Goal: Task Accomplishment & Management: Use online tool/utility

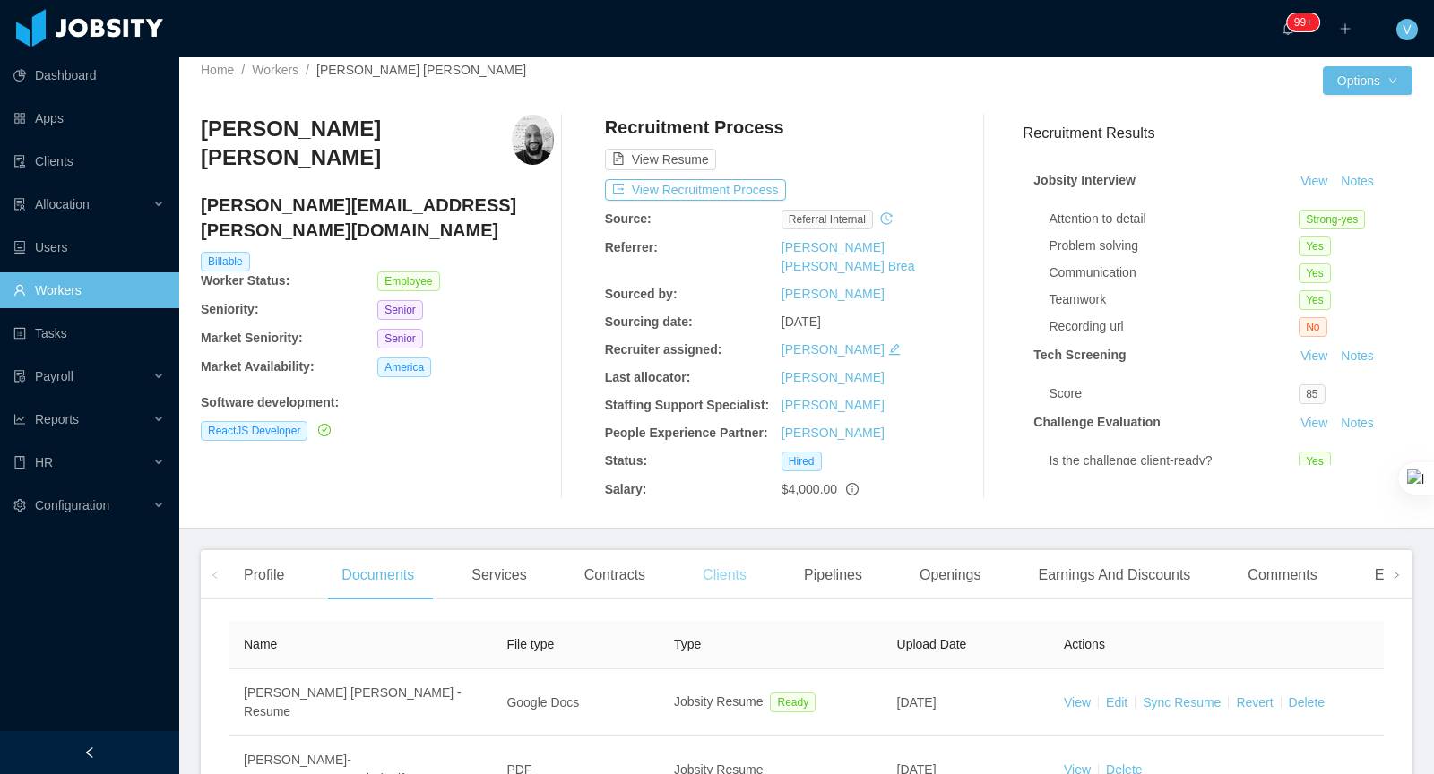
scroll to position [12, 0]
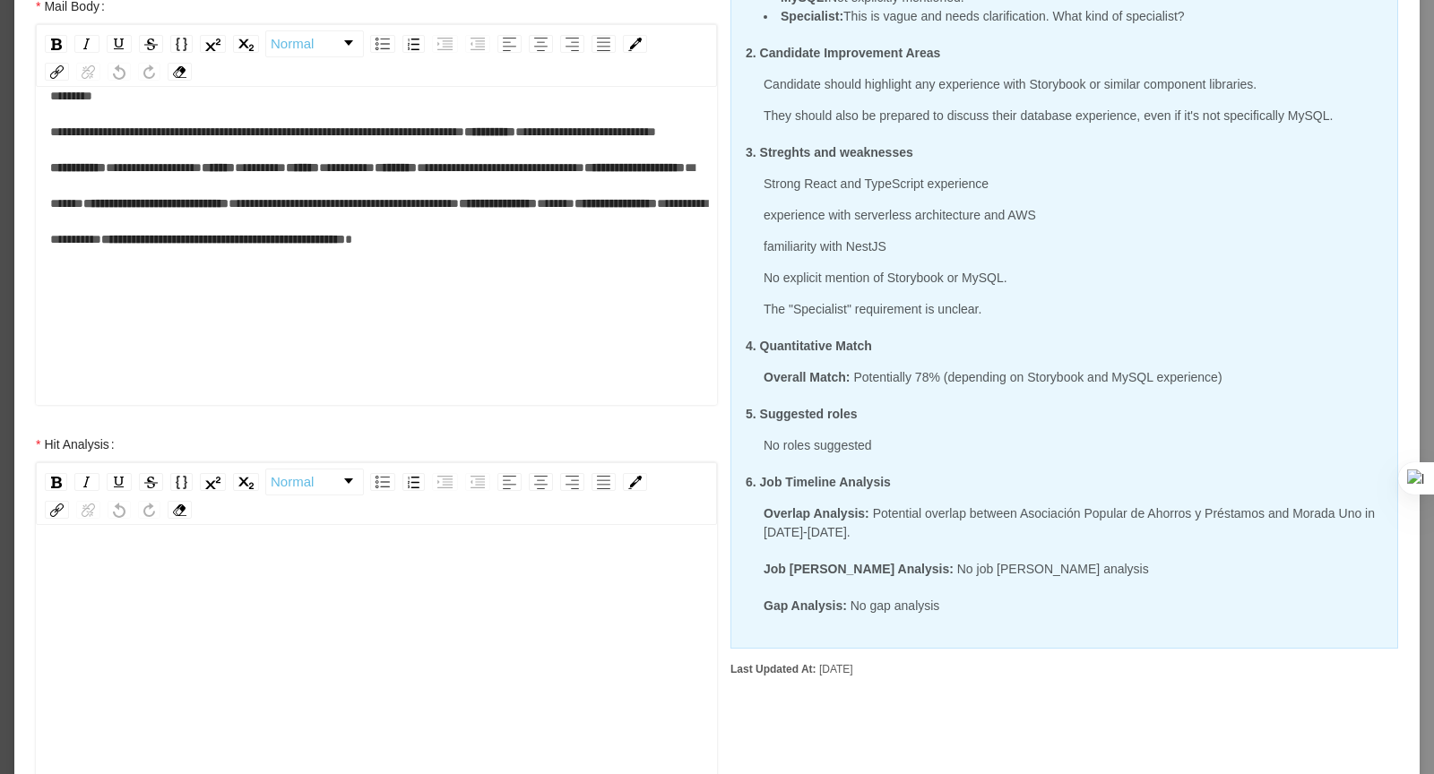
scroll to position [578, 0]
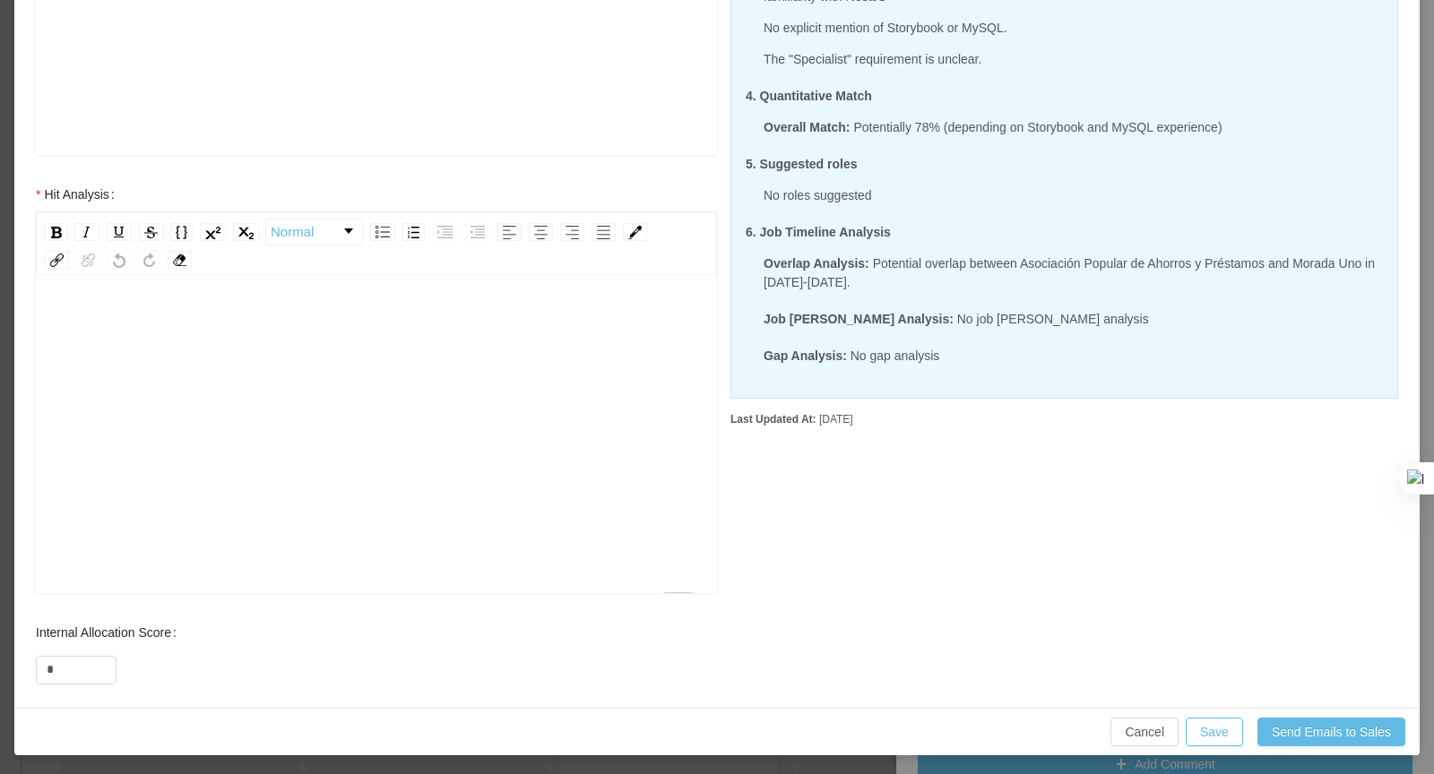
click at [263, 407] on div "To enrich screen reader interactions, please activate Accessibility in Grammarl…" at bounding box center [376, 463] width 653 height 314
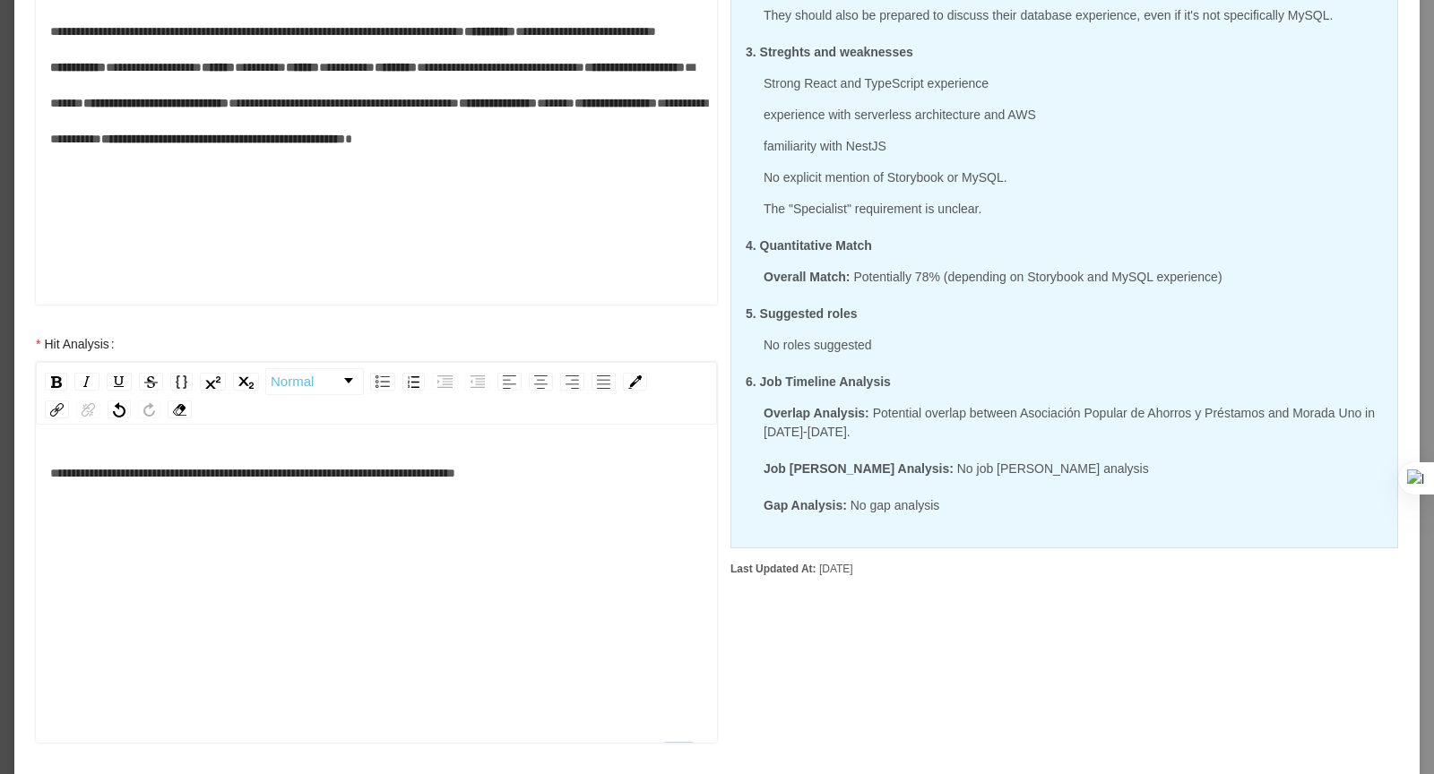
scroll to position [437, 0]
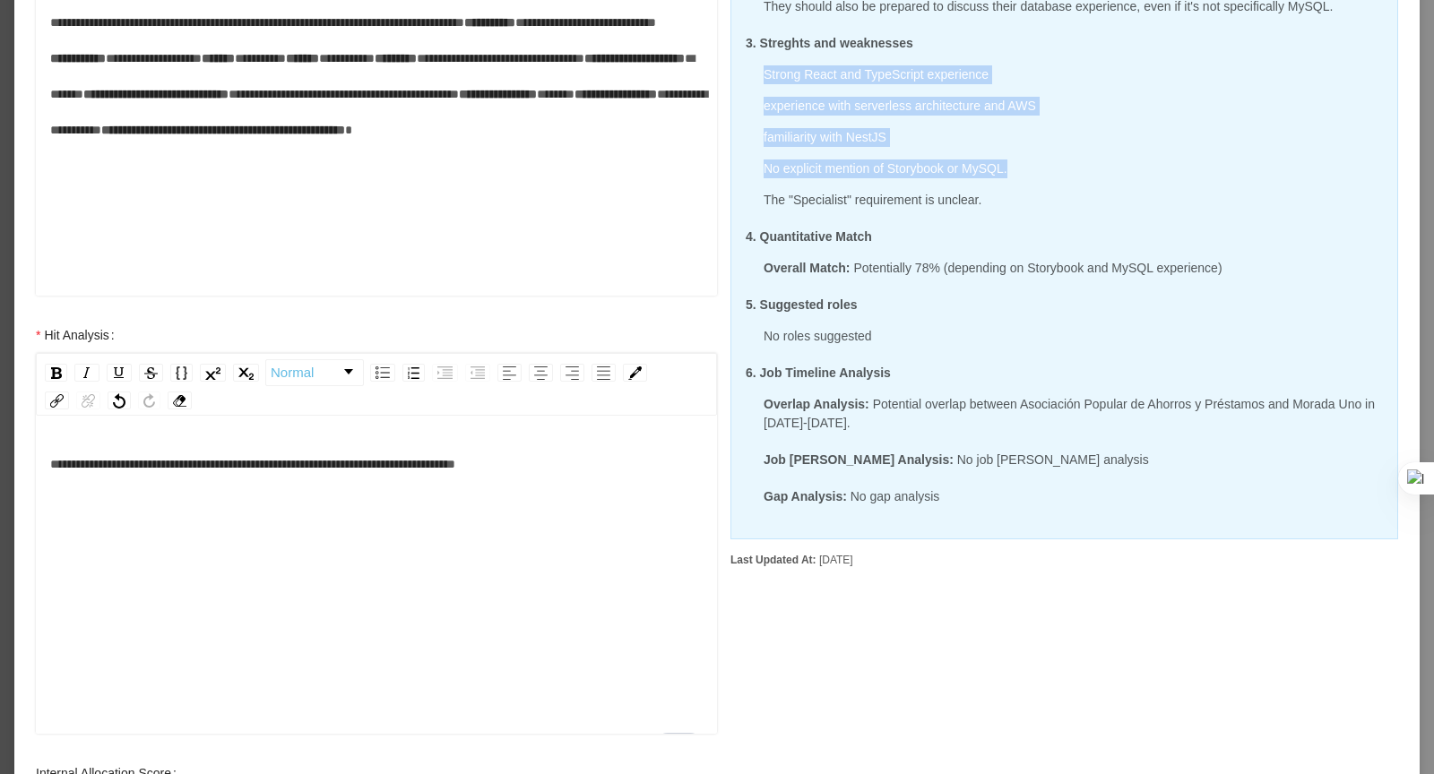
drag, startPoint x: 765, startPoint y: 73, endPoint x: 1024, endPoint y: 170, distance: 276.5
click at [1024, 170] on div "Strong React and TypeScript experience experience with serverless architecture …" at bounding box center [1064, 137] width 637 height 144
copy div "Strong React and TypeScript experience experience with serverless architecture …"
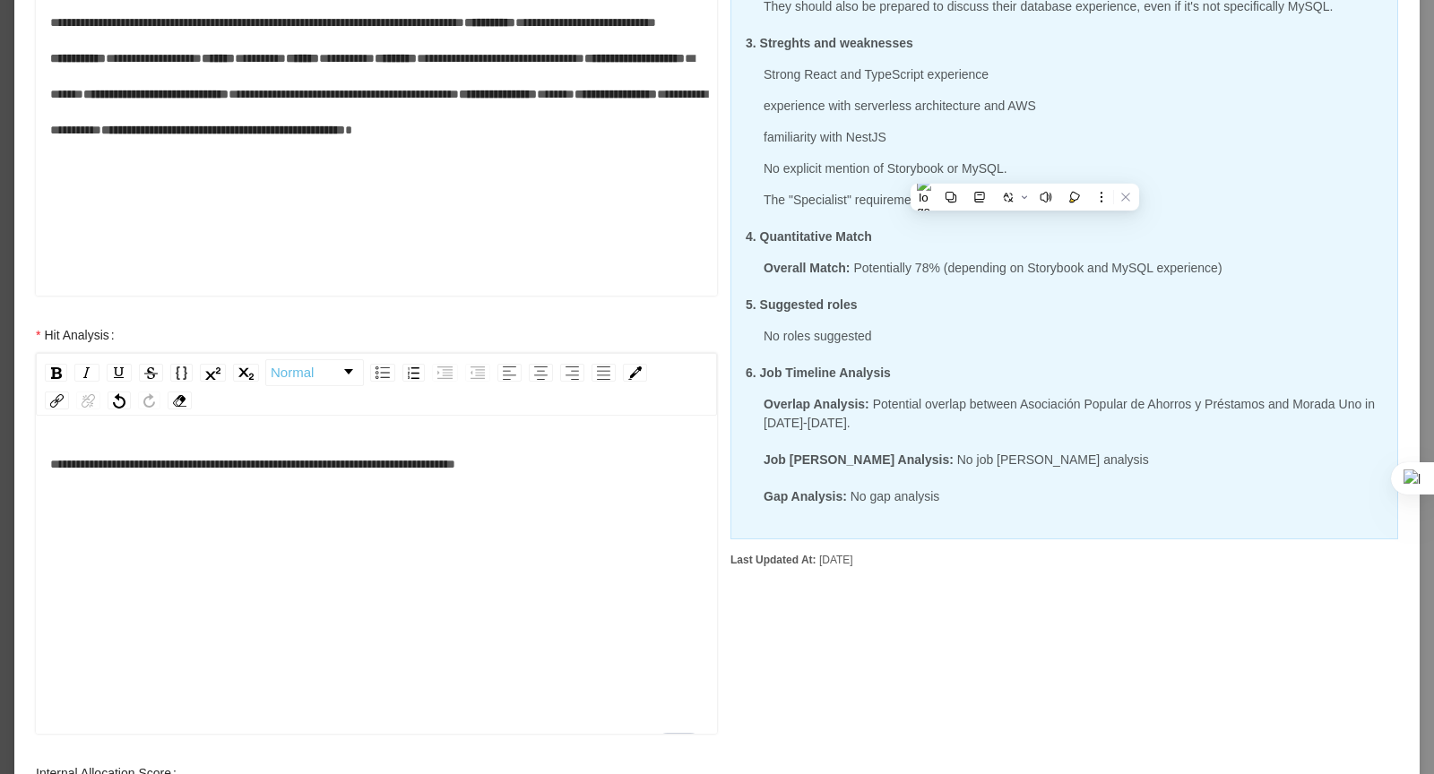
click at [553, 587] on div "**********" at bounding box center [376, 603] width 653 height 314
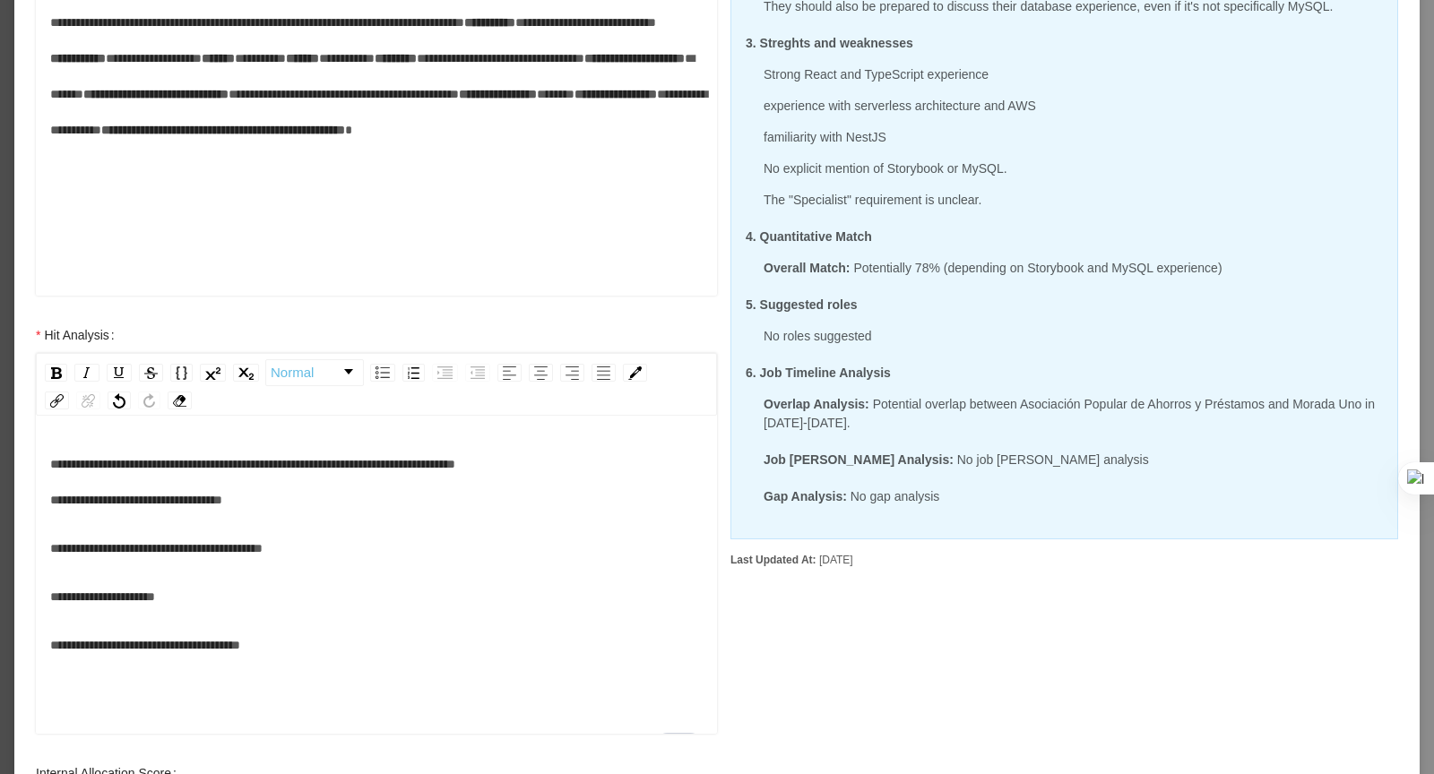
click at [48, 548] on div "**********" at bounding box center [376, 577] width 681 height 314
click at [54, 546] on span "**********" at bounding box center [156, 548] width 212 height 13
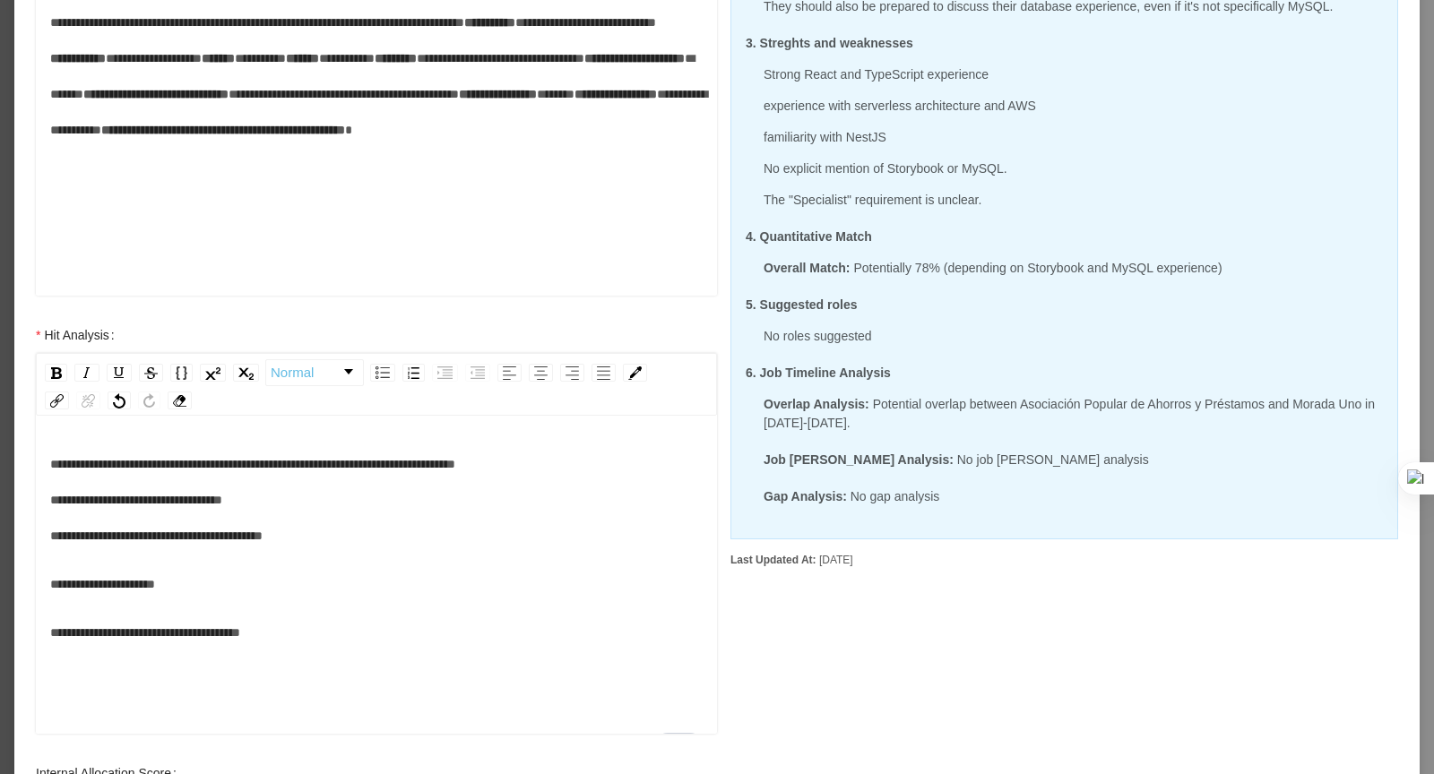
click at [141, 491] on span "**********" at bounding box center [252, 500] width 405 height 84
drag, startPoint x: 324, startPoint y: 643, endPoint x: 48, endPoint y: 631, distance: 276.3
click at [48, 631] on div "**********" at bounding box center [376, 577] width 681 height 314
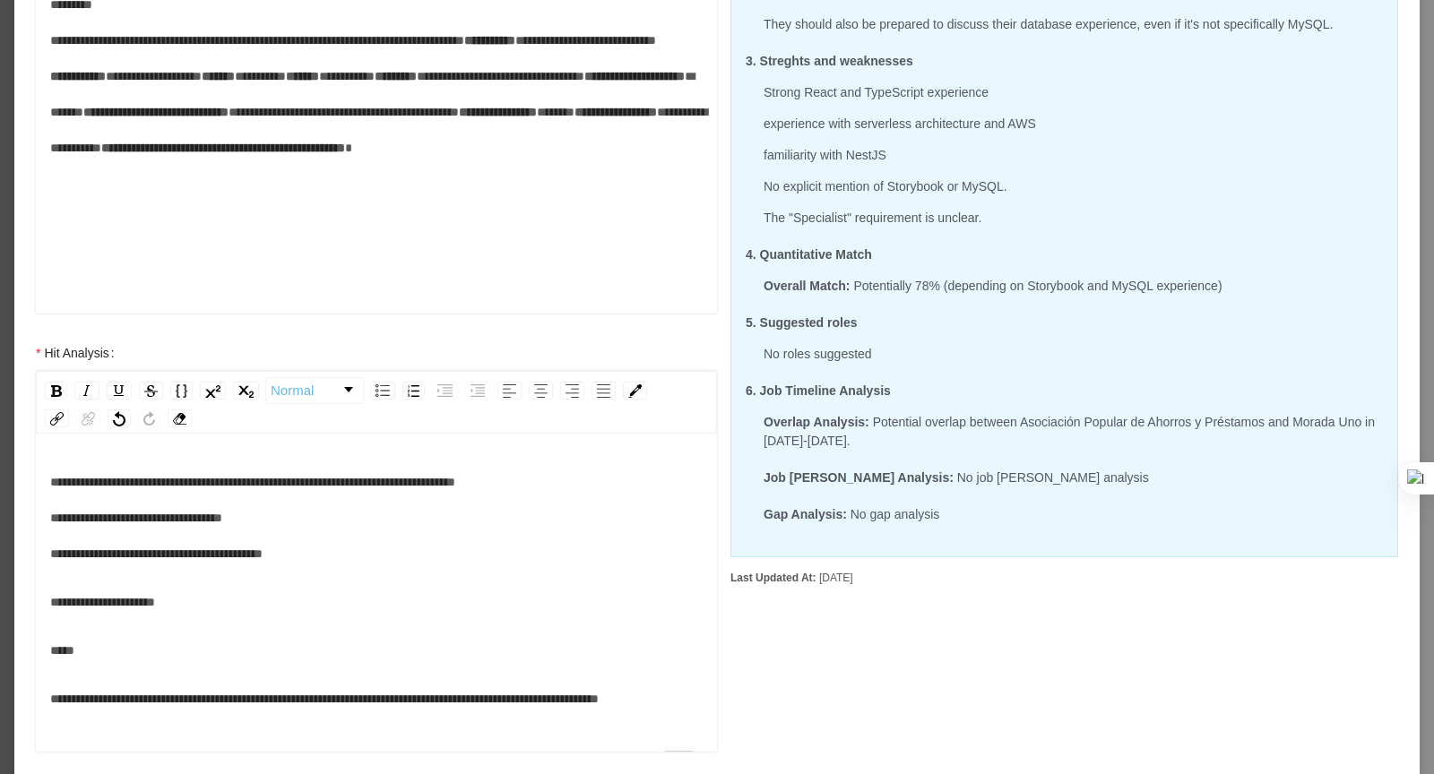
scroll to position [578, 0]
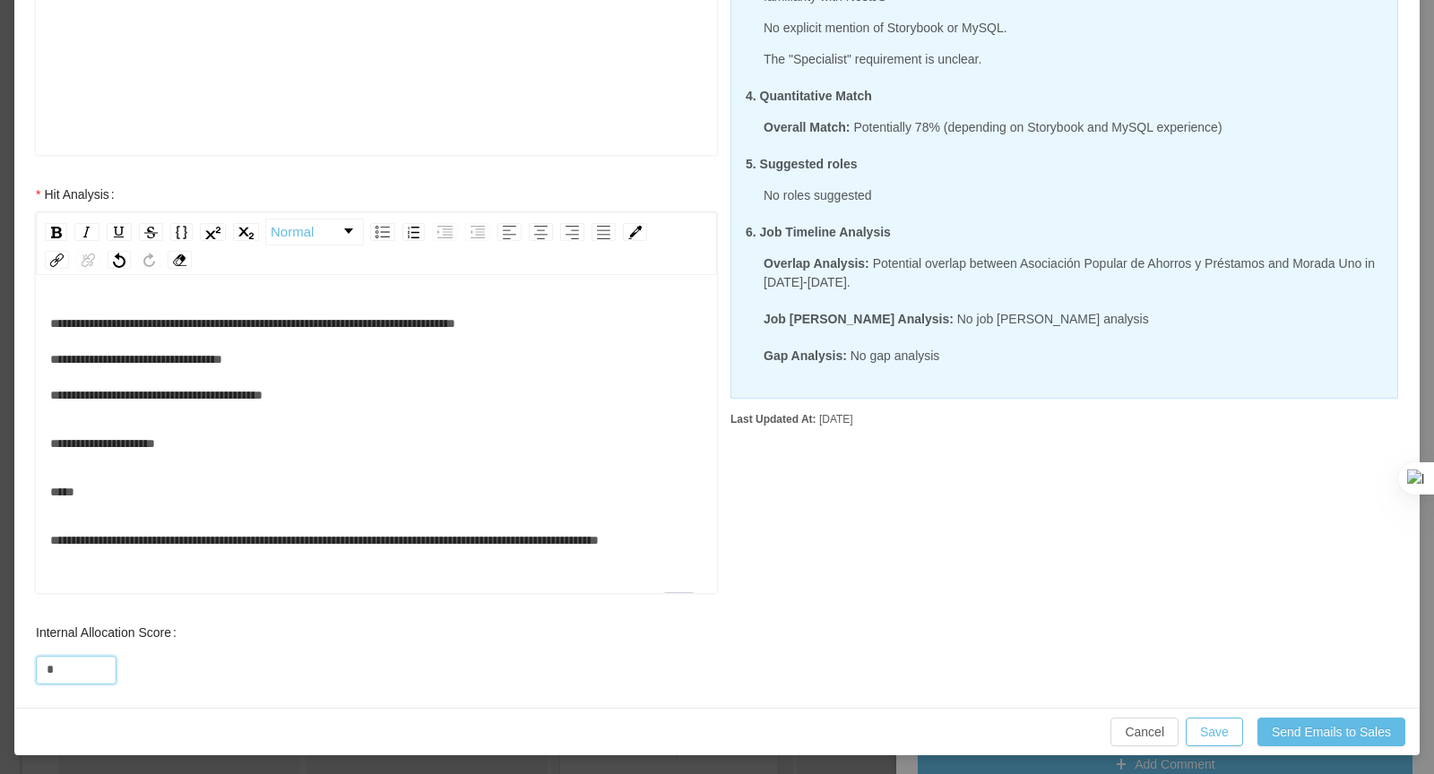
drag, startPoint x: 84, startPoint y: 668, endPoint x: 0, endPoint y: 650, distance: 86.1
click at [0, 650] on div "**********" at bounding box center [717, 387] width 1434 height 774
type input "**"
click at [1207, 732] on button "Save" at bounding box center [1214, 732] width 57 height 29
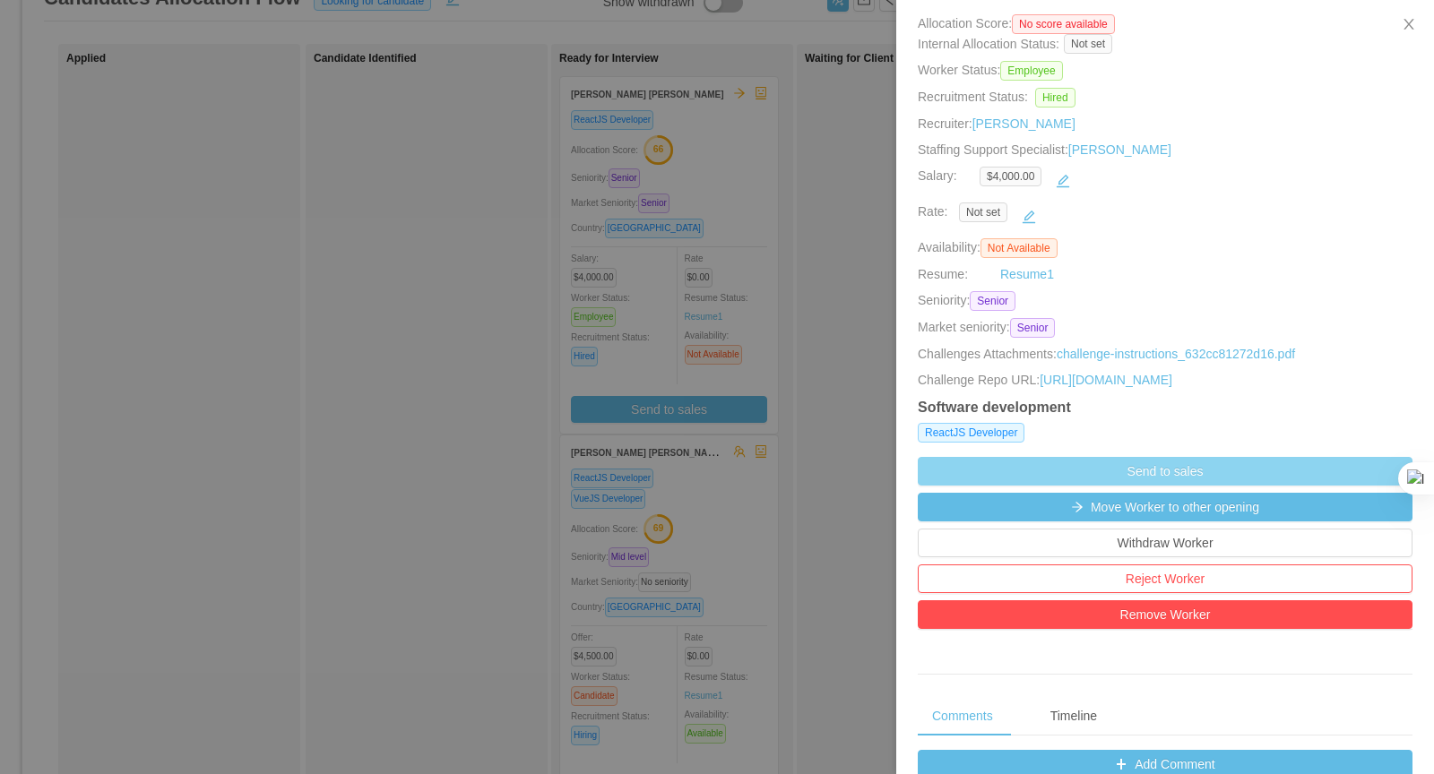
scroll to position [488, 0]
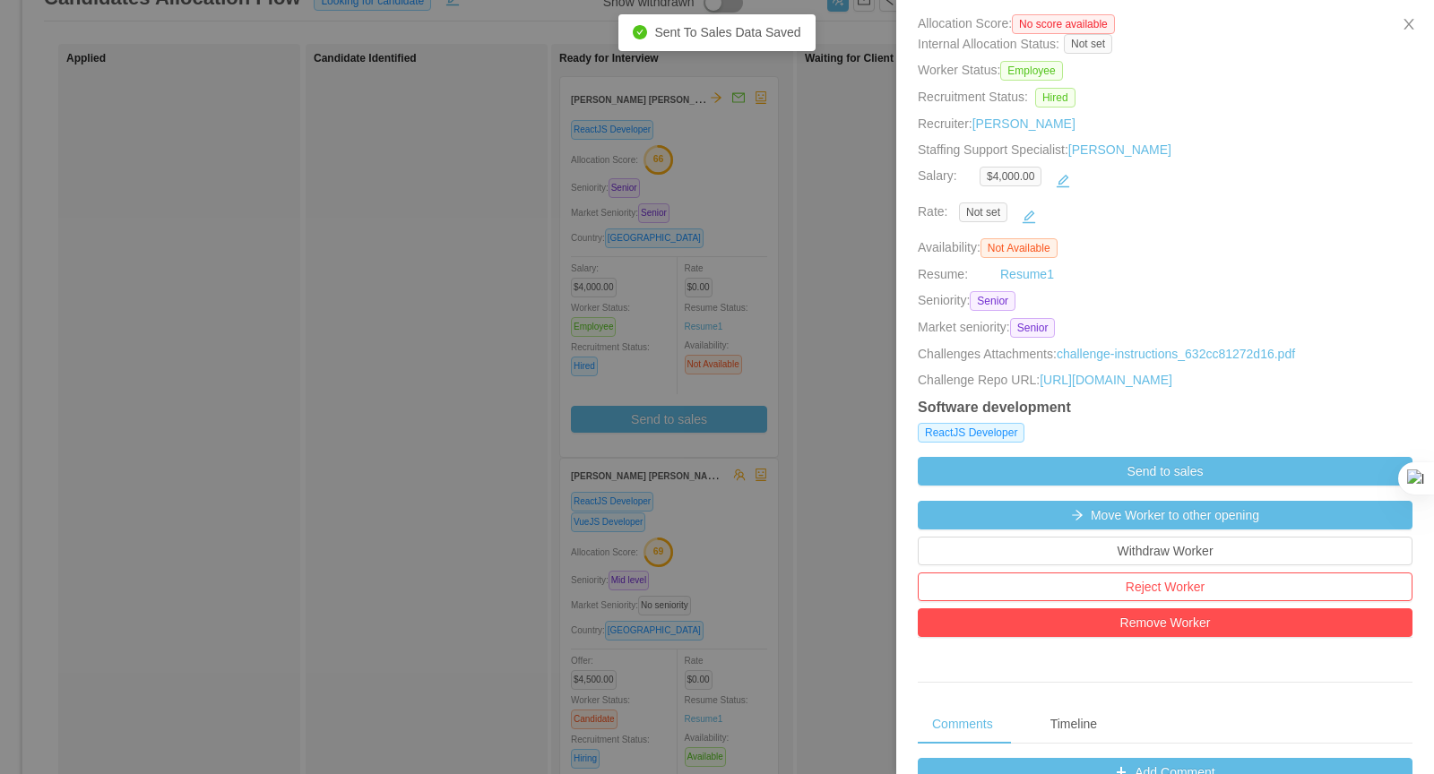
click at [432, 234] on div at bounding box center [717, 387] width 1434 height 774
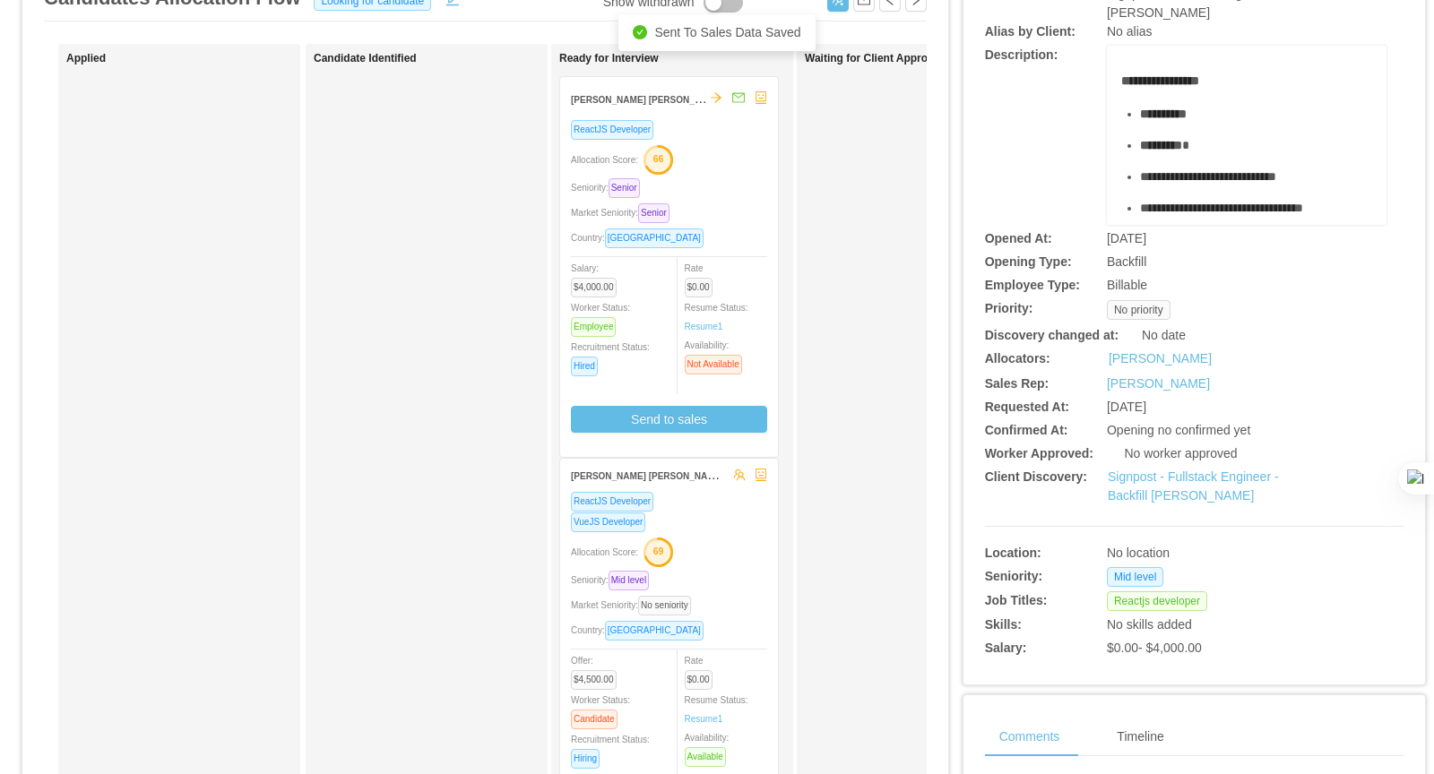
click at [703, 196] on div "ReactJS Developer Allocation Score: 66 Seniority: Senior Market Seniority: Seni…" at bounding box center [669, 282] width 196 height 327
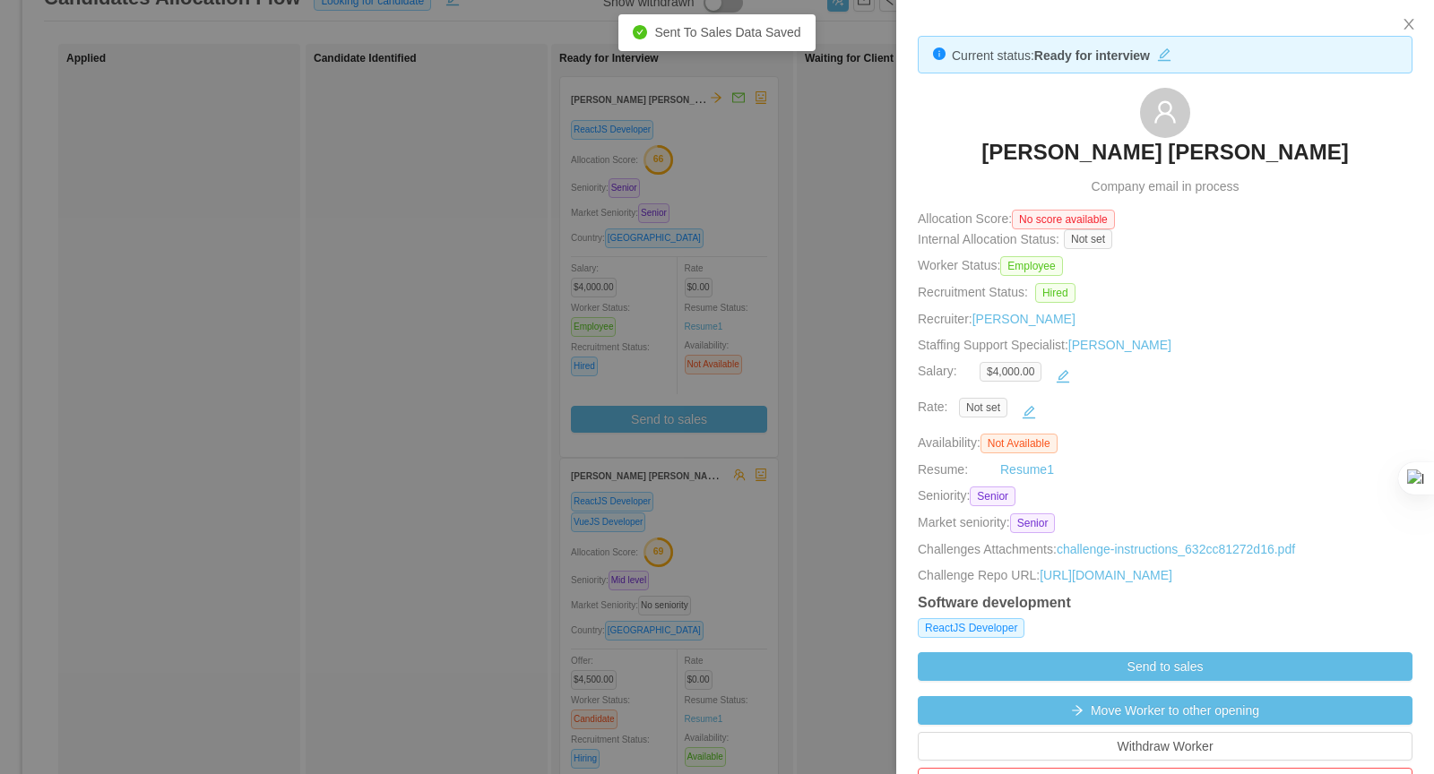
drag, startPoint x: 1328, startPoint y: 150, endPoint x: 981, endPoint y: 150, distance: 346.8
click at [981, 150] on div "[PERSON_NAME] [PERSON_NAME] Company email in process" at bounding box center [1165, 142] width 495 height 108
copy h3 "[PERSON_NAME] [PERSON_NAME]"
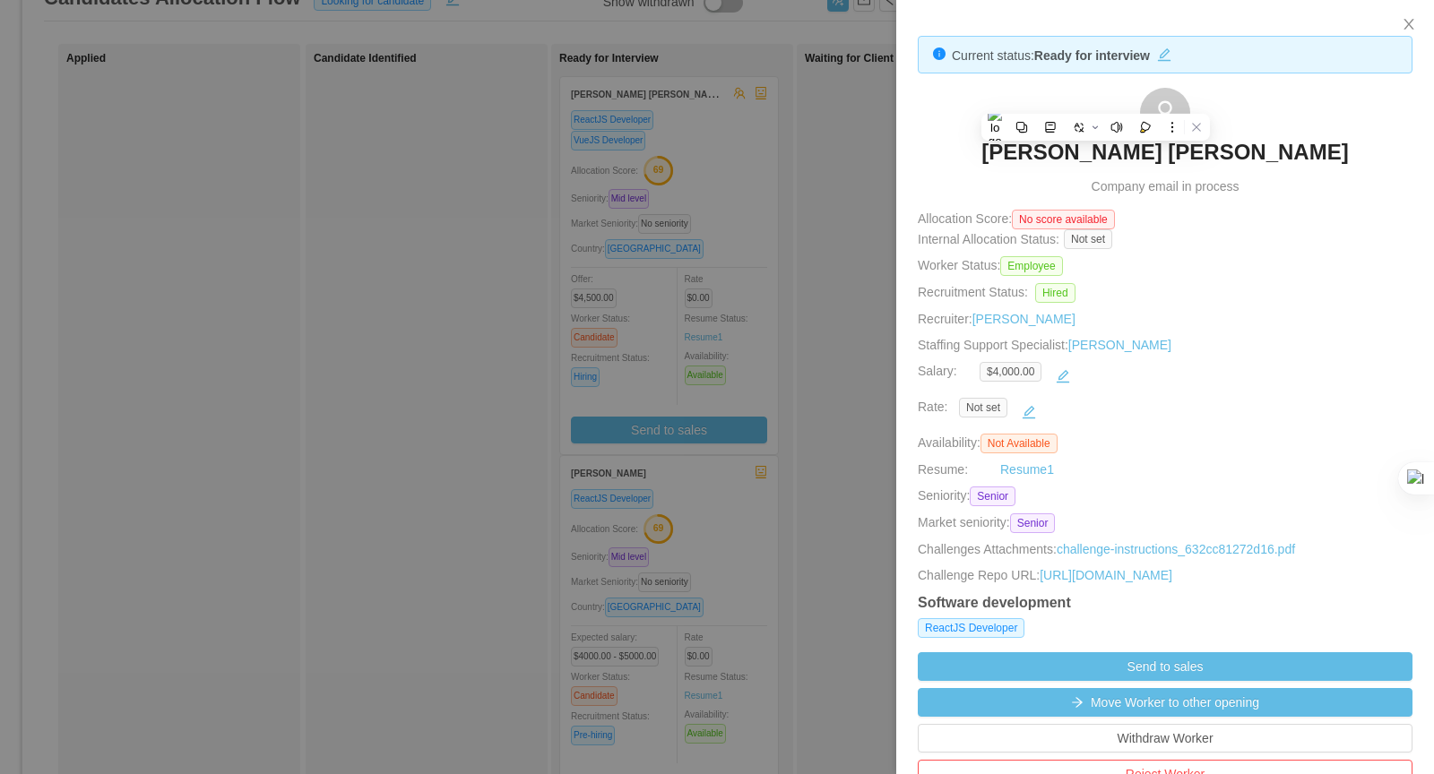
click at [880, 147] on div at bounding box center [717, 387] width 1434 height 774
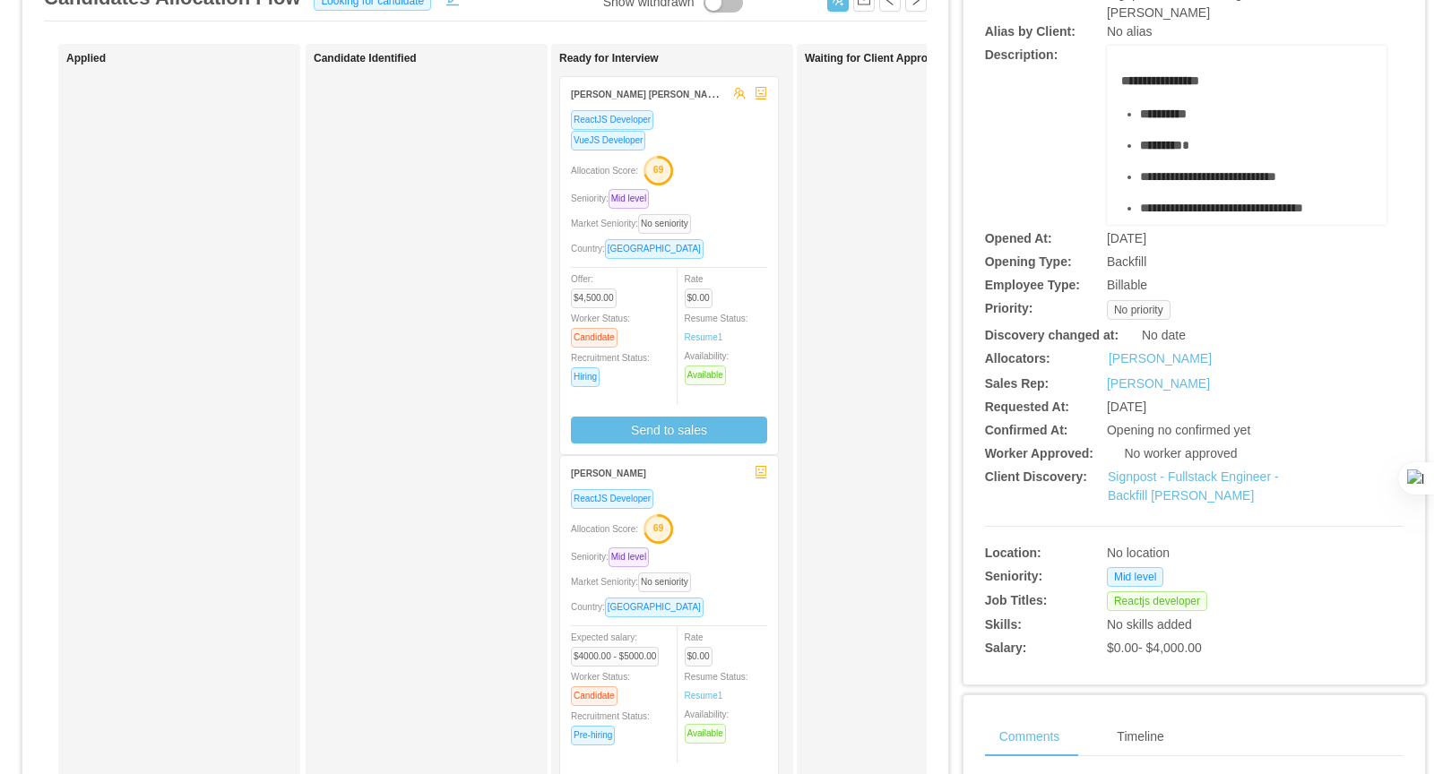
scroll to position [0, 0]
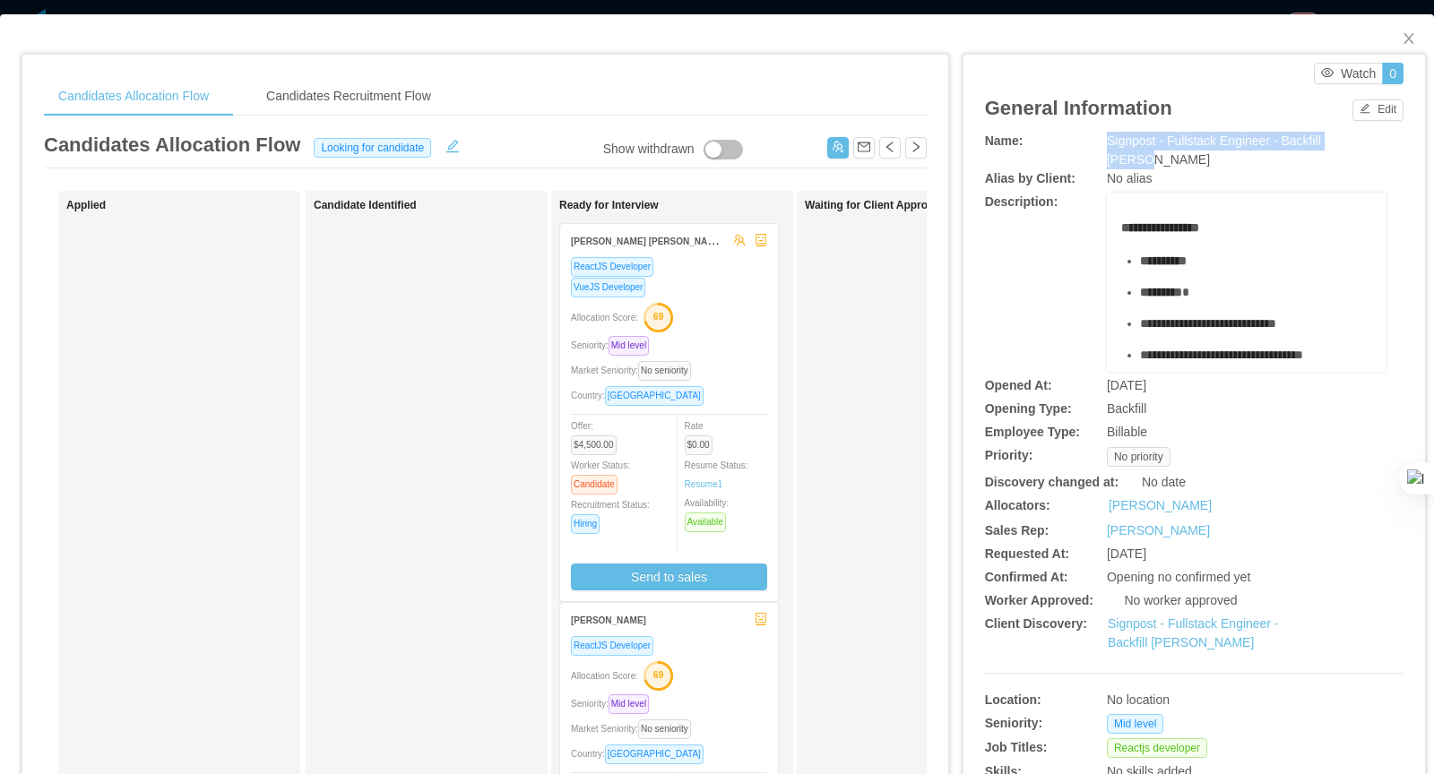
drag, startPoint x: 1382, startPoint y: 148, endPoint x: 1100, endPoint y: 147, distance: 281.4
click at [1100, 147] on div "Name: Signpost - Fullstack Engineer - Backfill [PERSON_NAME]" at bounding box center [1194, 151] width 418 height 38
copy div "Signpost - Fullstack Engineer - Backfill [PERSON_NAME]"
click at [872, 405] on div "Waiting for Client Approval" at bounding box center [930, 639] width 251 height 880
click at [951, 129] on div "**********" at bounding box center [1180, 685] width 463 height 1298
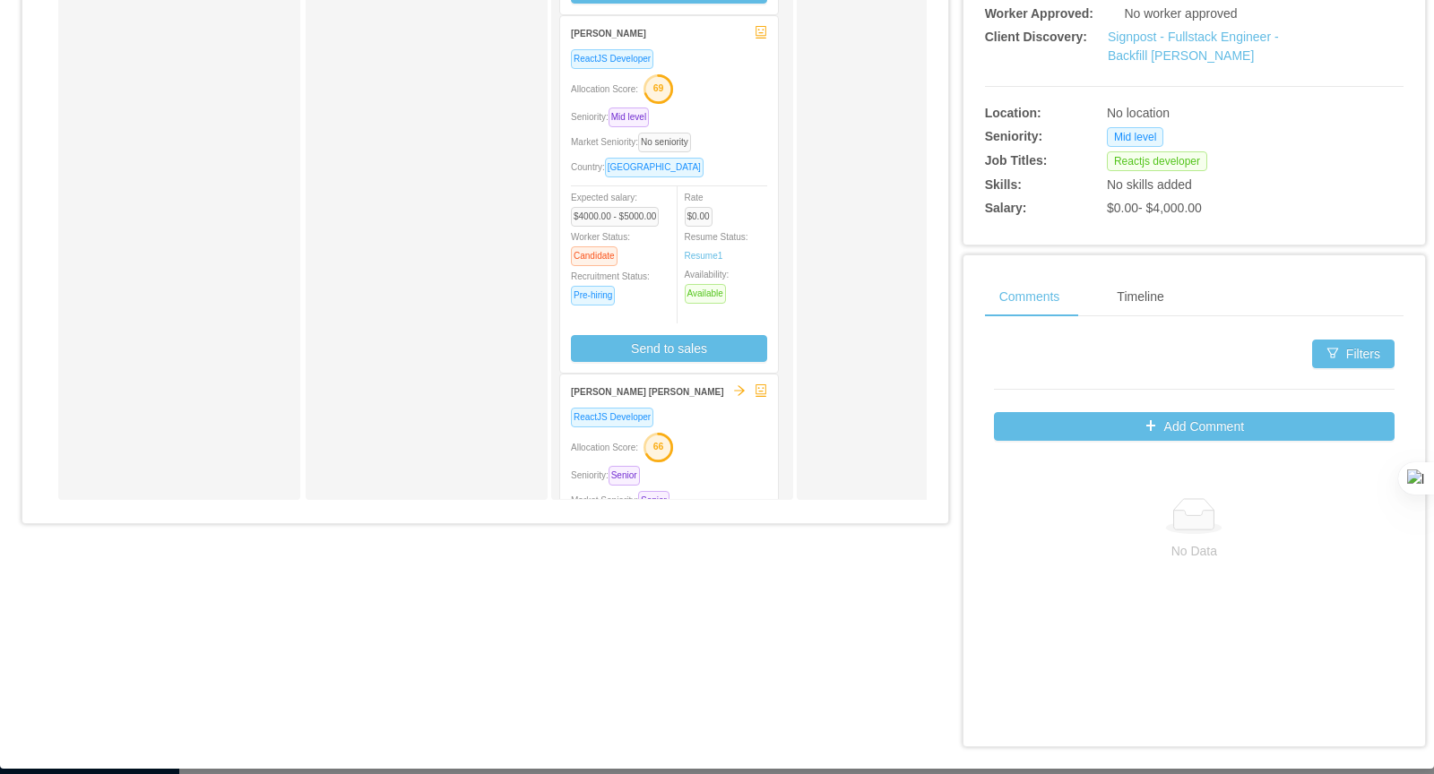
click at [719, 432] on div "Allocation Score: 66" at bounding box center [669, 446] width 196 height 29
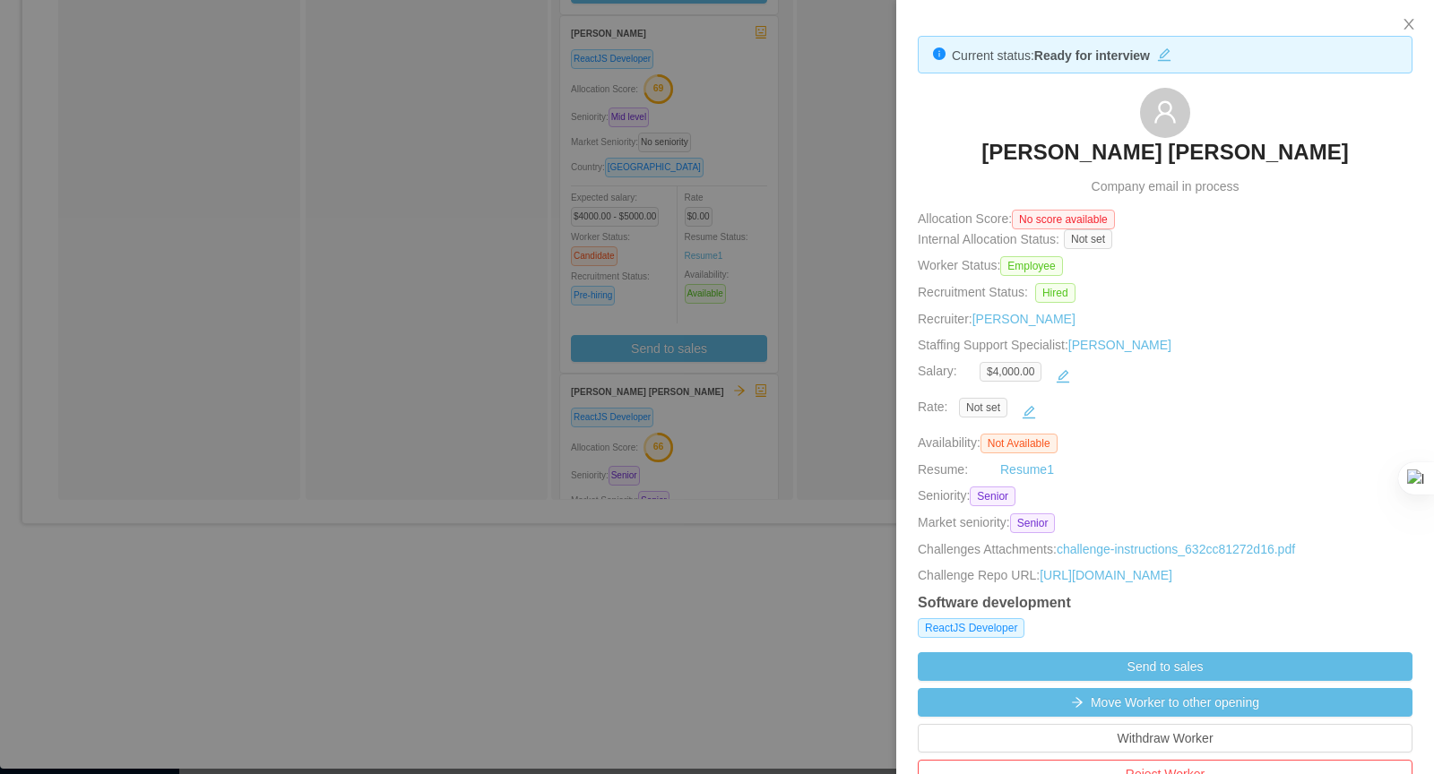
click at [1347, 147] on div "[PERSON_NAME] [PERSON_NAME] Company email in process" at bounding box center [1165, 142] width 495 height 108
drag, startPoint x: 1341, startPoint y: 151, endPoint x: 1024, endPoint y: 150, distance: 317.2
click at [1024, 150] on div "[PERSON_NAME] [PERSON_NAME] Company email in process" at bounding box center [1165, 142] width 495 height 108
copy h3 "[PERSON_NAME] [PERSON_NAME]"
click at [892, 140] on div at bounding box center [717, 387] width 1434 height 774
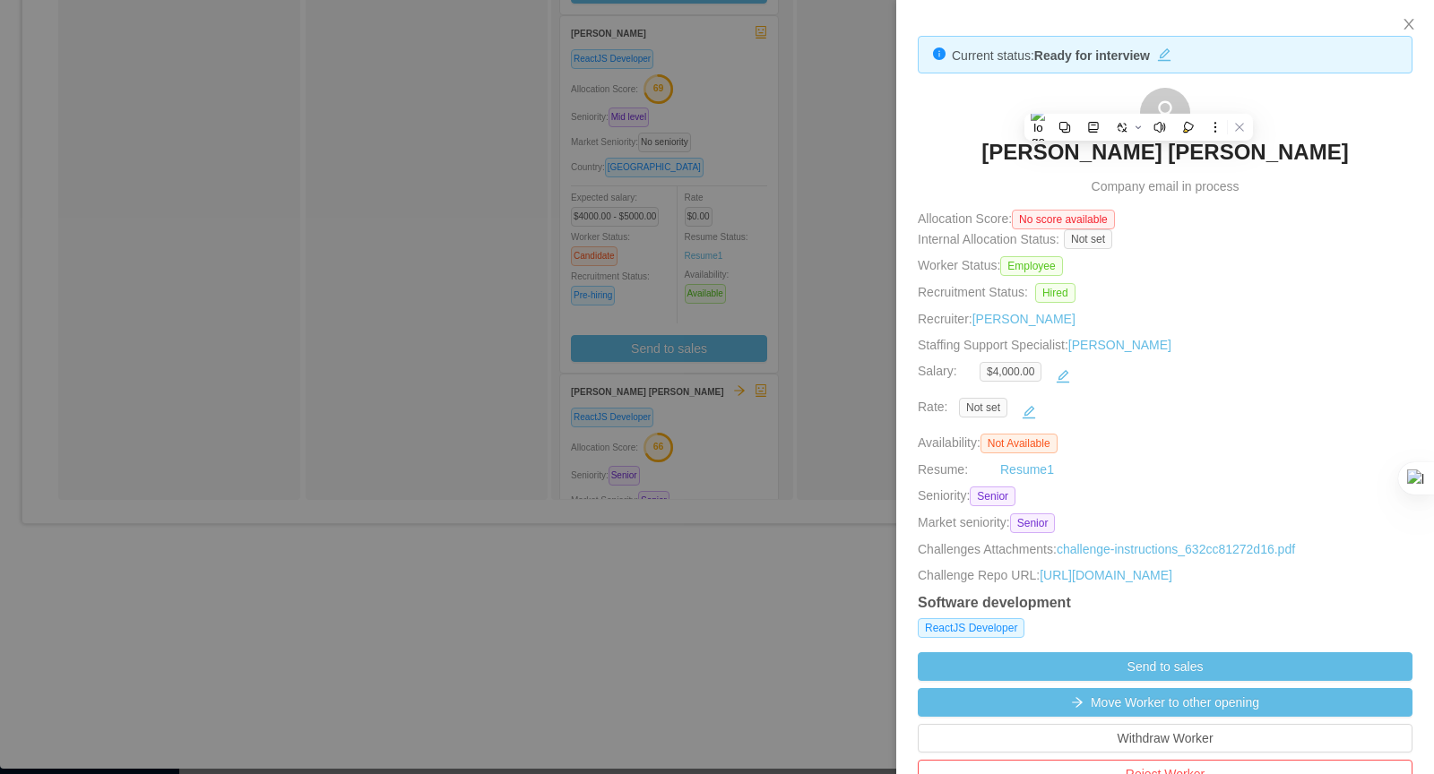
click at [841, 165] on div "Waiting for Client Approval" at bounding box center [930, 52] width 251 height 880
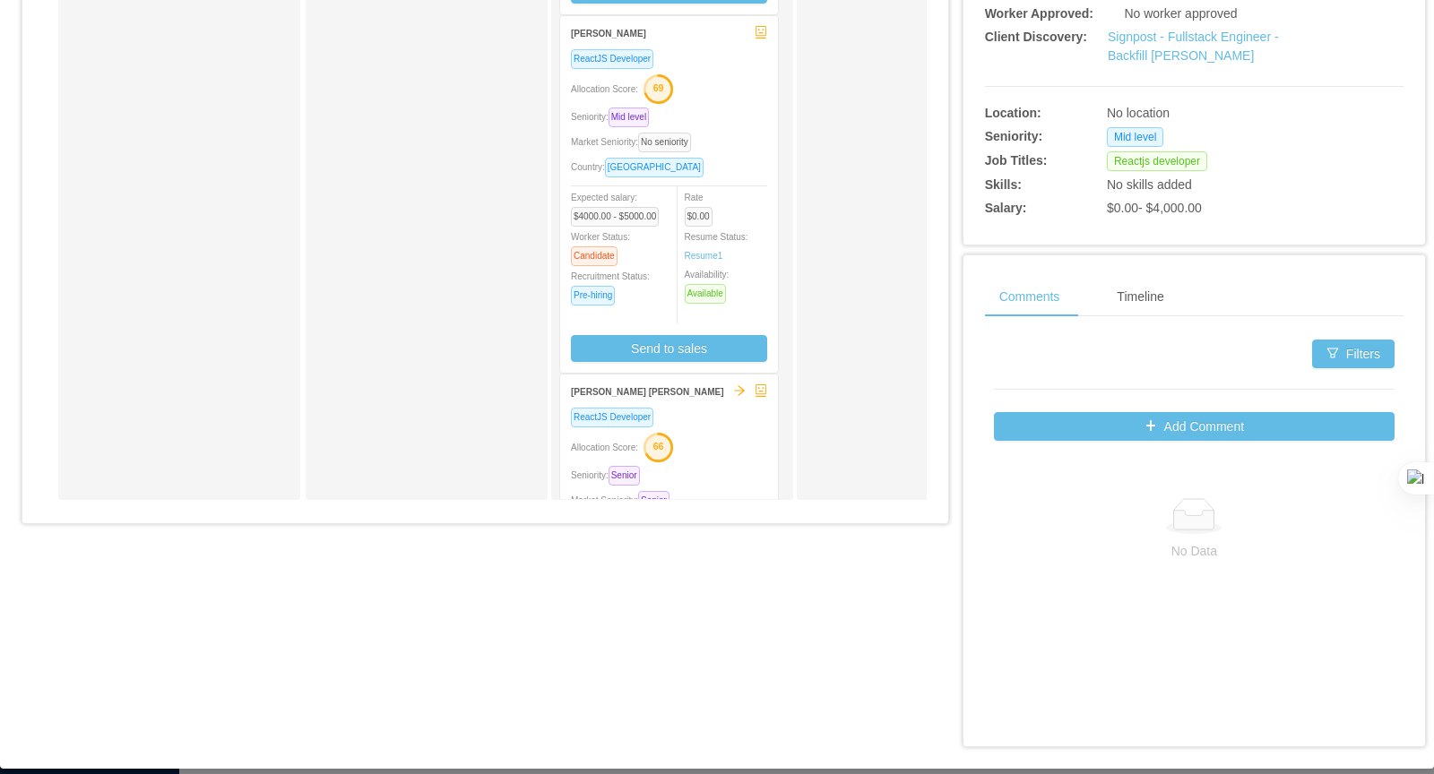
scroll to position [0, 0]
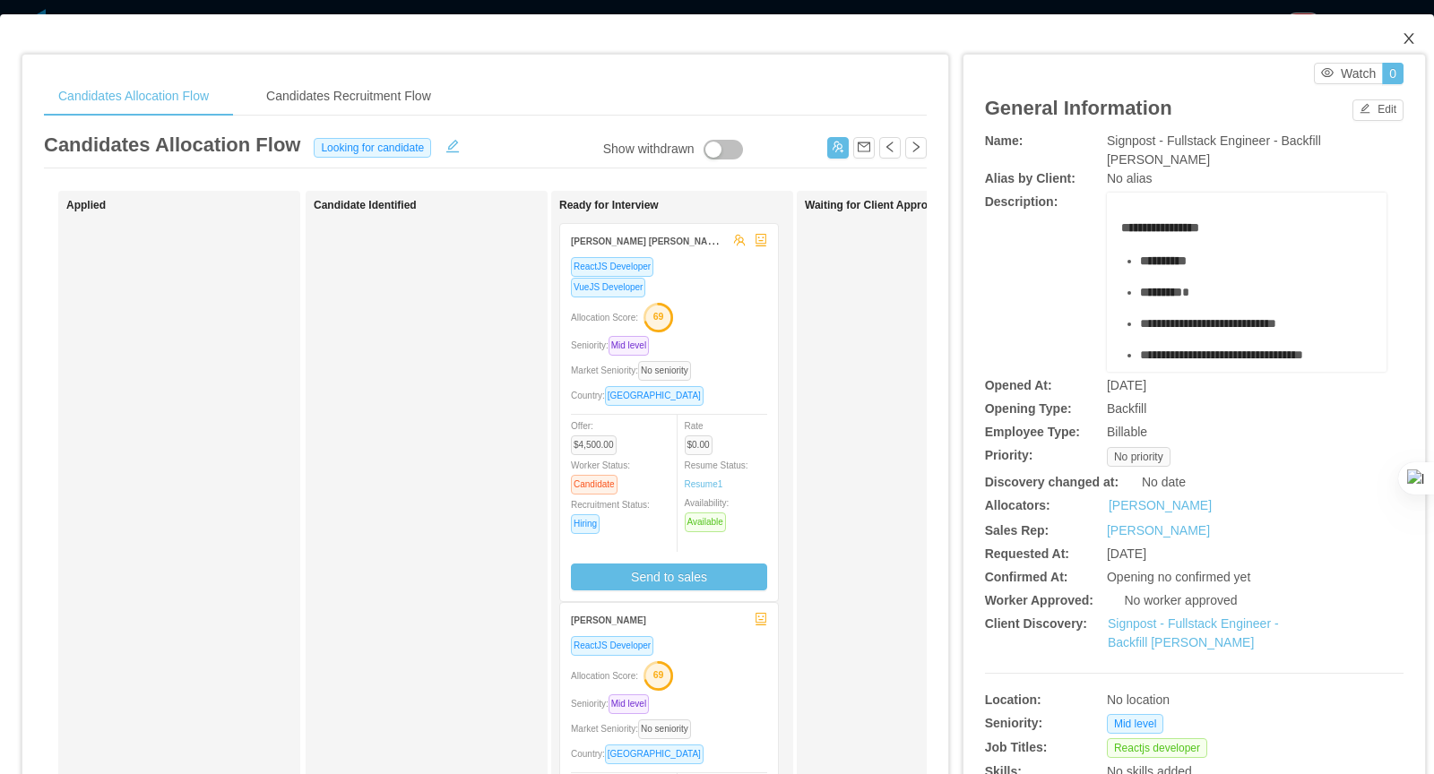
click at [1407, 38] on icon "icon: close" at bounding box center [1408, 38] width 10 height 11
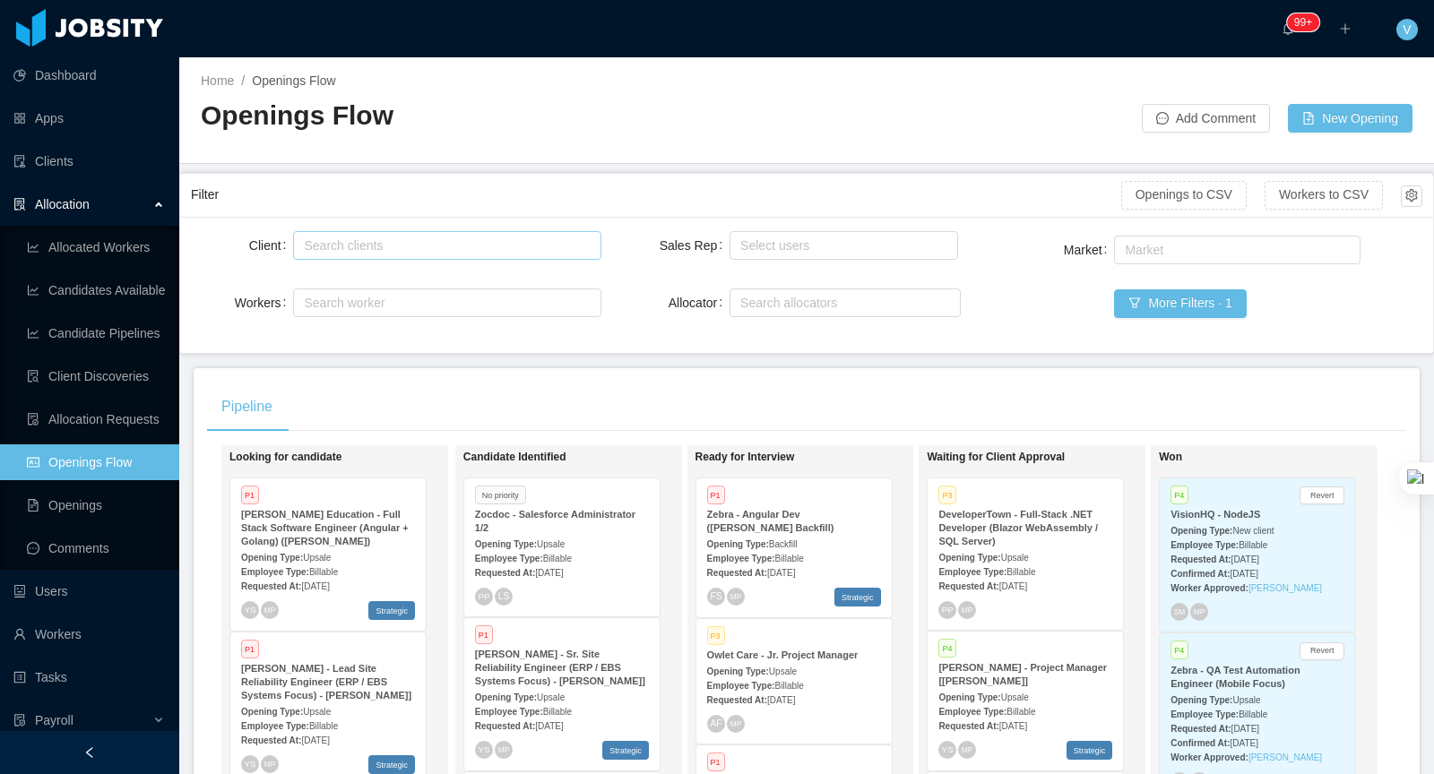
click at [362, 243] on div "Search clients" at bounding box center [443, 246] width 278 height 18
type input "********"
click at [367, 279] on li "Signpost" at bounding box center [447, 278] width 308 height 29
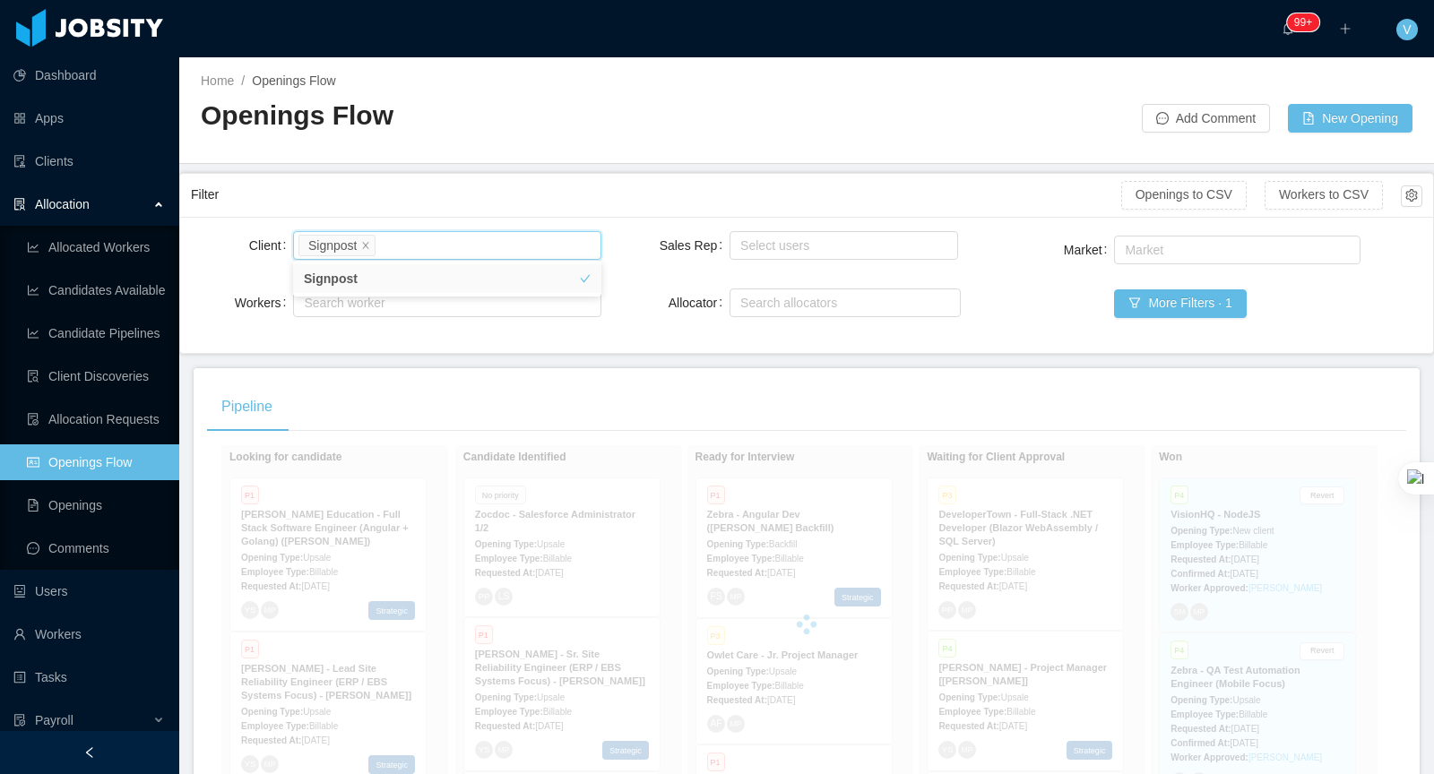
click at [521, 164] on main "Home / Openings Flow / Openings Flow Add Comment New Opening Filter Openings to…" at bounding box center [806, 415] width 1255 height 717
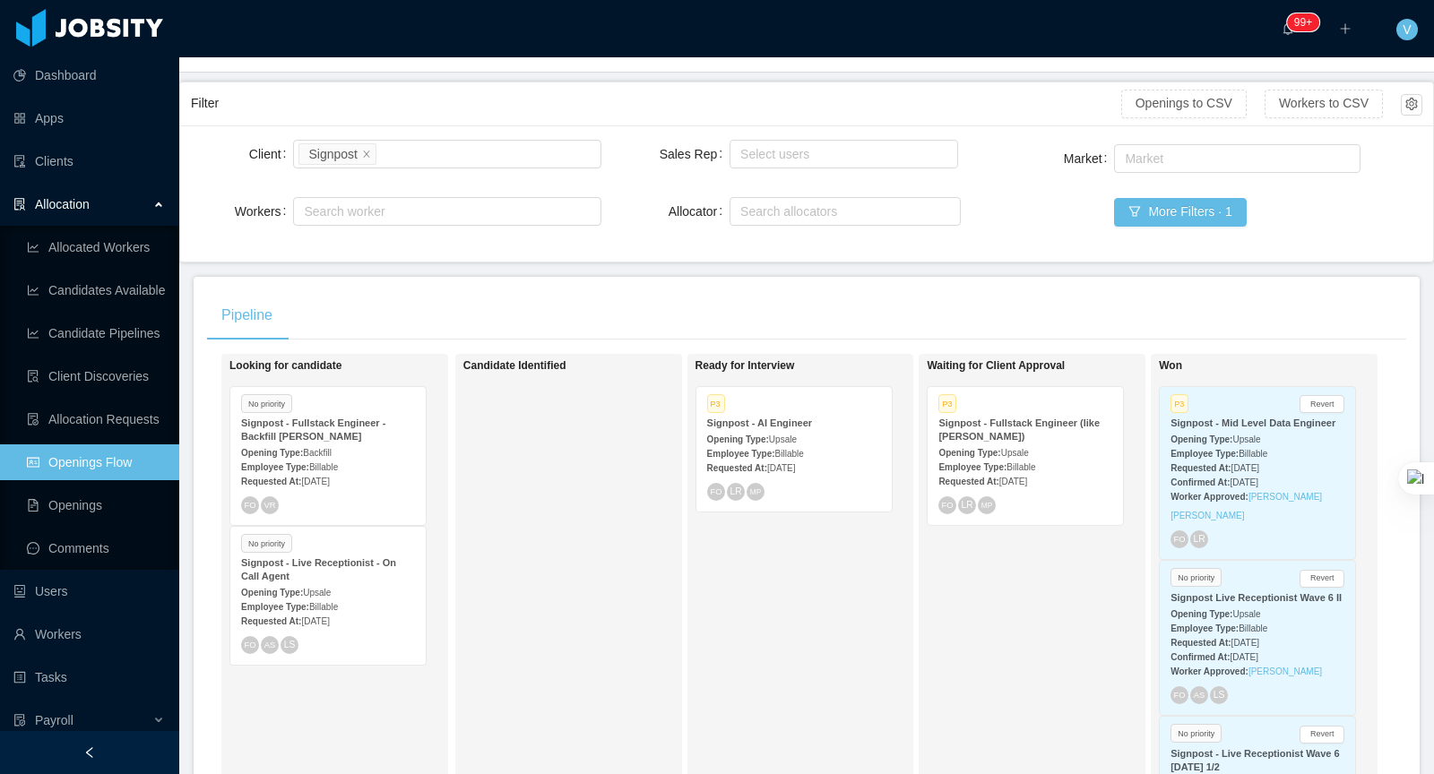
scroll to position [291, 0]
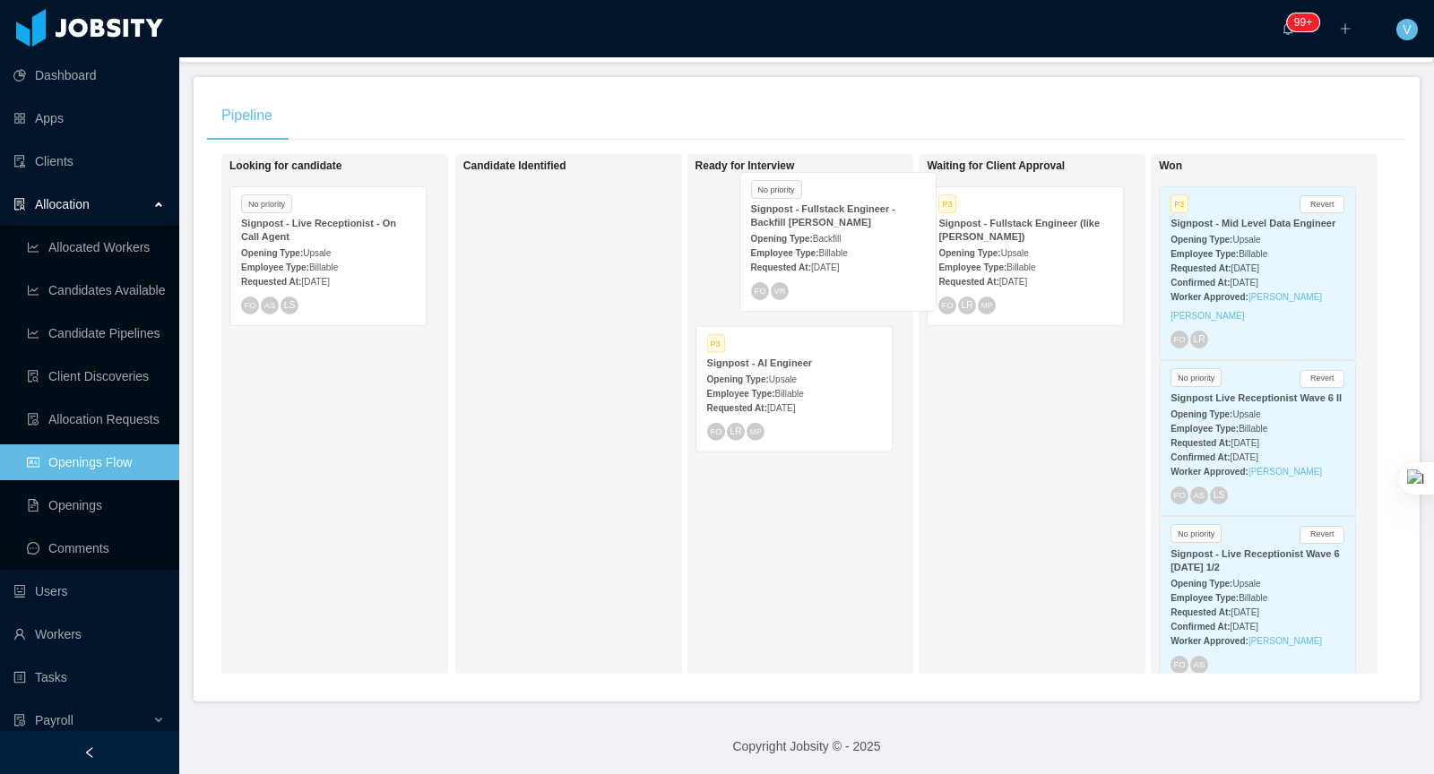
drag, startPoint x: 334, startPoint y: 254, endPoint x: 832, endPoint y: 237, distance: 497.6
click at [832, 237] on div "Looking for candidate No priority Signpost - Fullstack Engineer - Backfill [PER…" at bounding box center [806, 421] width 1199 height 534
click at [798, 248] on span "Backfill" at bounding box center [783, 253] width 29 height 10
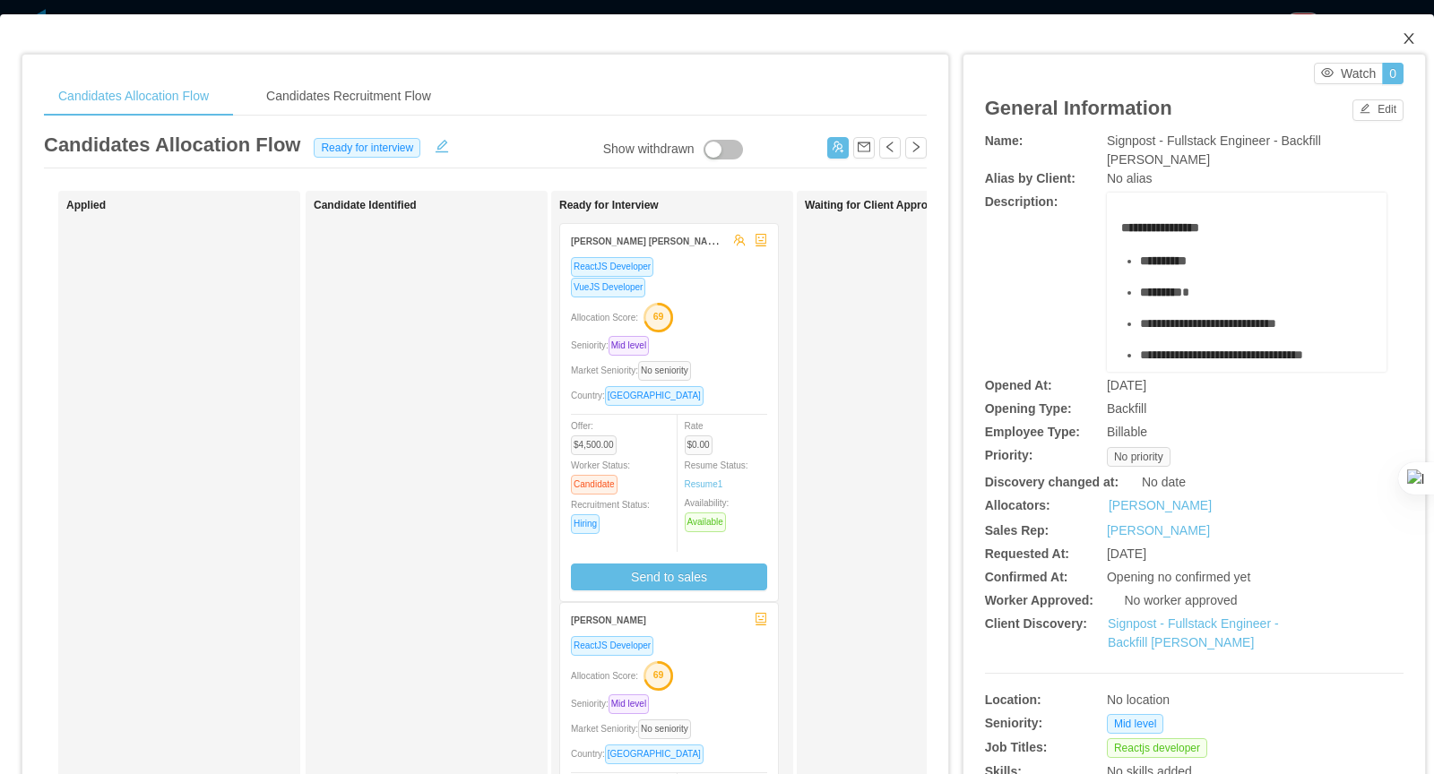
drag, startPoint x: 1410, startPoint y: 36, endPoint x: 1090, endPoint y: 254, distance: 387.0
click at [1410, 37] on icon "icon: close" at bounding box center [1408, 38] width 10 height 11
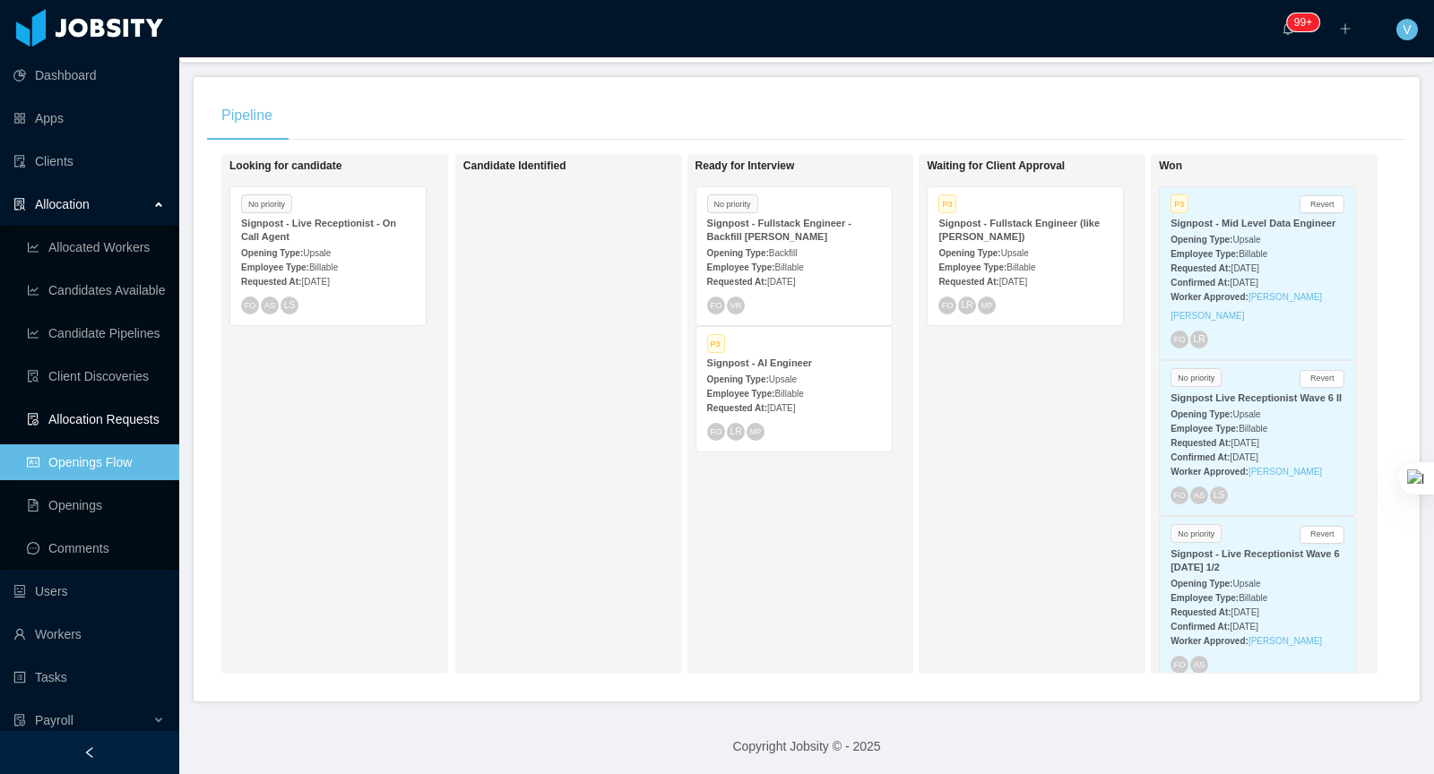
click at [115, 416] on link "Allocation Requests" at bounding box center [96, 419] width 138 height 36
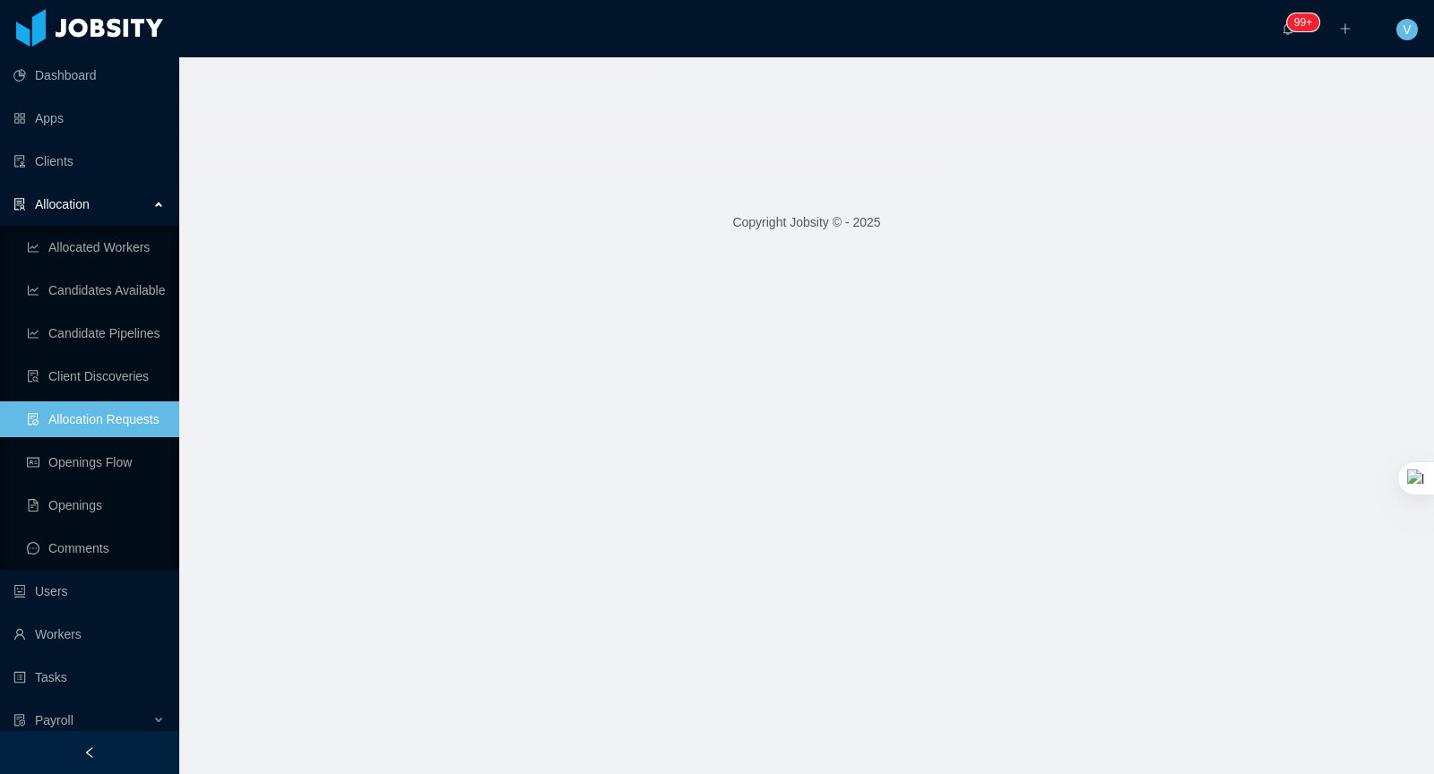
click at [129, 226] on ul "Allocated Workers Candidates Available Candidate Pipelines Client Discoveries A…" at bounding box center [89, 398] width 179 height 344
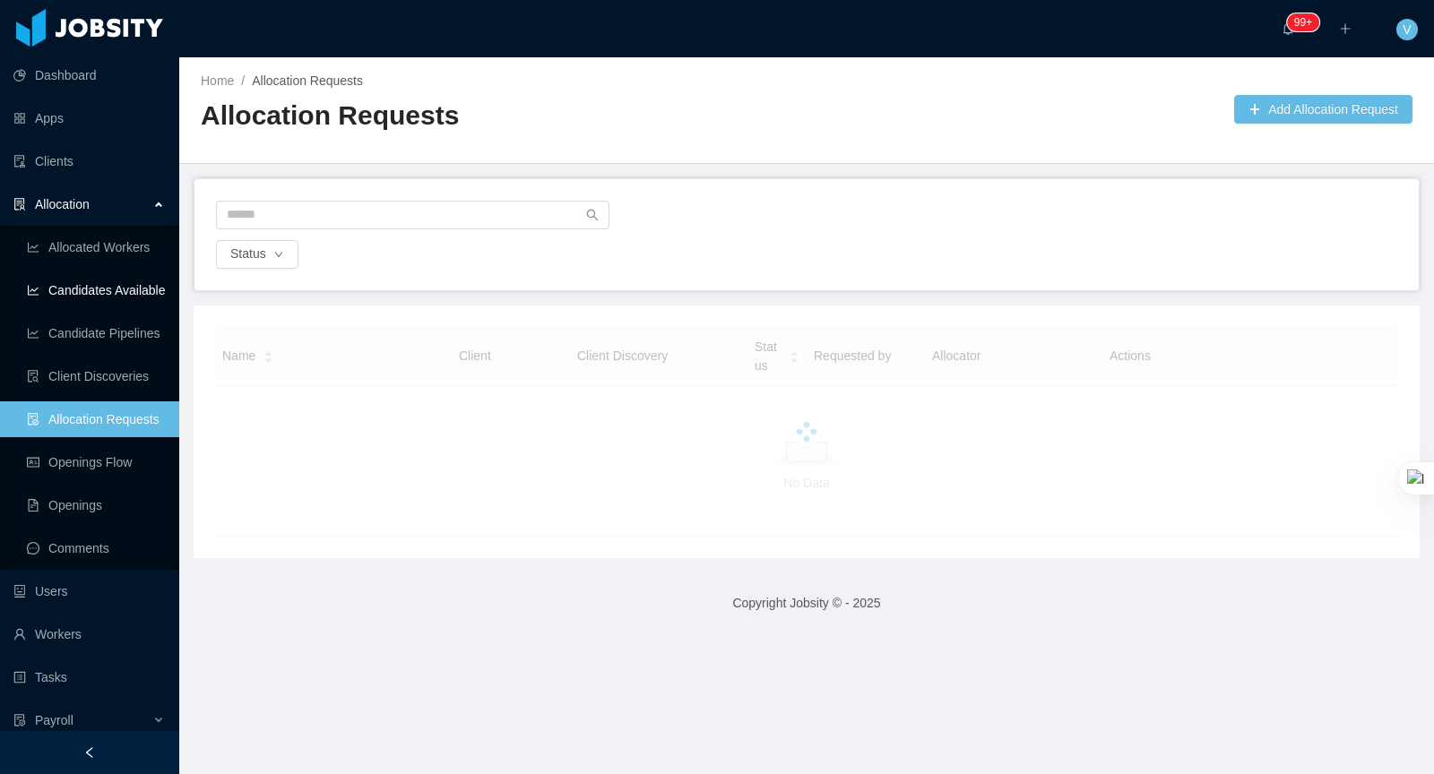
click at [125, 287] on link "Candidates Available" at bounding box center [96, 290] width 138 height 36
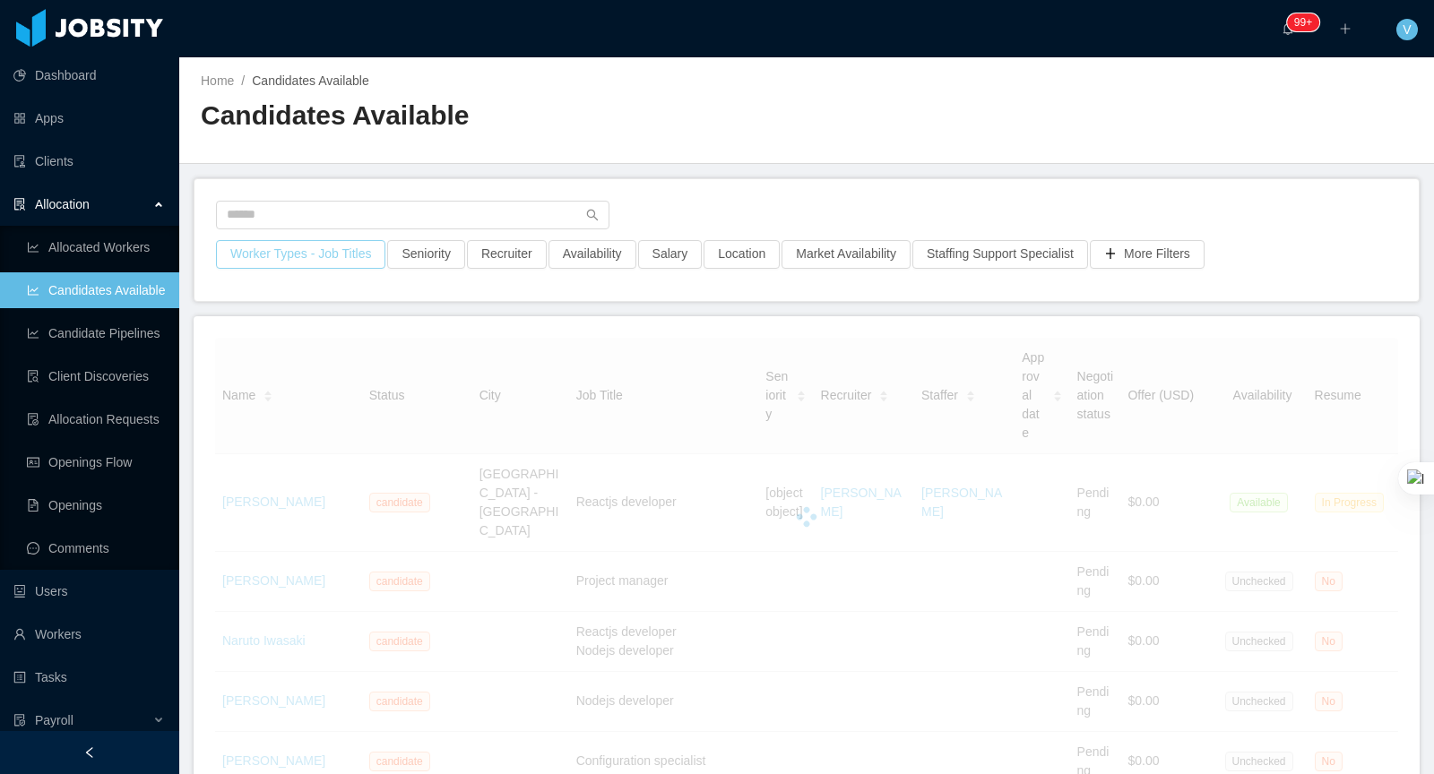
click at [293, 241] on button "Worker Types - Job Titles" at bounding box center [300, 254] width 169 height 29
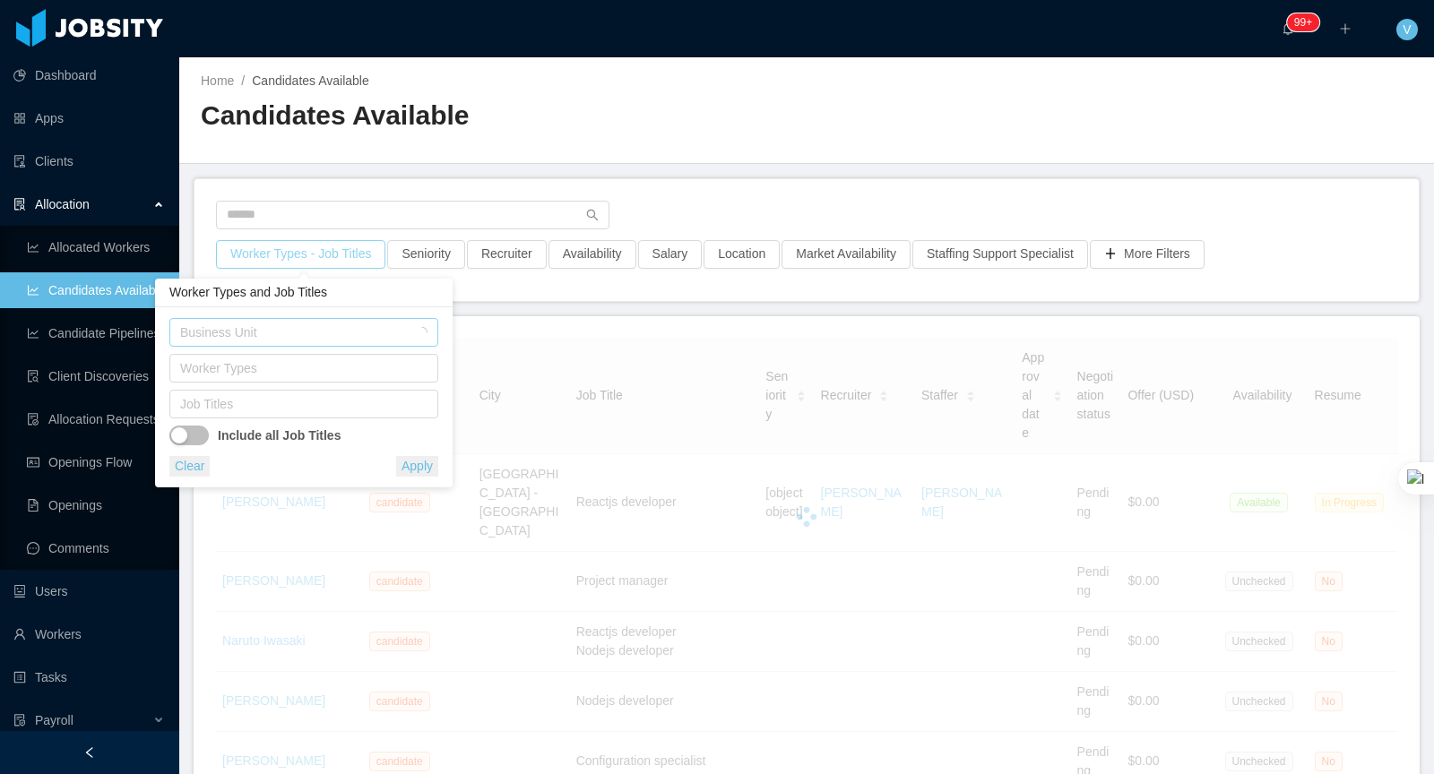
click at [281, 330] on div "Business Unit" at bounding box center [294, 332] width 228 height 18
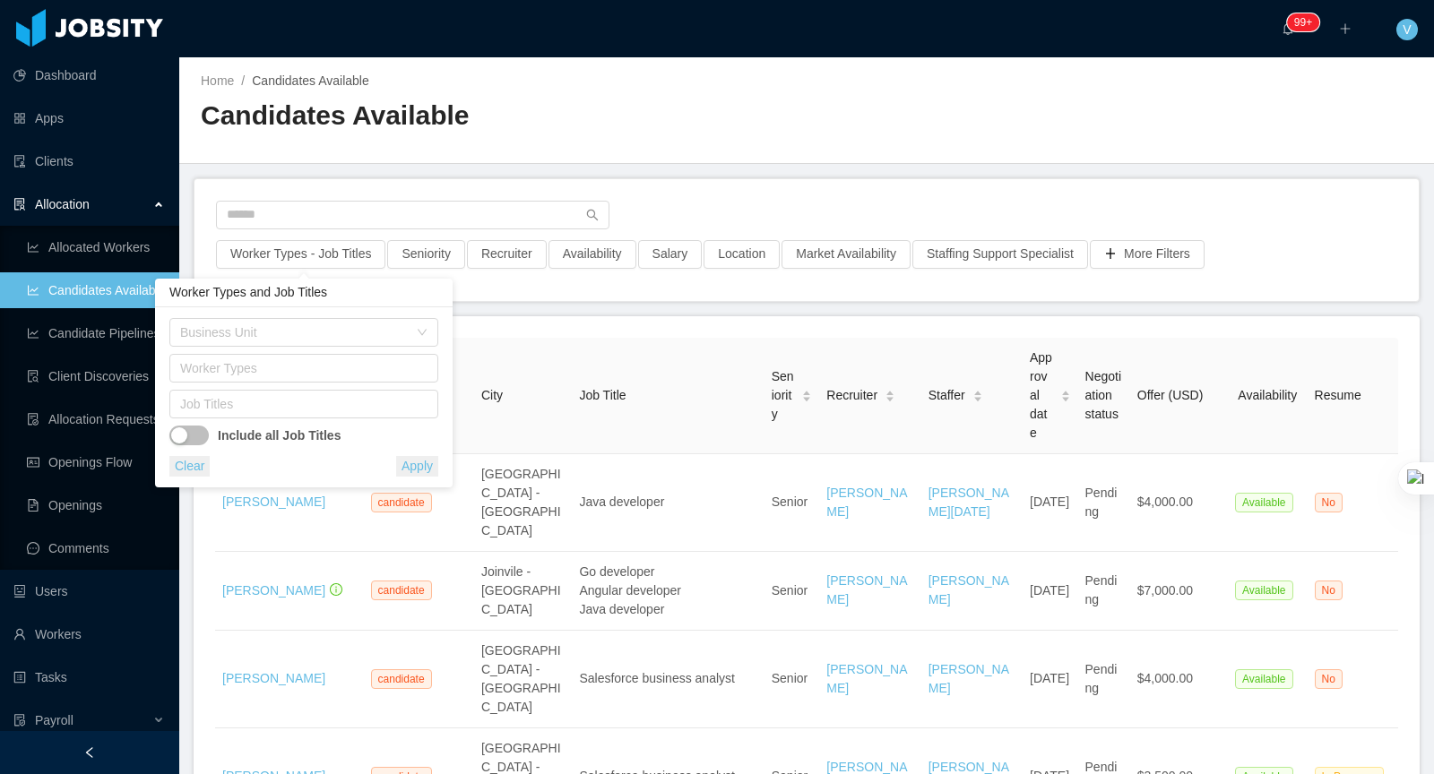
click at [386, 298] on div "Worker Types and Job Titles" at bounding box center [304, 293] width 298 height 29
click at [260, 401] on div "Job Titles" at bounding box center [299, 404] width 239 height 18
type input "*****"
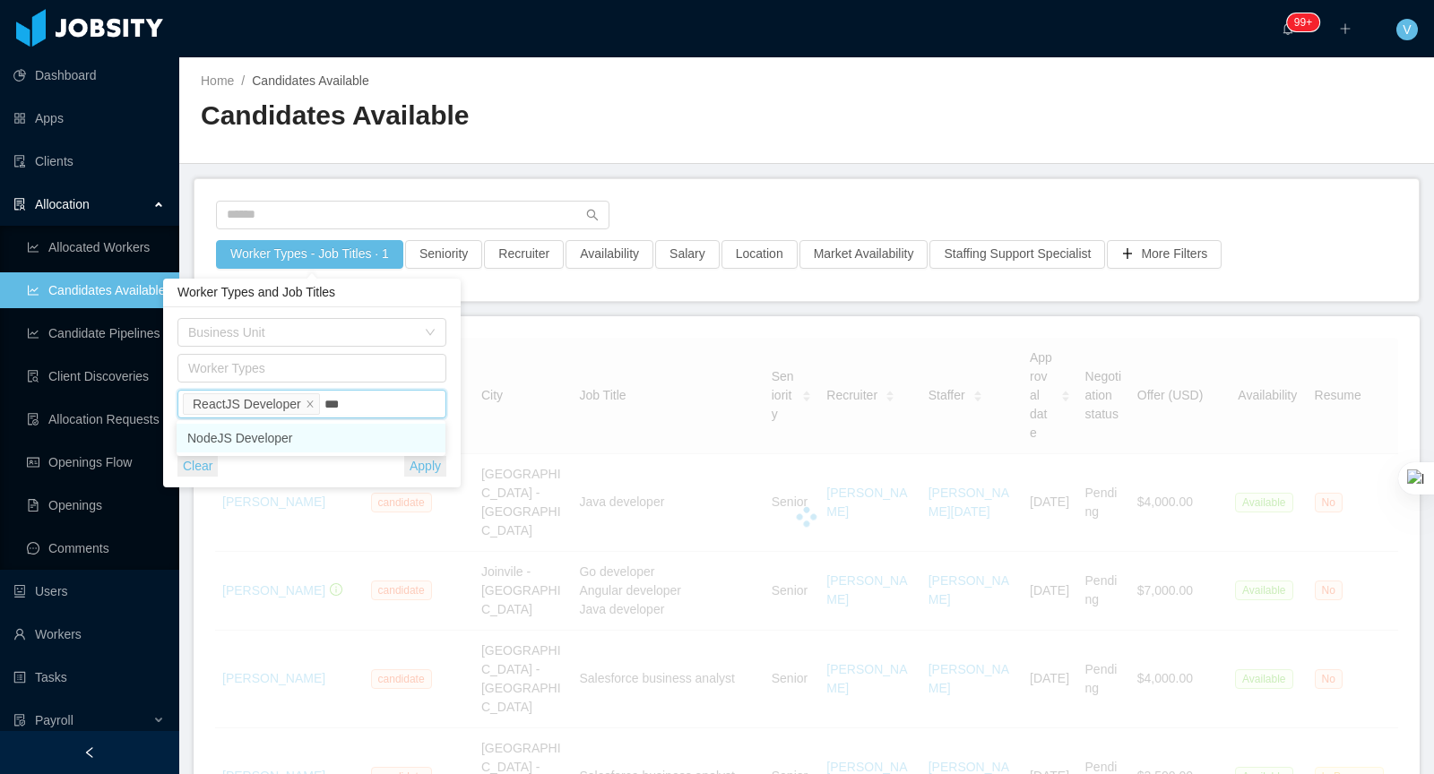
type input "****"
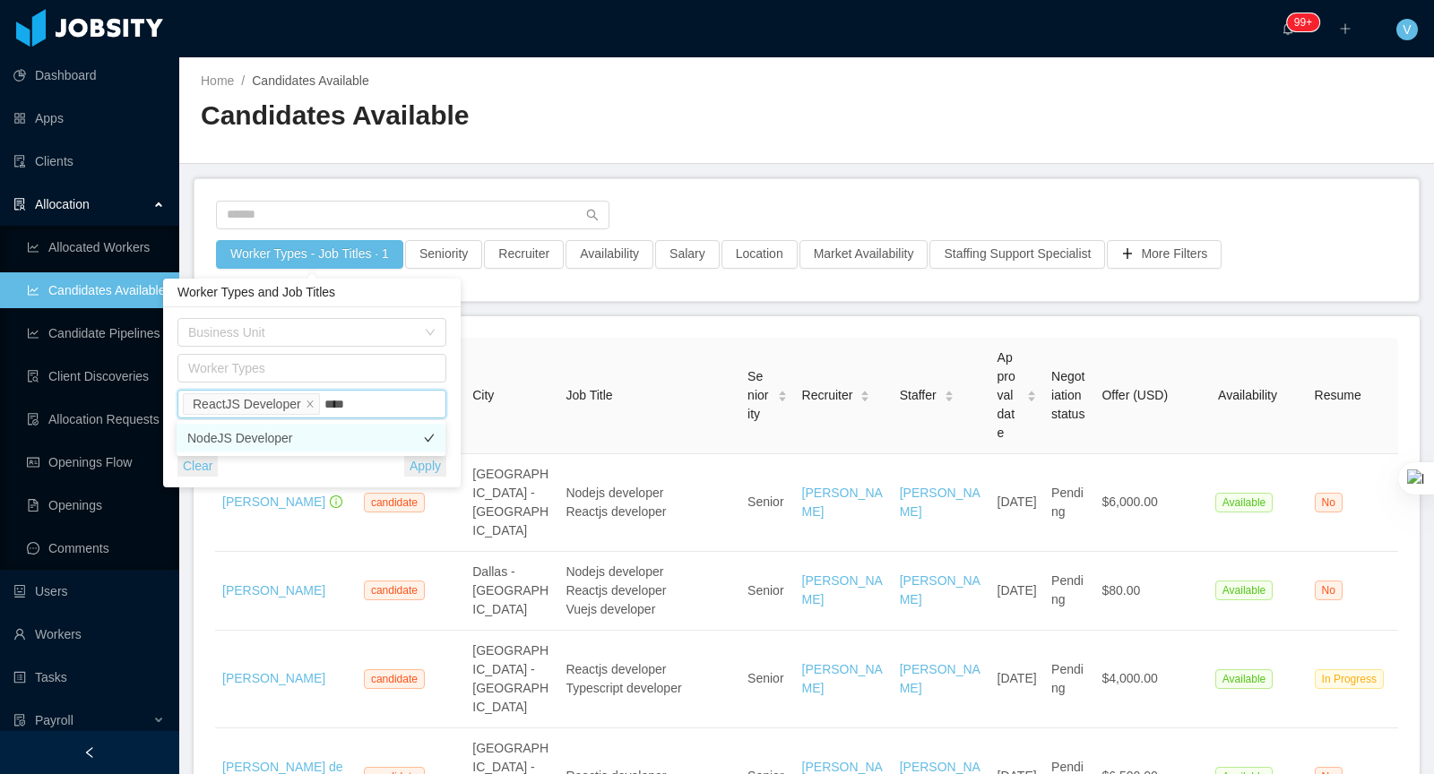
click at [288, 435] on li "NodeJS Developer" at bounding box center [311, 438] width 269 height 29
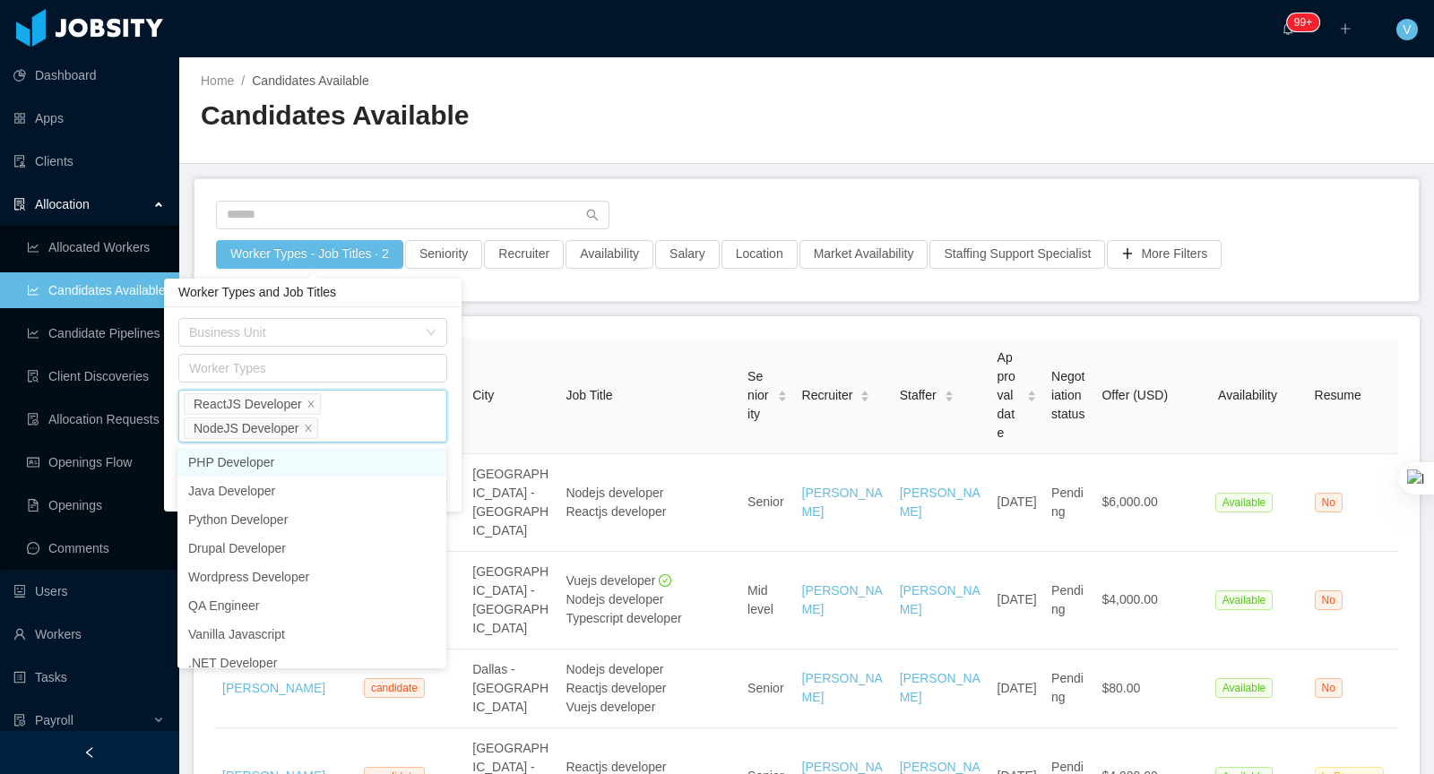
click at [456, 345] on div "Business Unit Worker Types Job Titles ReactJS Developer NodeJS Developer Includ…" at bounding box center [313, 409] width 298 height 204
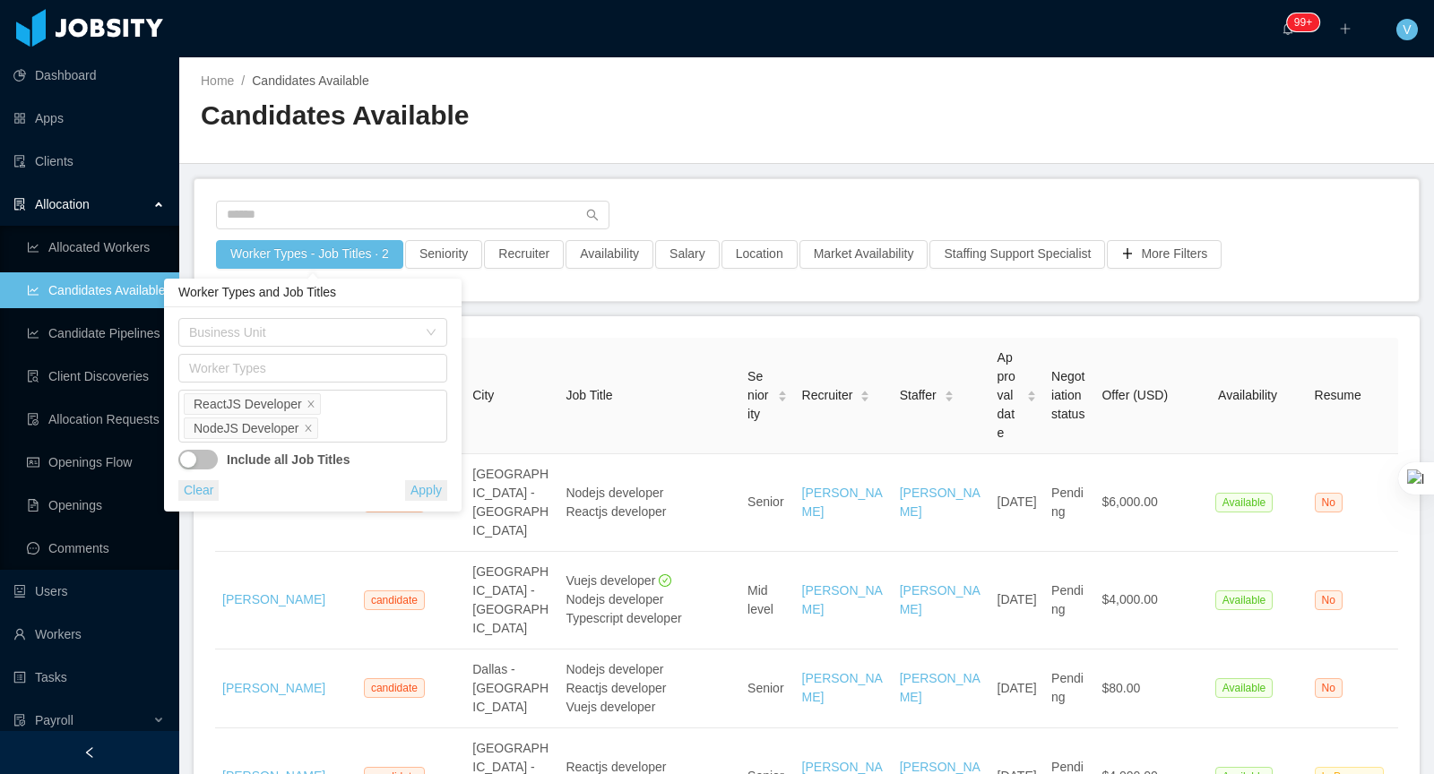
click at [209, 457] on button "button" at bounding box center [197, 460] width 39 height 20
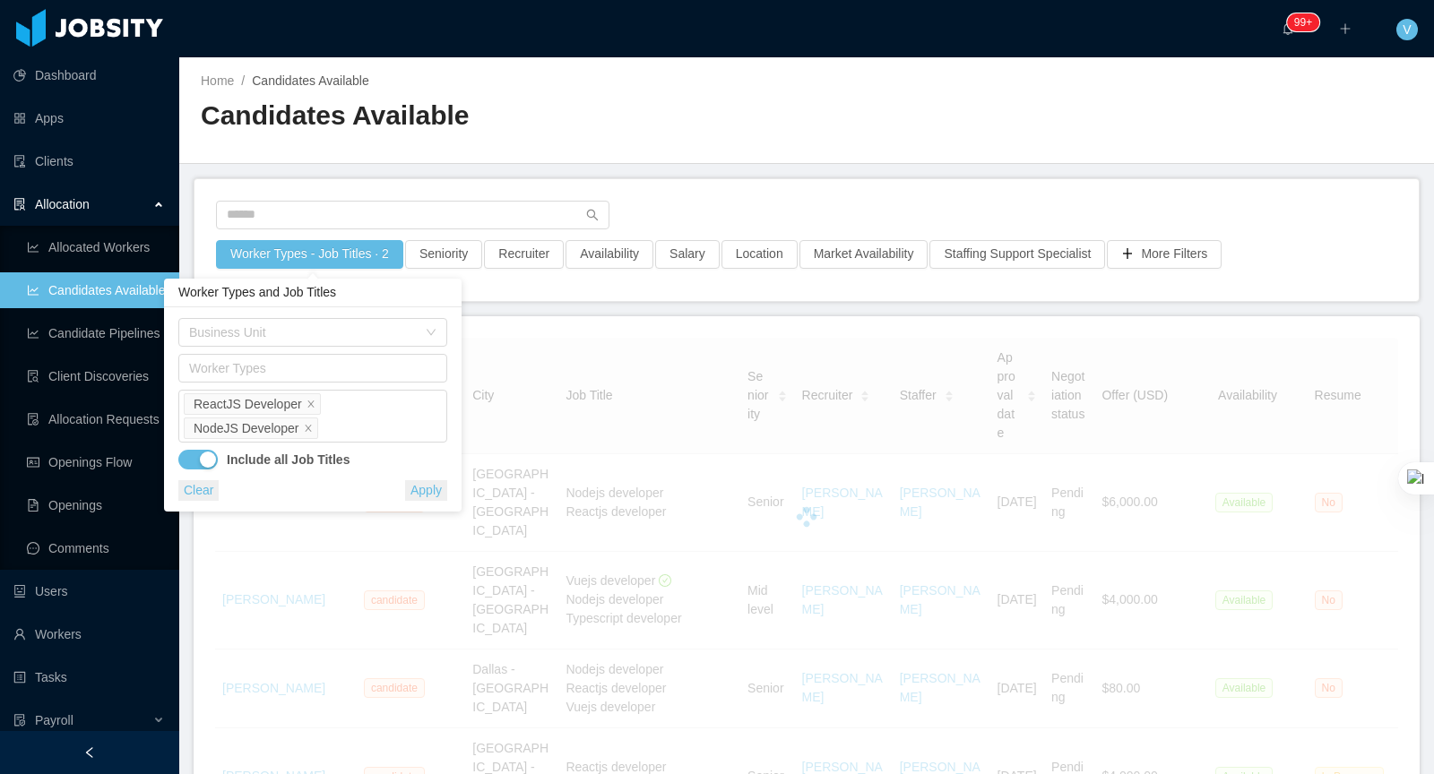
click at [441, 483] on button "Apply" at bounding box center [426, 490] width 42 height 21
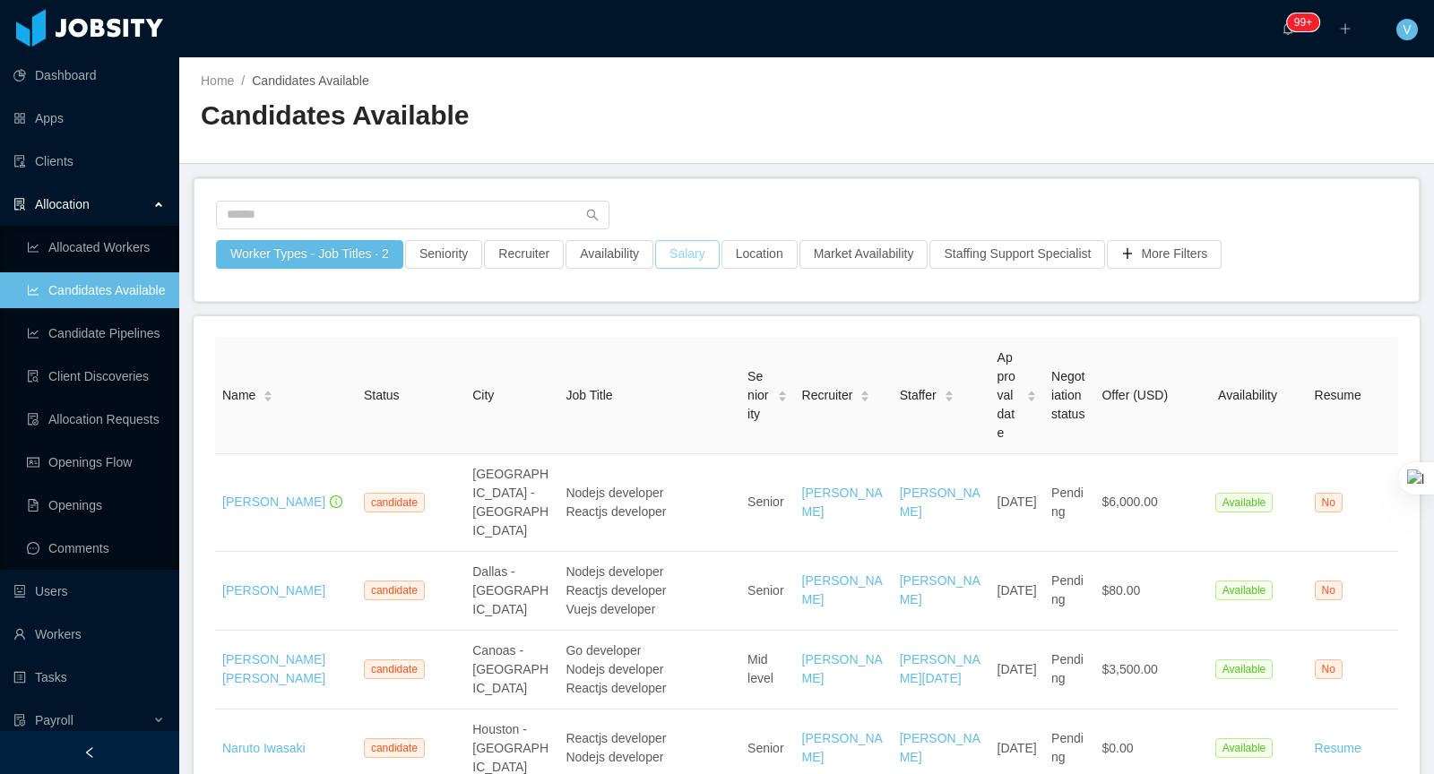
click at [700, 258] on button "Salary" at bounding box center [687, 254] width 65 height 29
drag, startPoint x: 839, startPoint y: 336, endPoint x: 691, endPoint y: 336, distance: 147.9
click at [691, 336] on div "0 10000" at bounding box center [696, 336] width 300 height 4
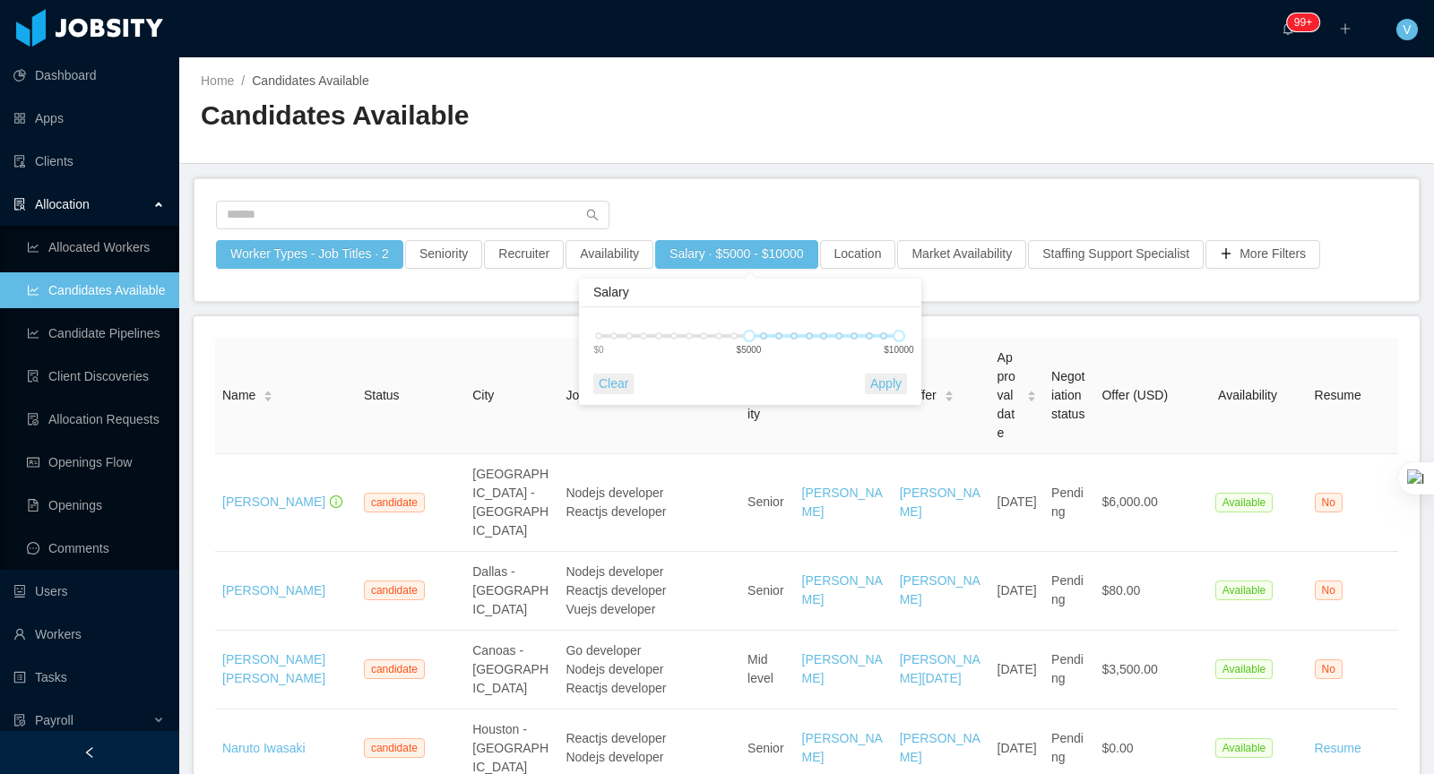
drag, startPoint x: 691, startPoint y: 336, endPoint x: 700, endPoint y: 337, distance: 9.0
click at [700, 336] on div "5000 10000" at bounding box center [749, 336] width 300 height 4
drag, startPoint x: 746, startPoint y: 331, endPoint x: 561, endPoint y: 339, distance: 184.8
click at [561, 339] on body "Dashboard Apps Clients Allocation Allocated Workers Candidates Available Candid…" at bounding box center [717, 387] width 1434 height 774
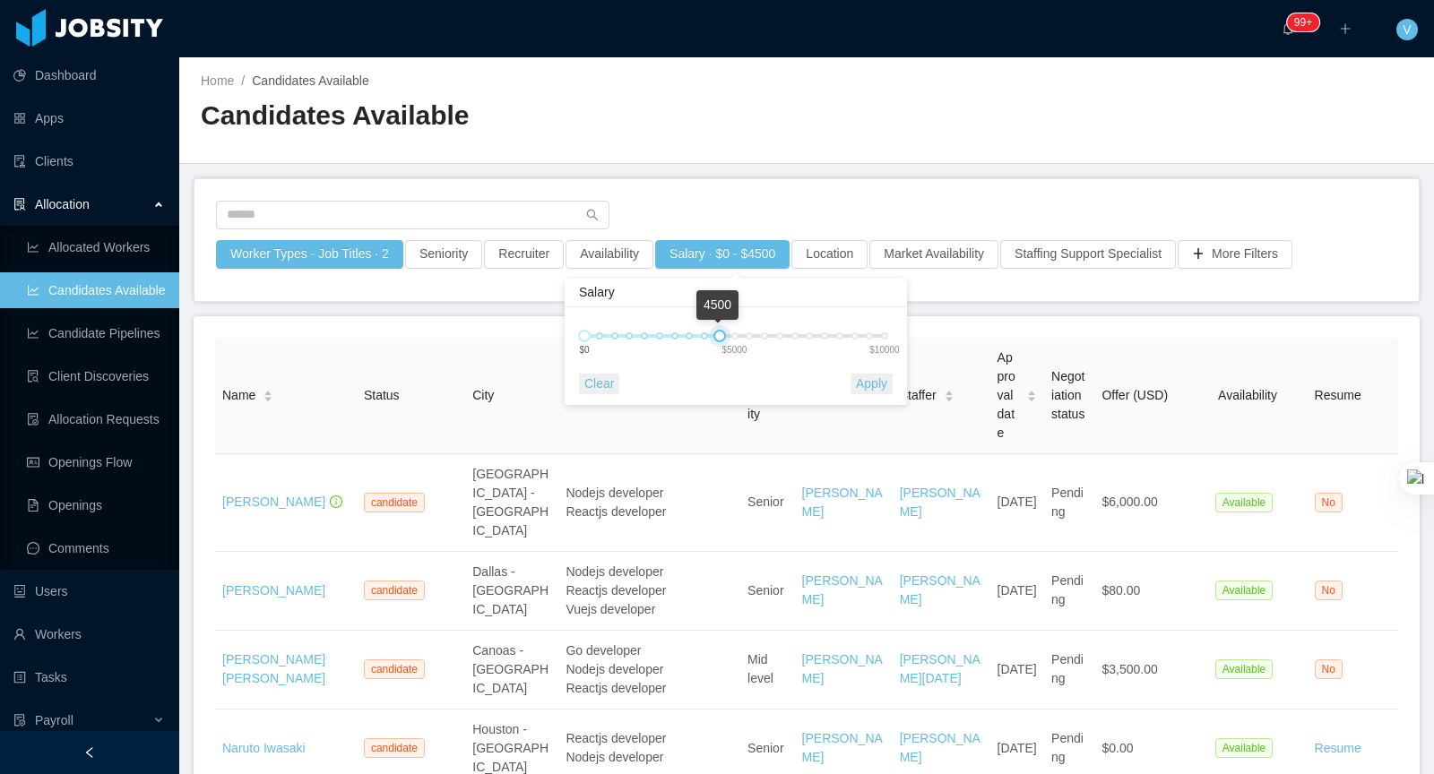
drag, startPoint x: 888, startPoint y: 337, endPoint x: 713, endPoint y: 334, distance: 174.8
click at [713, 334] on div at bounding box center [719, 336] width 13 height 13
click at [875, 382] on button "Apply" at bounding box center [871, 384] width 42 height 21
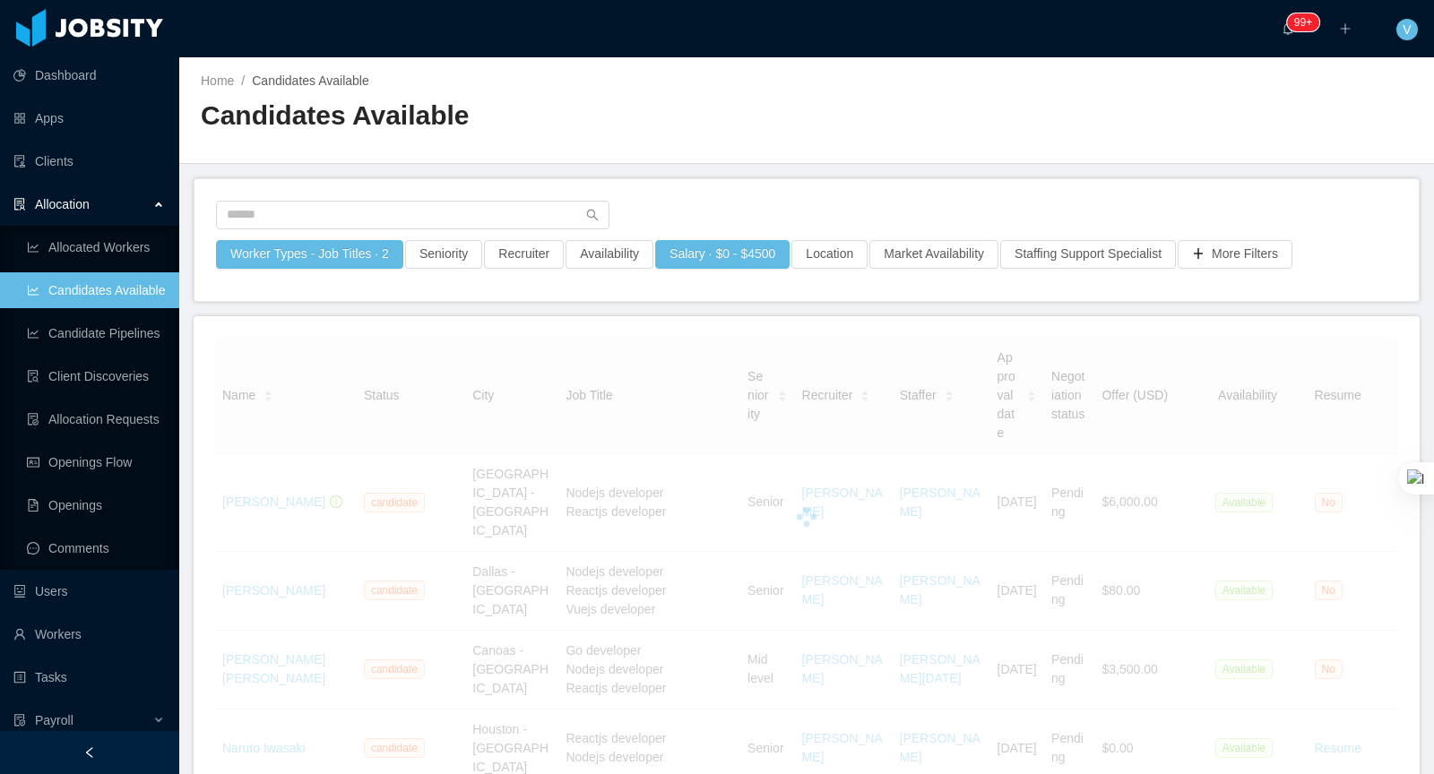
click at [1049, 125] on div "Home / Candidates Available / Candidates Available" at bounding box center [806, 110] width 1255 height 107
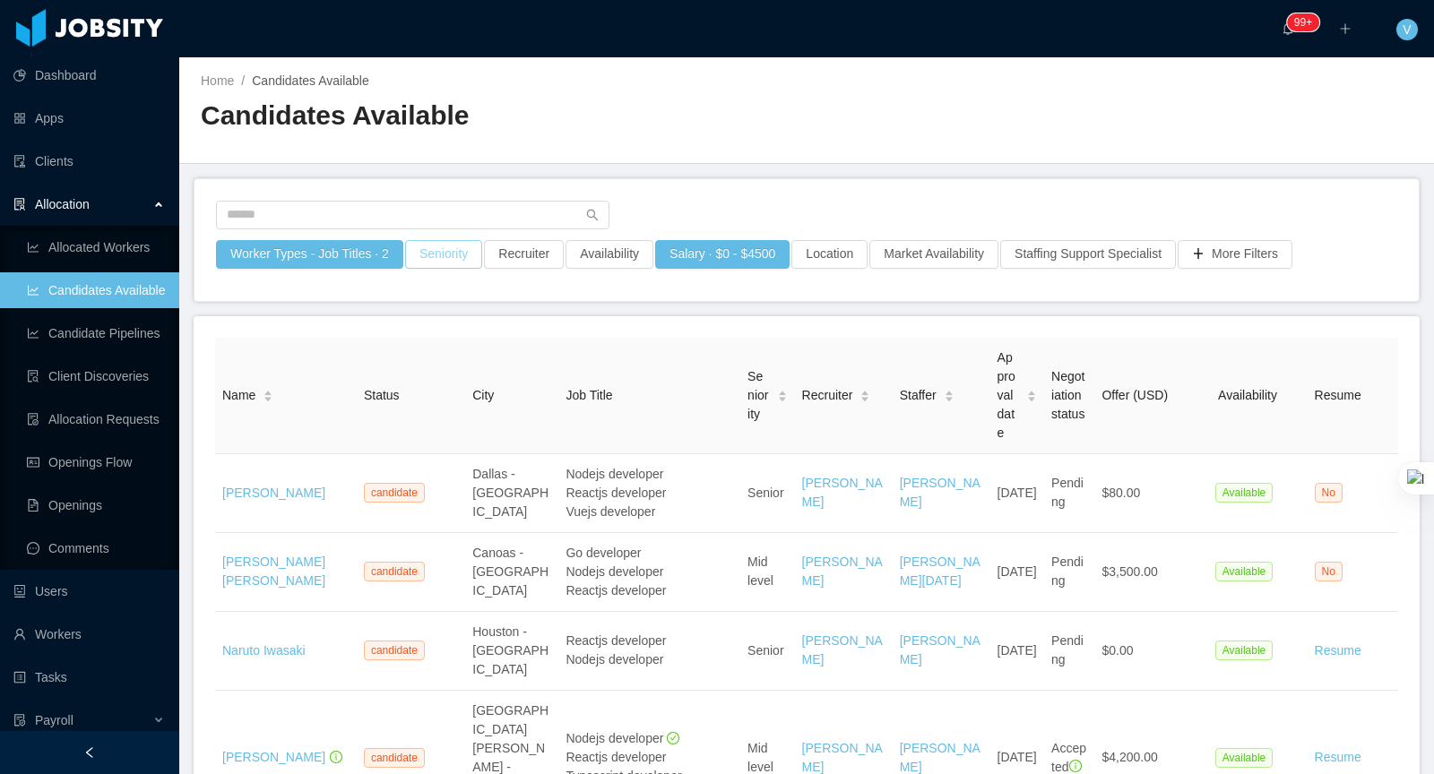
click at [462, 264] on button "Seniority" at bounding box center [443, 254] width 77 height 29
click at [470, 340] on div "Seniorities" at bounding box center [447, 332] width 239 height 18
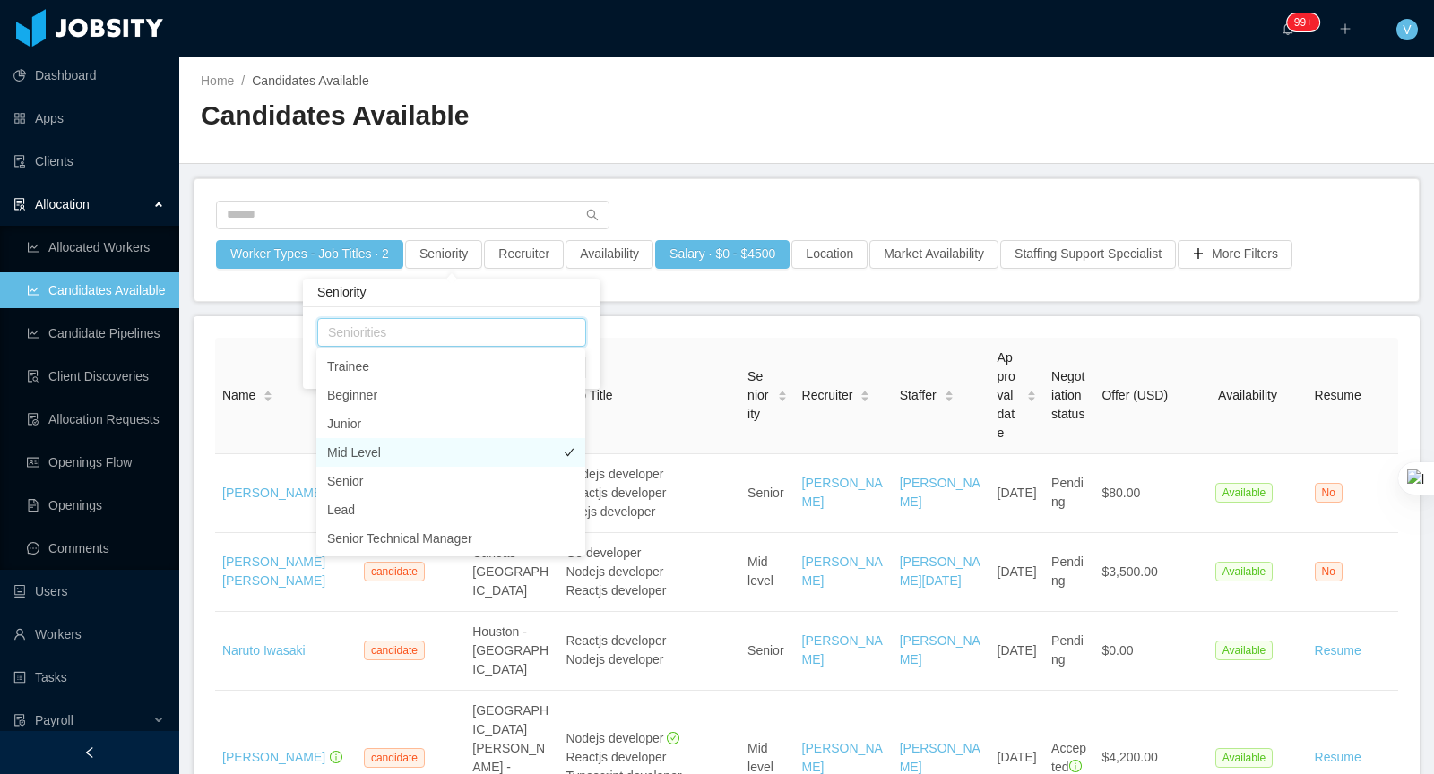
click at [401, 455] on li "Mid Level" at bounding box center [450, 452] width 269 height 29
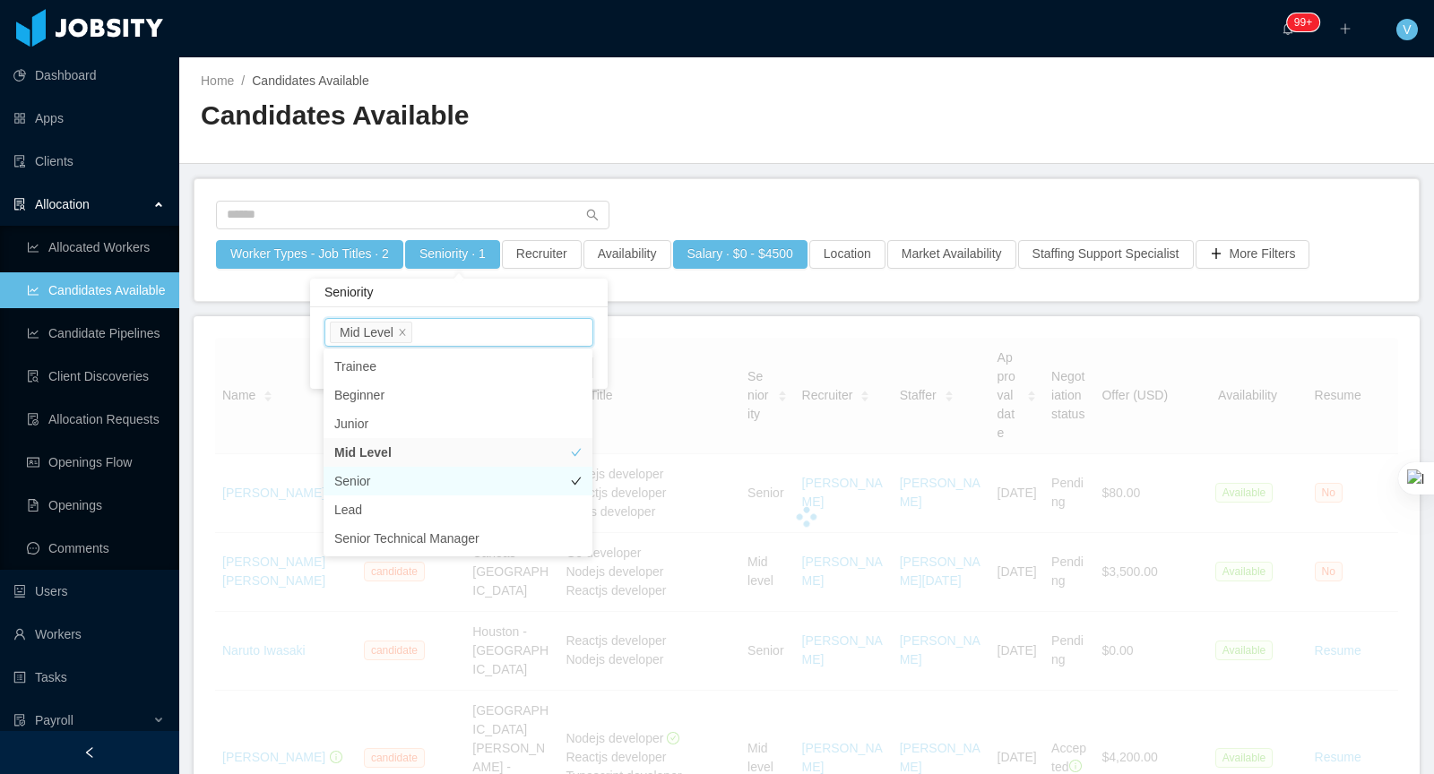
click at [401, 472] on li "Senior" at bounding box center [457, 481] width 269 height 29
click at [713, 164] on main "Home / Candidates Available / Candidates Available Worker Types - Job Titles · …" at bounding box center [806, 415] width 1255 height 717
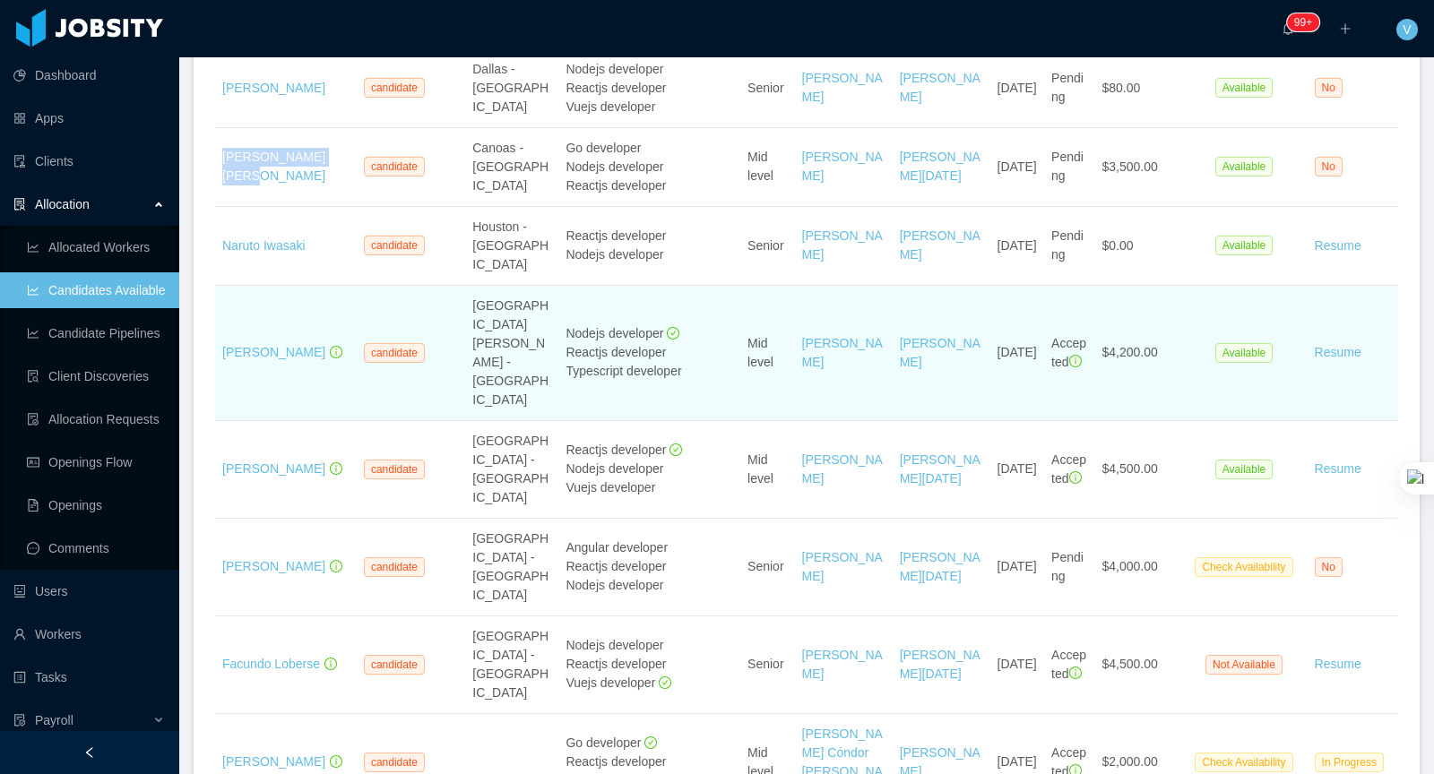
scroll to position [409, 0]
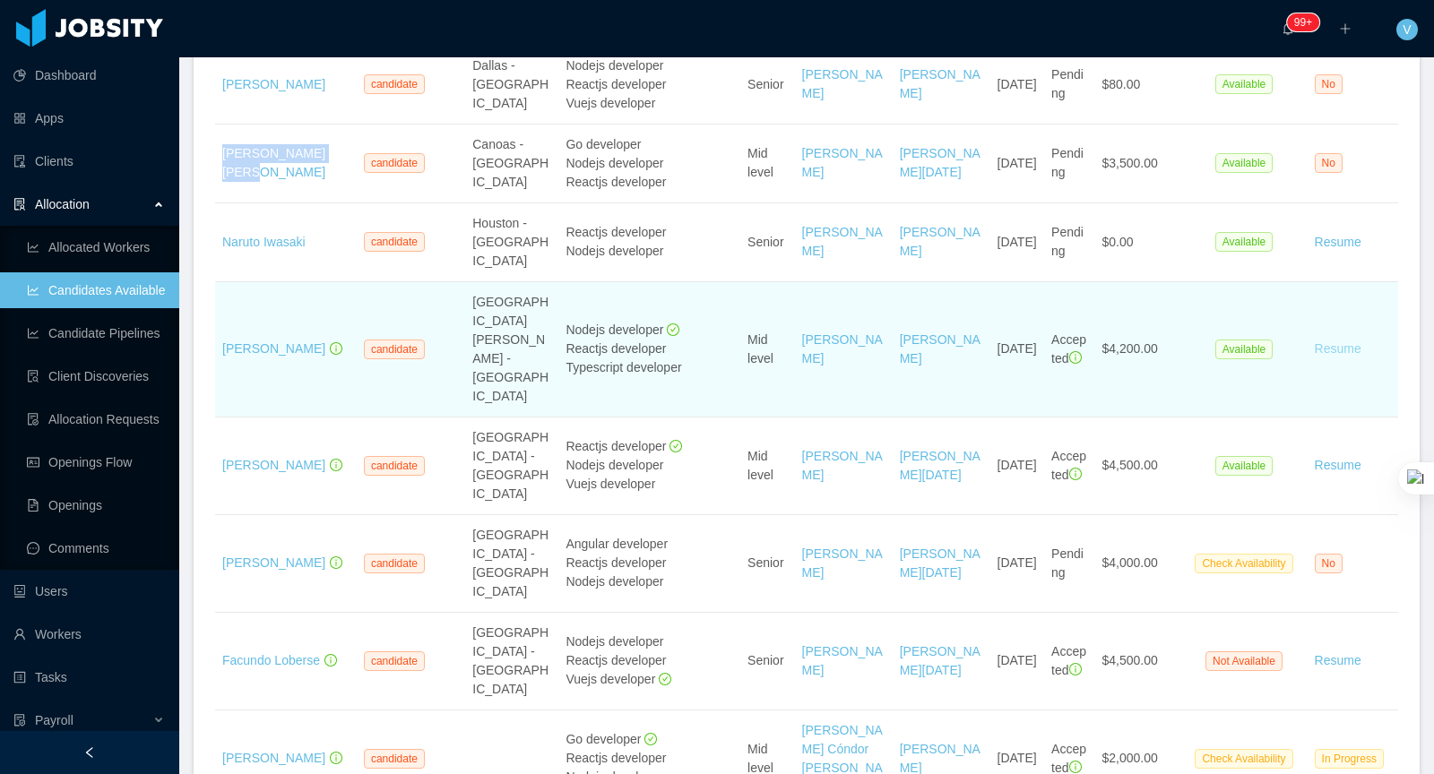
click at [1347, 356] on link "Resume" at bounding box center [1338, 349] width 47 height 19
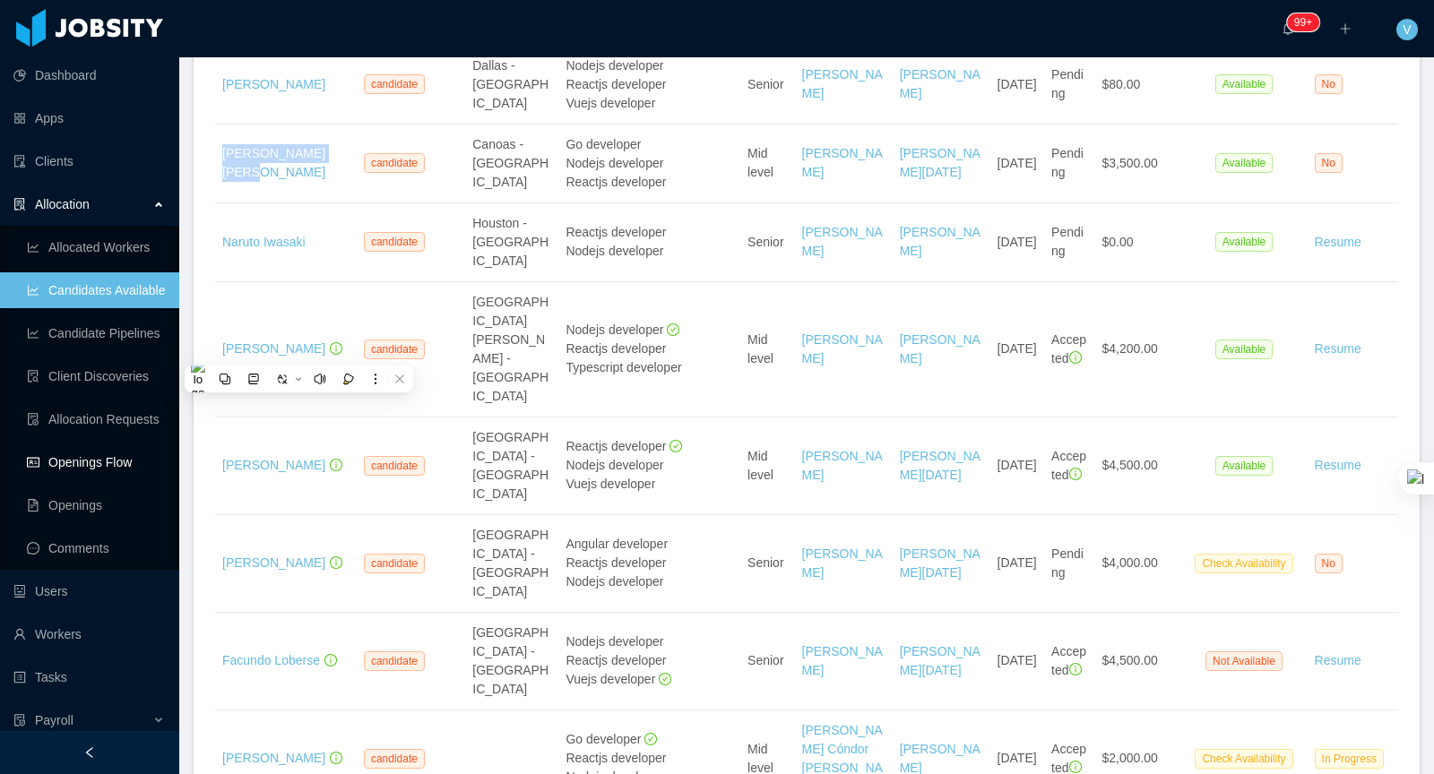
click at [107, 460] on link "Openings Flow" at bounding box center [96, 462] width 138 height 36
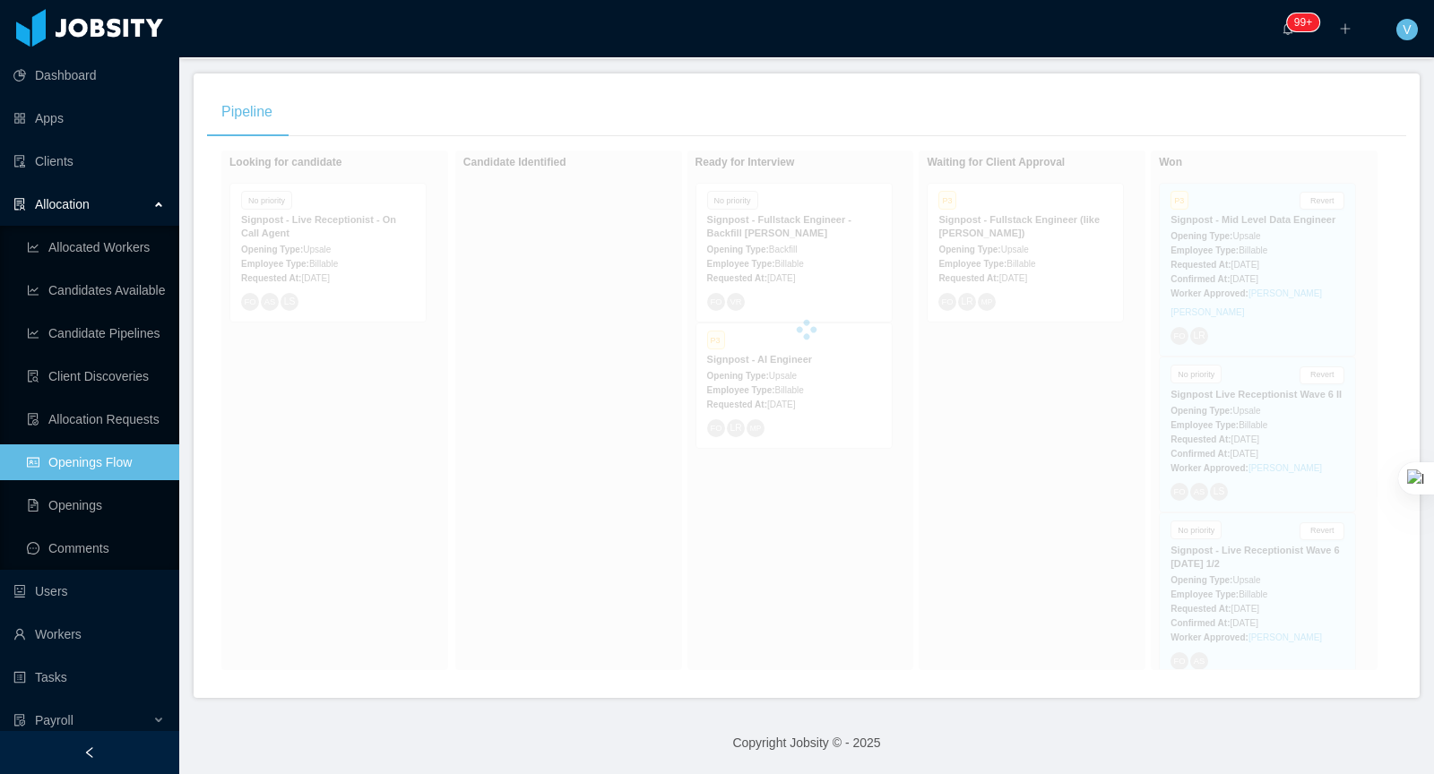
scroll to position [291, 0]
click at [783, 238] on div at bounding box center [806, 333] width 1199 height 358
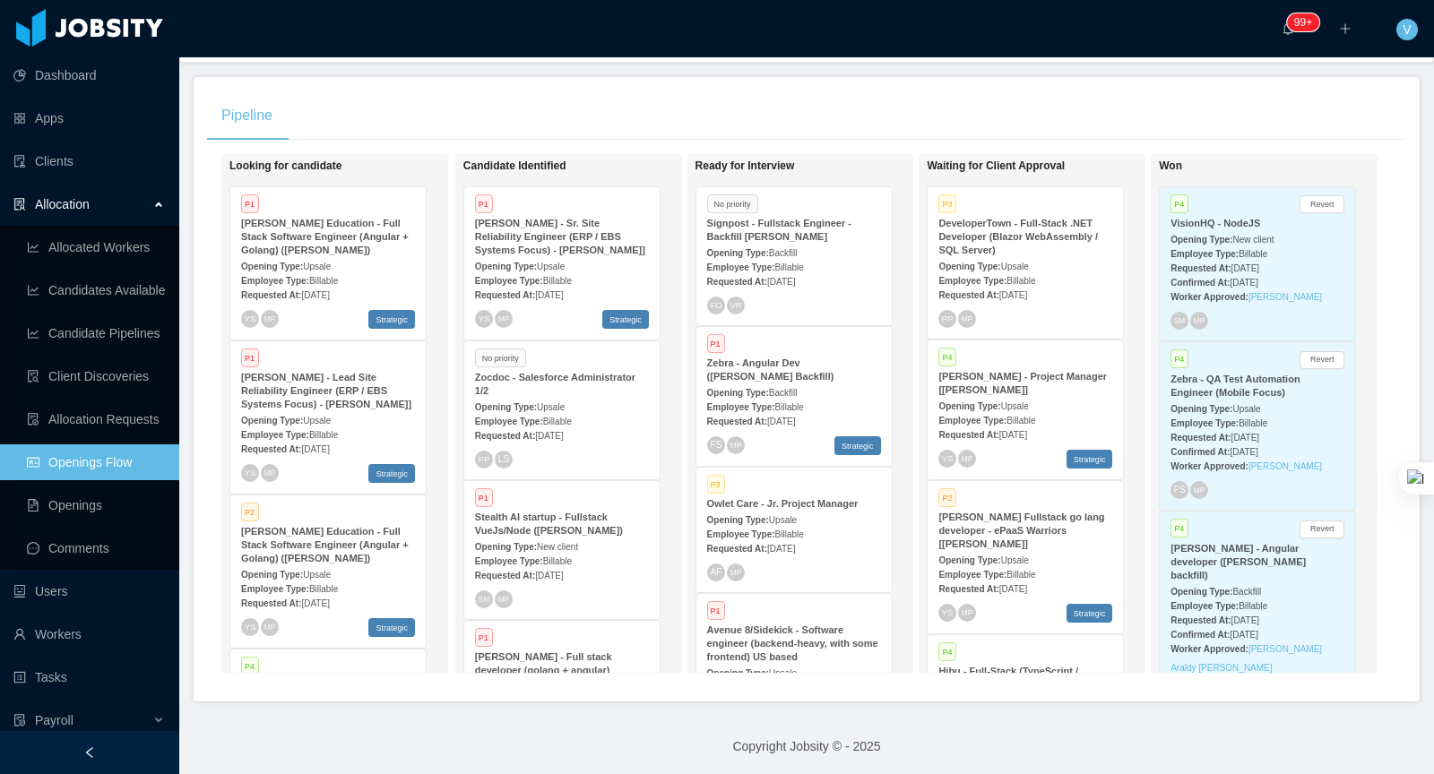
click at [792, 243] on div "Opening Type: Backfill" at bounding box center [794, 252] width 174 height 19
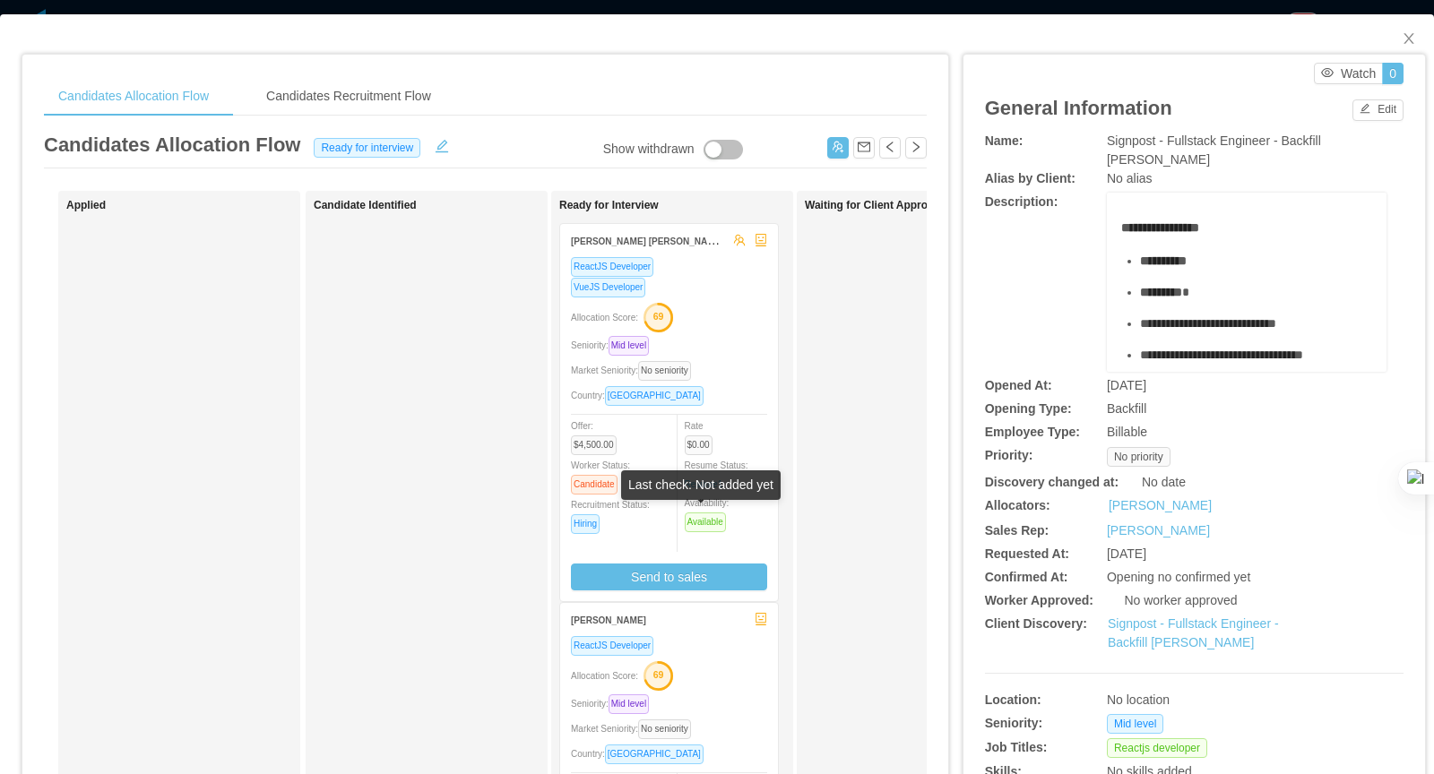
click at [720, 381] on div "ReactJS Developer VueJS Developer Allocation Score: 69 Seniority: Mid level Mar…" at bounding box center [669, 423] width 196 height 334
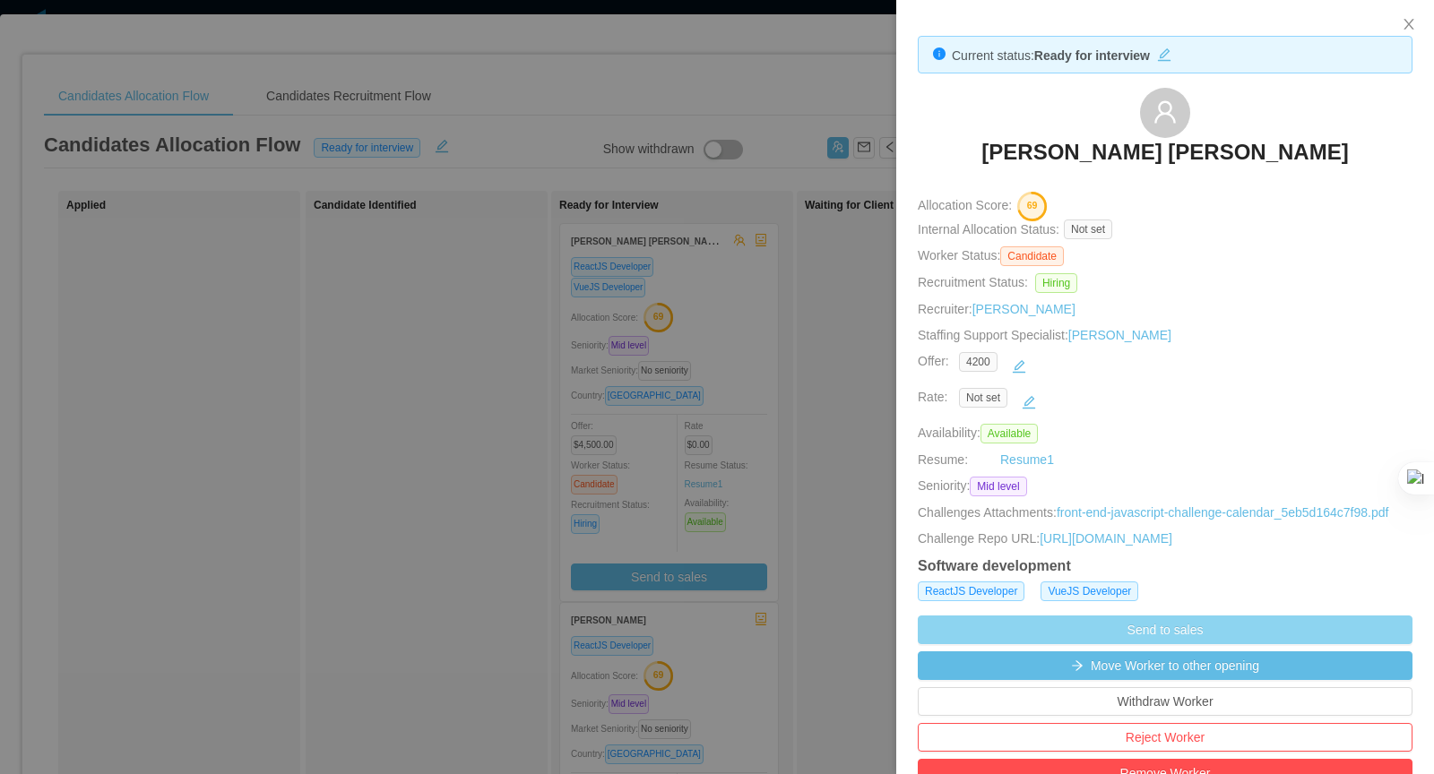
click at [1227, 644] on button "Send to sales" at bounding box center [1165, 630] width 495 height 29
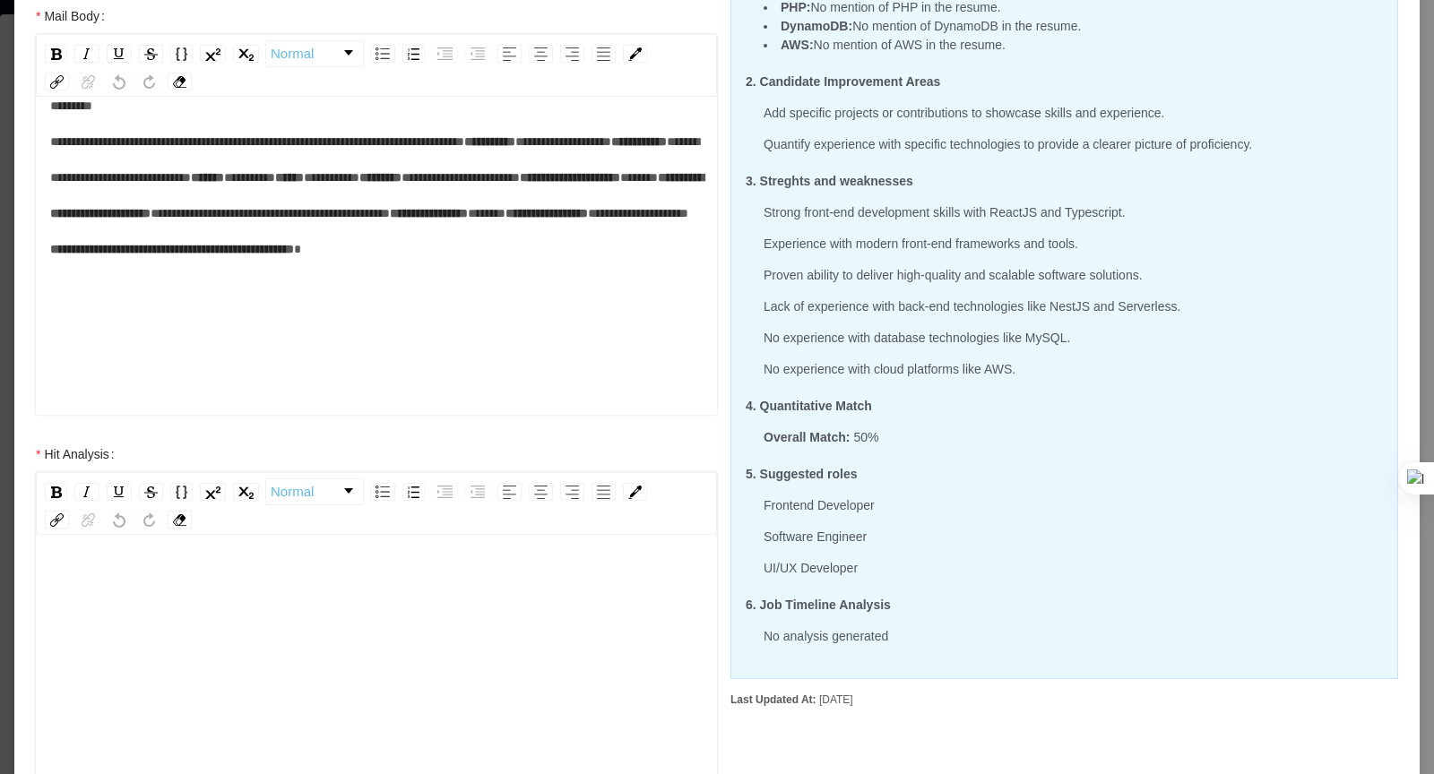
scroll to position [451, 0]
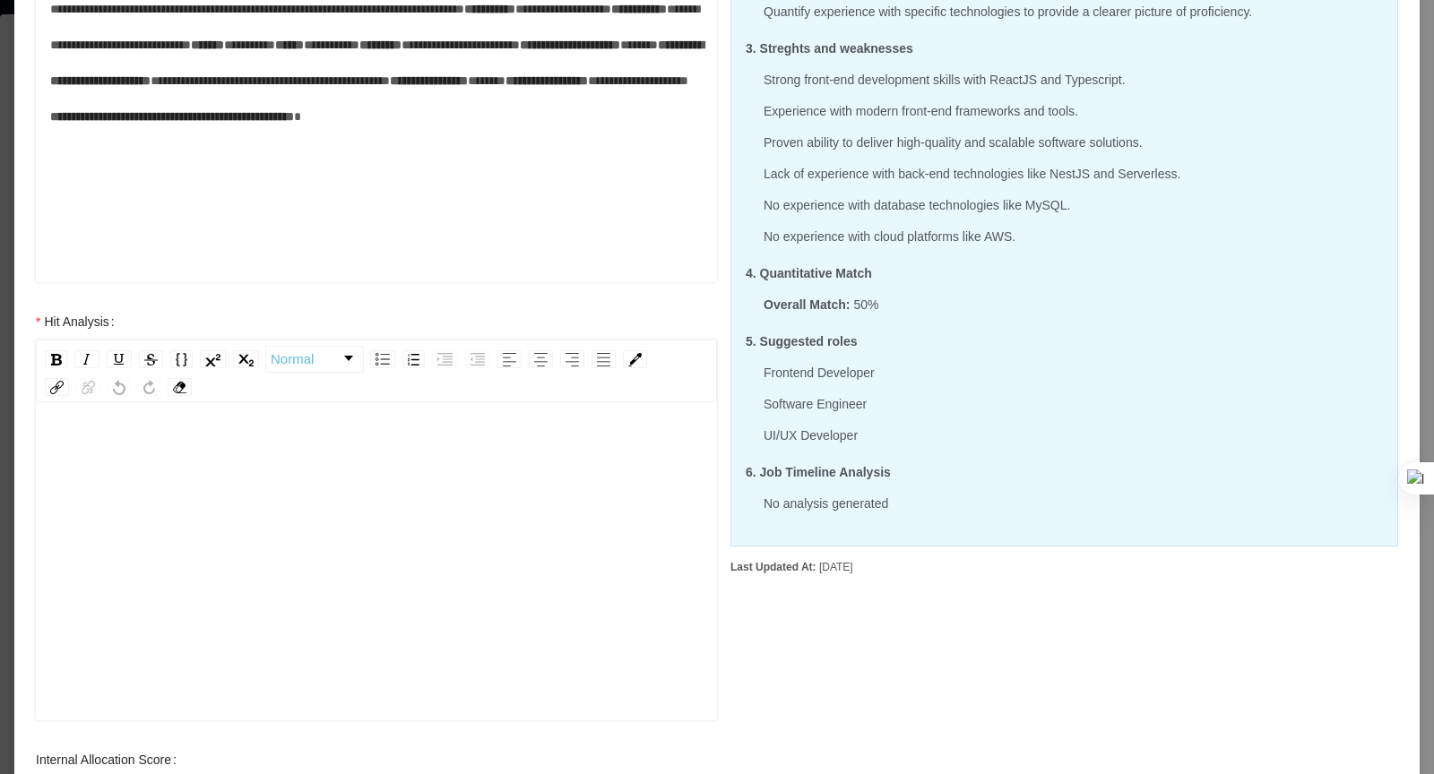
click at [190, 480] on div "rdw-editor" at bounding box center [376, 590] width 653 height 314
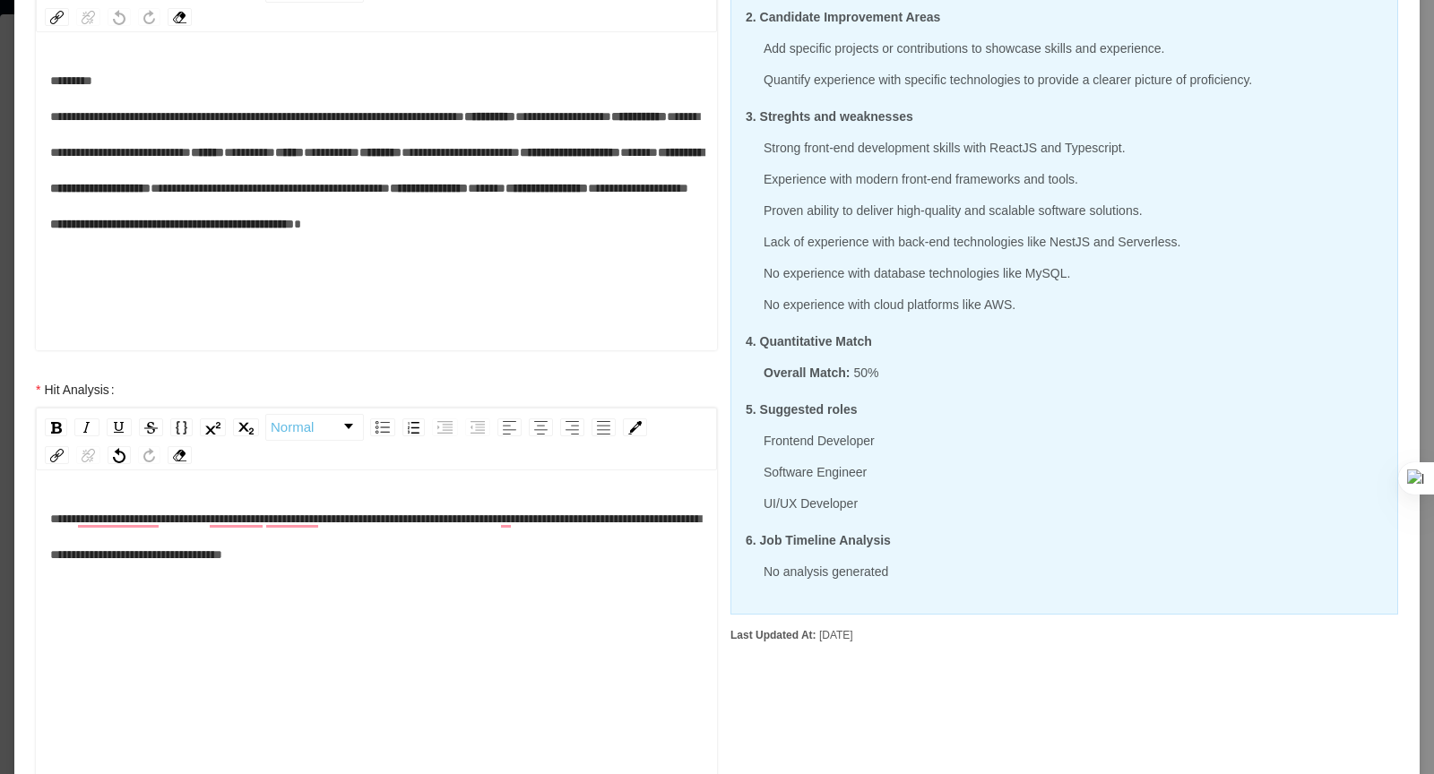
scroll to position [349, 0]
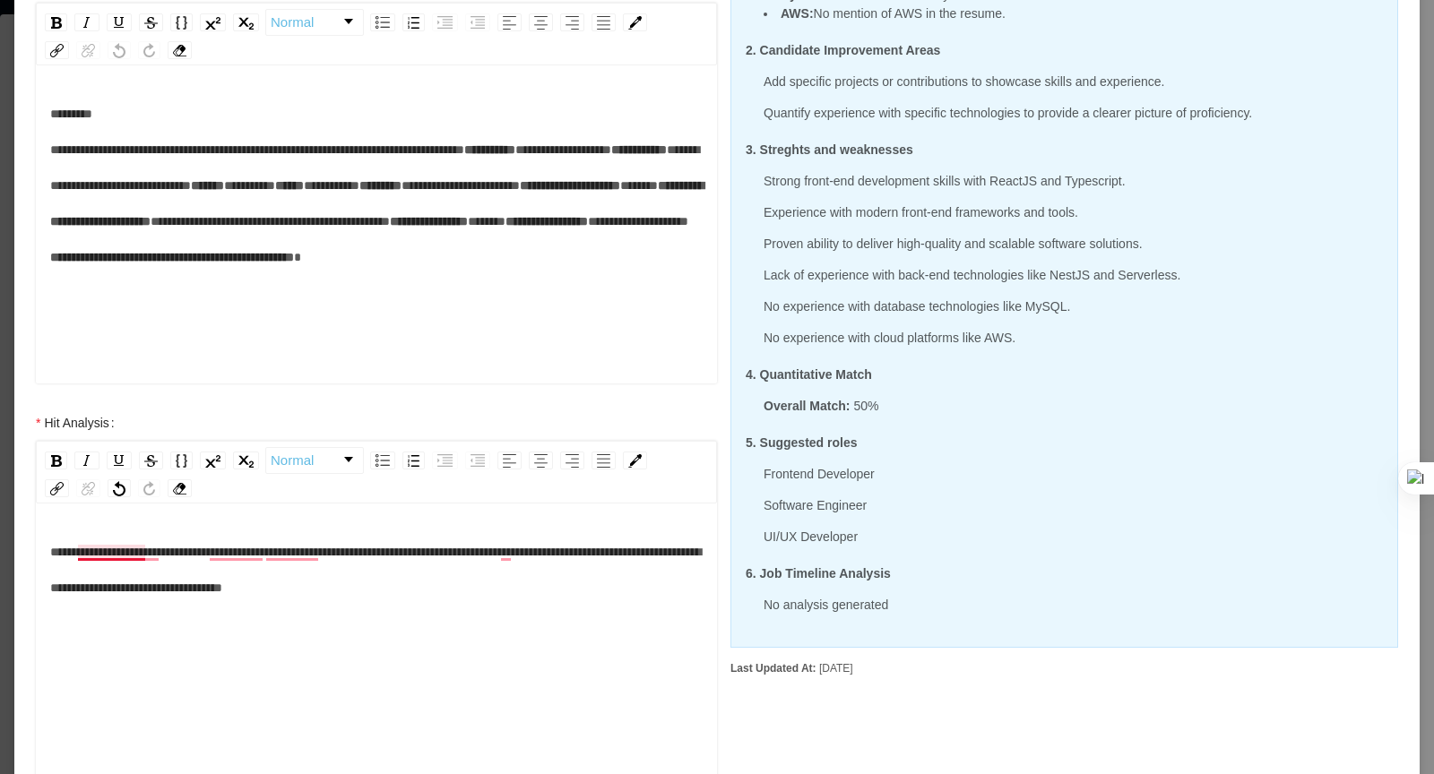
click at [127, 546] on span "**********" at bounding box center [375, 570] width 651 height 48
click at [140, 549] on span "**********" at bounding box center [375, 570] width 651 height 48
click at [261, 553] on span "**********" at bounding box center [375, 570] width 651 height 48
click at [287, 556] on span "**********" at bounding box center [375, 570] width 651 height 48
click at [539, 583] on div "**********" at bounding box center [376, 570] width 653 height 72
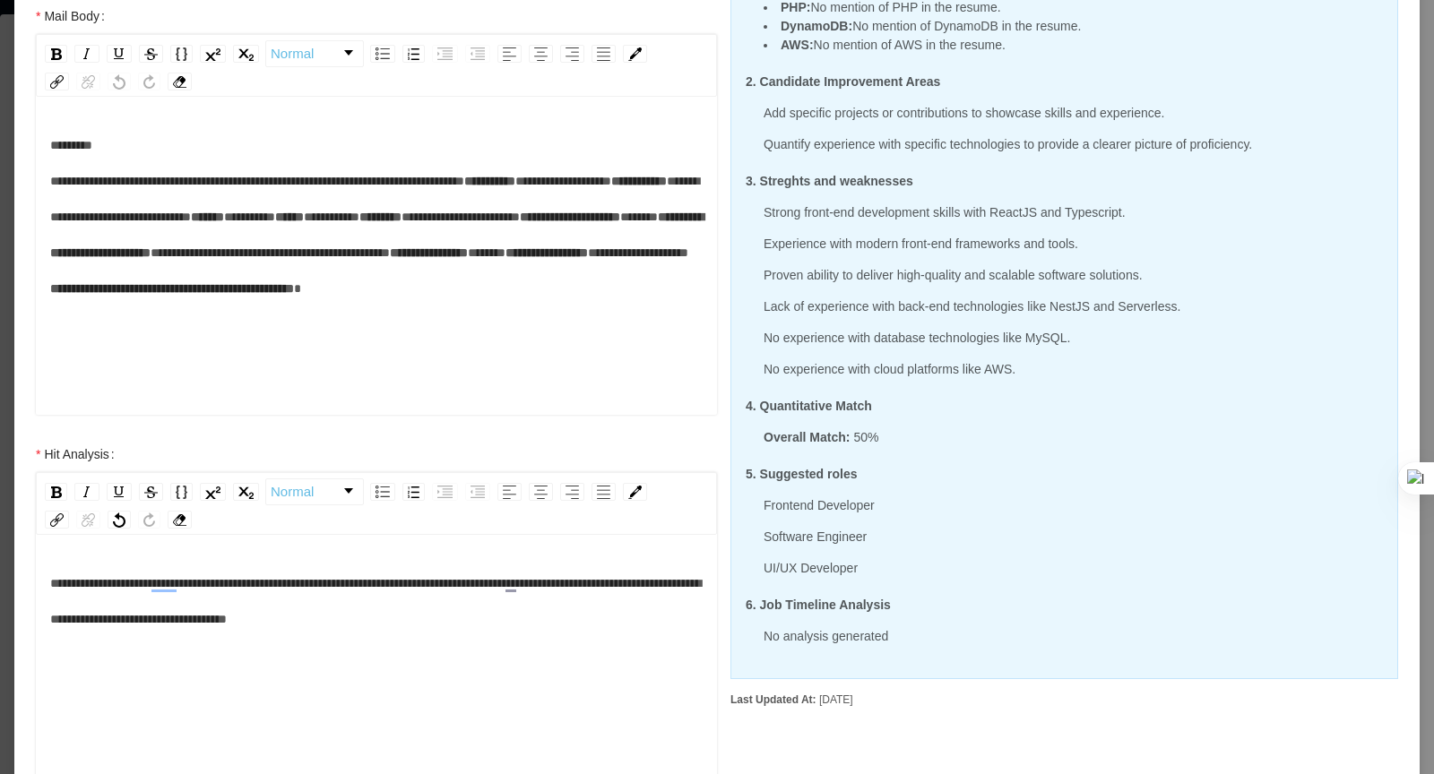
scroll to position [318, 0]
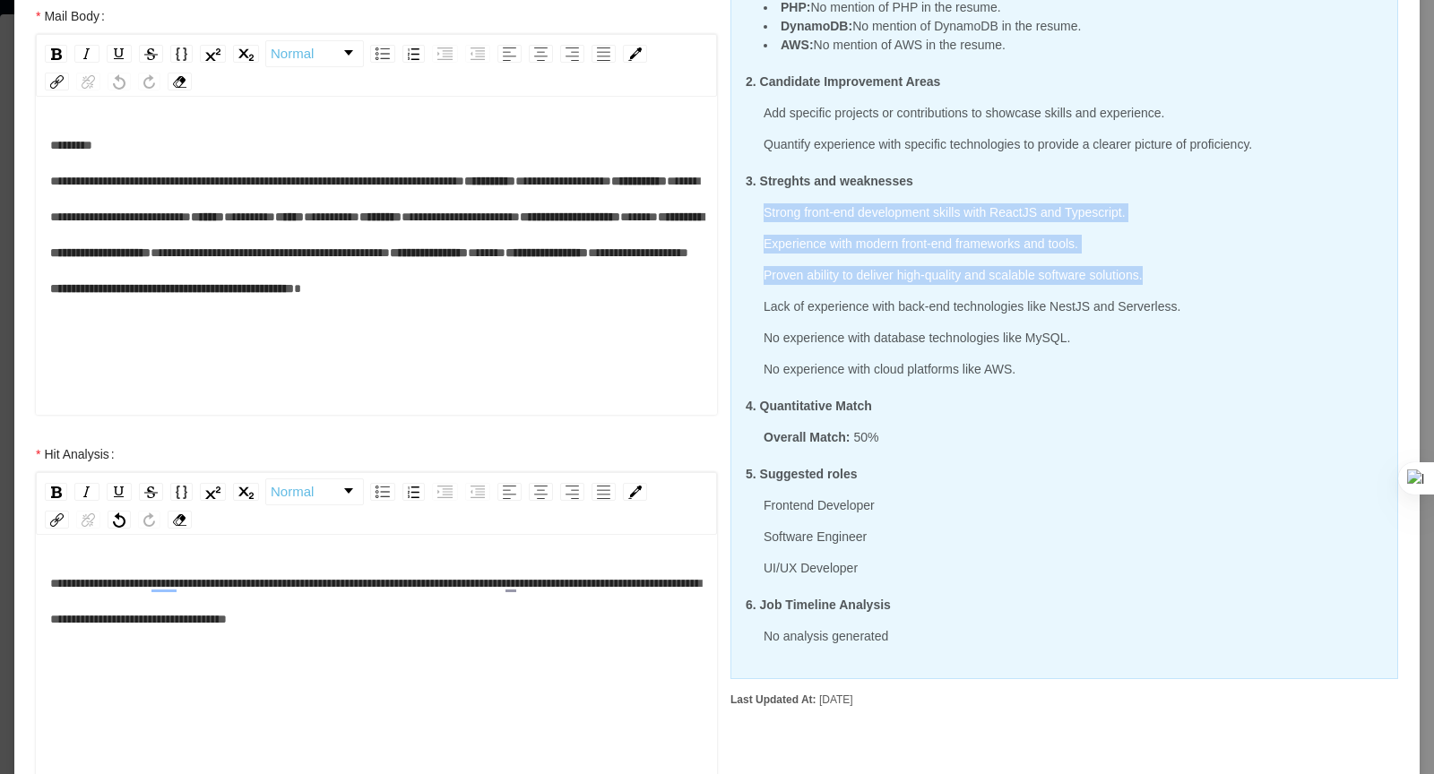
drag, startPoint x: 760, startPoint y: 201, endPoint x: 1192, endPoint y: 271, distance: 437.5
click at [1192, 272] on div "3. Streghts and weaknesses Strong front-end development skills with ReactJS and…" at bounding box center [1064, 275] width 637 height 207
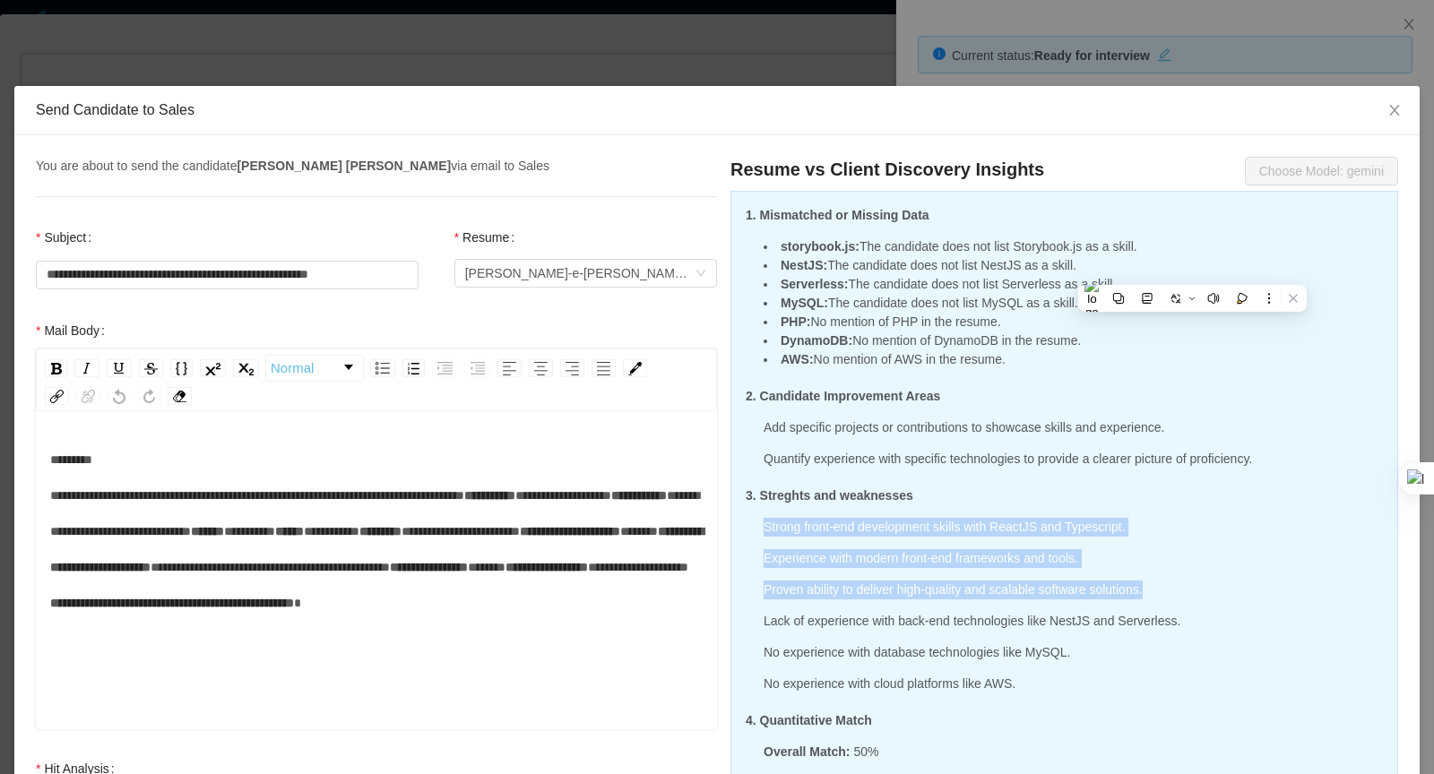
scroll to position [0, 0]
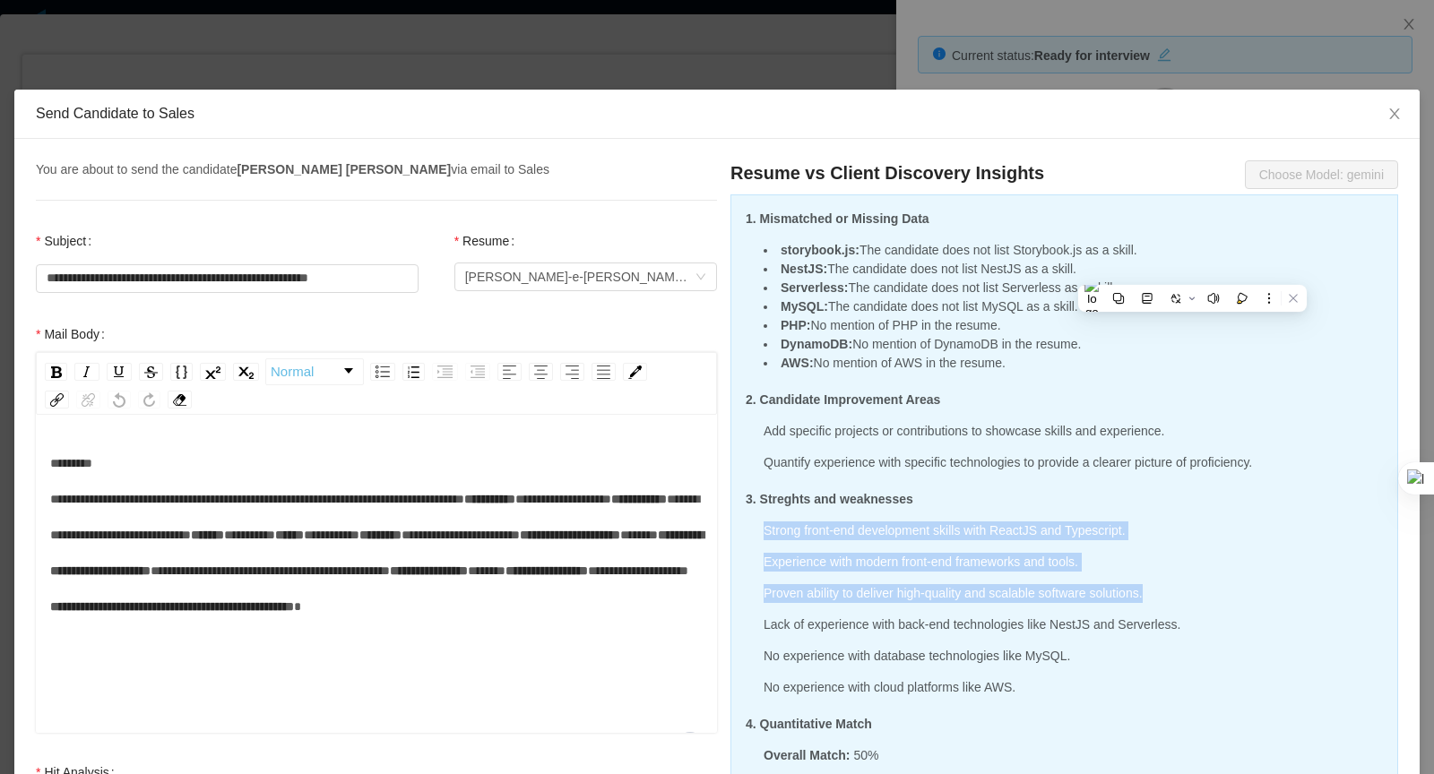
click at [405, 652] on div "**********" at bounding box center [376, 552] width 653 height 215
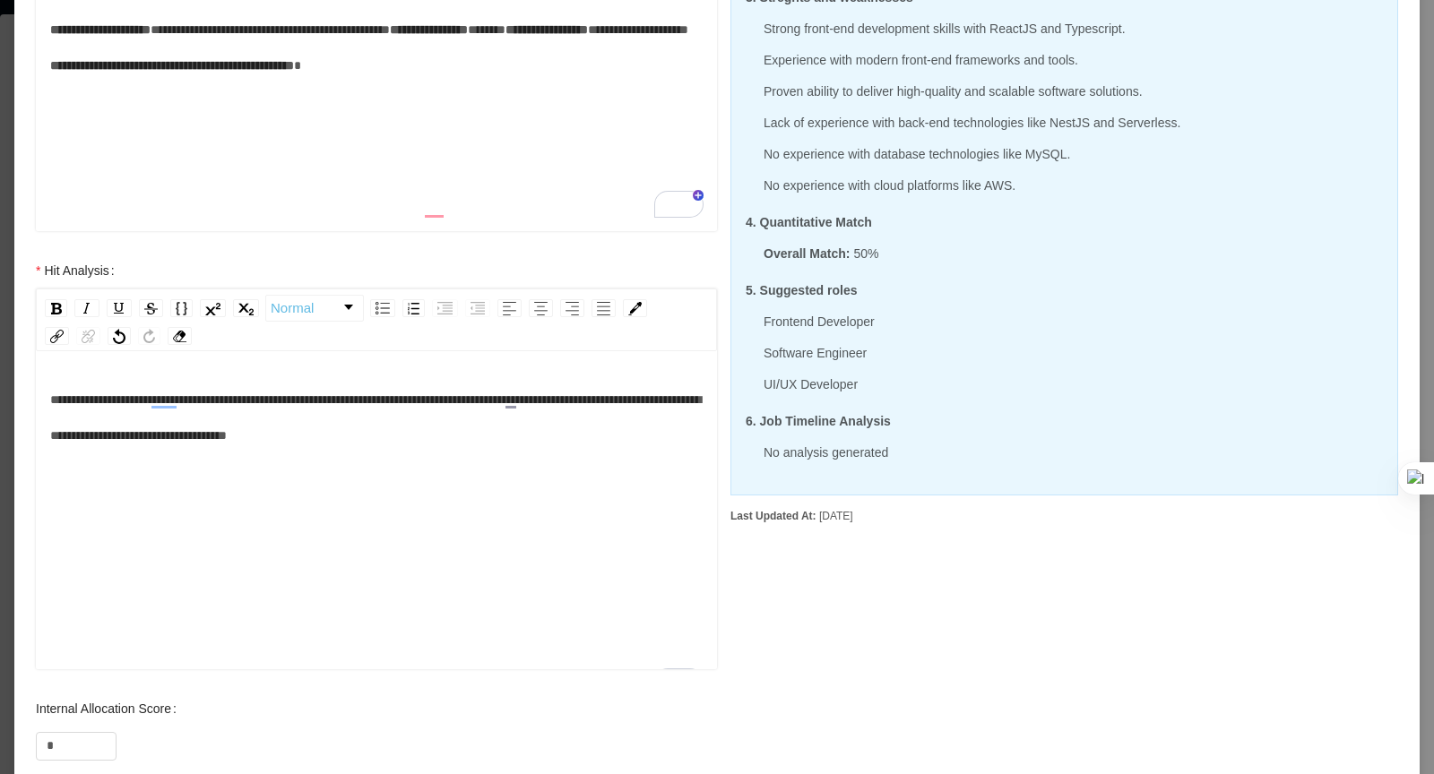
scroll to position [177, 0]
click at [570, 430] on div "**********" at bounding box center [376, 418] width 653 height 72
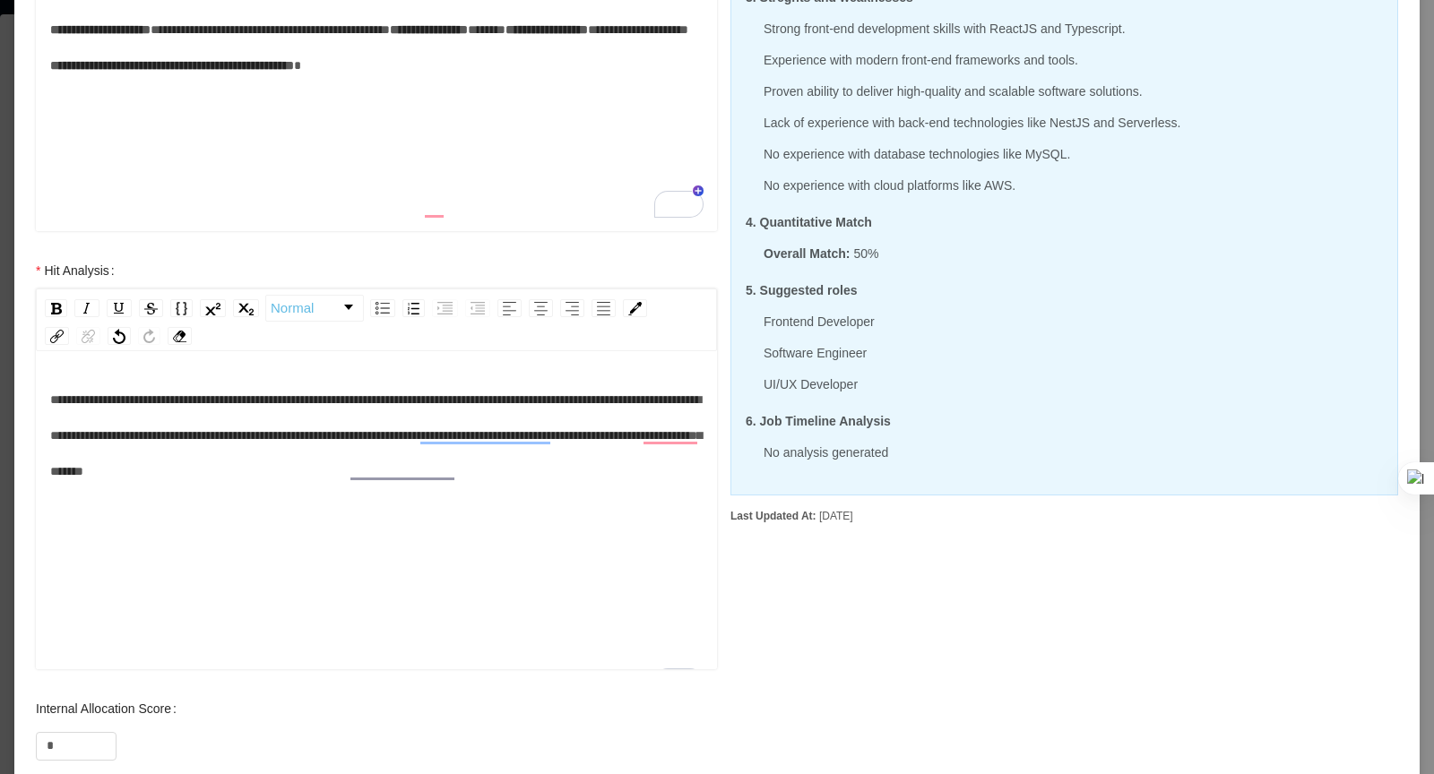
click at [324, 394] on span "**********" at bounding box center [375, 435] width 651 height 84
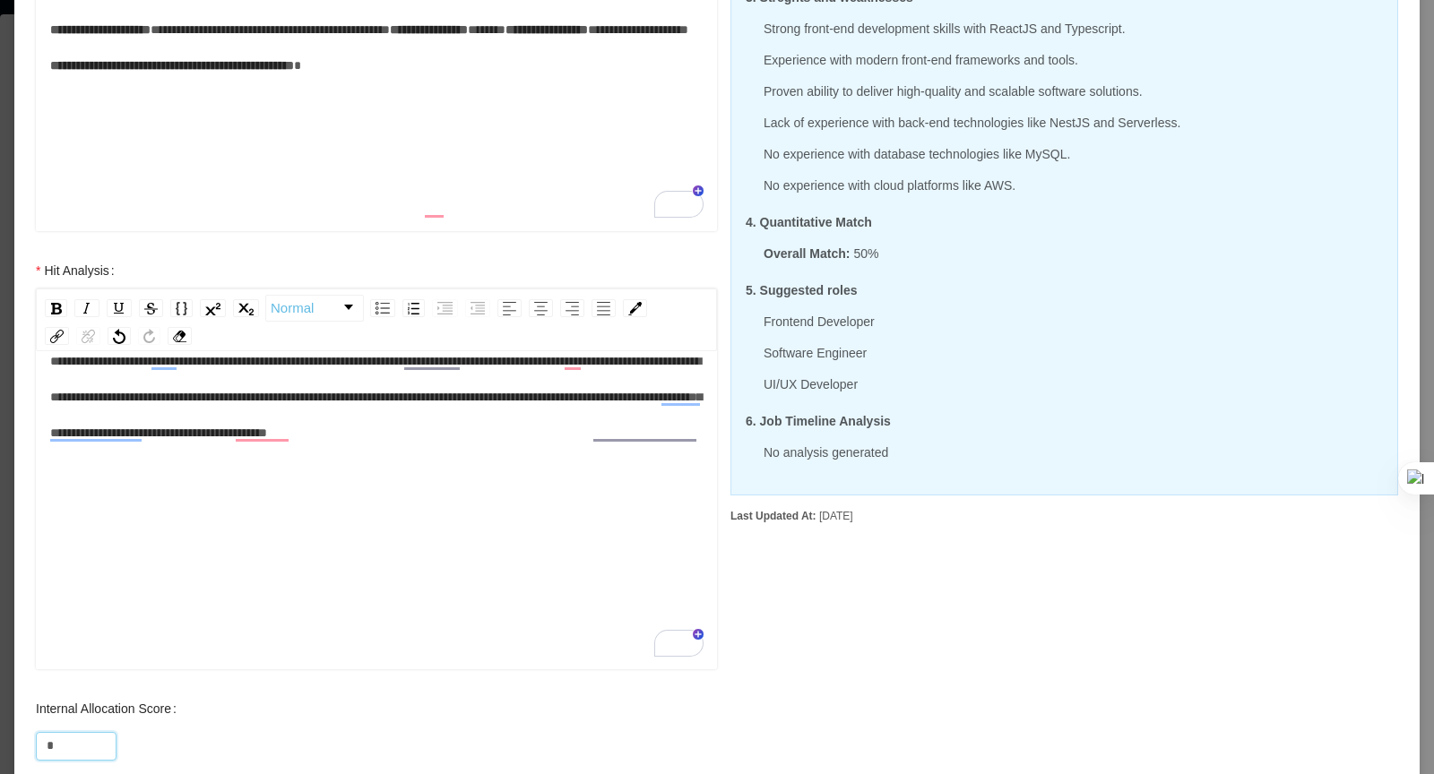
drag, startPoint x: 82, startPoint y: 741, endPoint x: 0, endPoint y: 741, distance: 82.4
click at [0, 741] on div "**********" at bounding box center [717, 387] width 1434 height 774
type input "**"
click at [314, 627] on div "**********" at bounding box center [376, 500] width 653 height 314
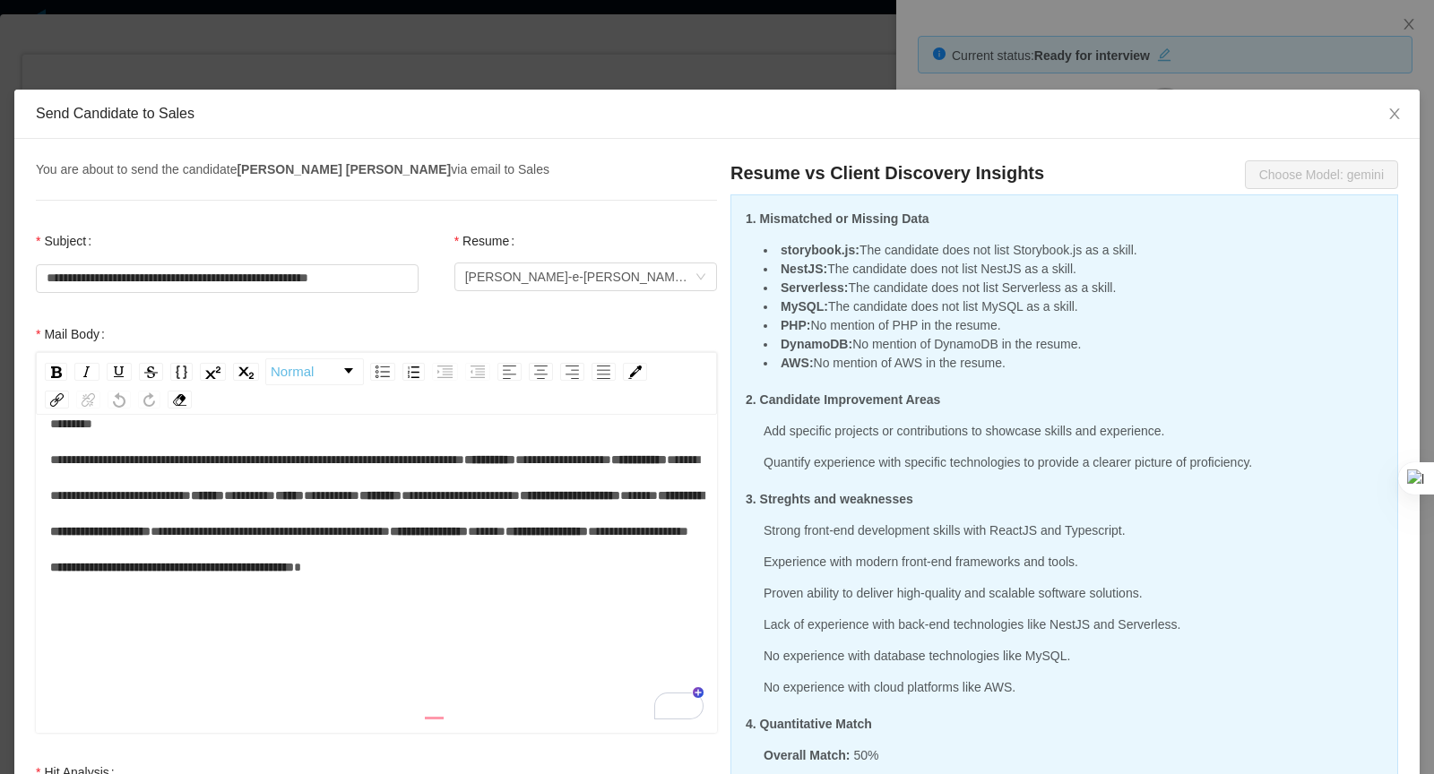
scroll to position [578, 0]
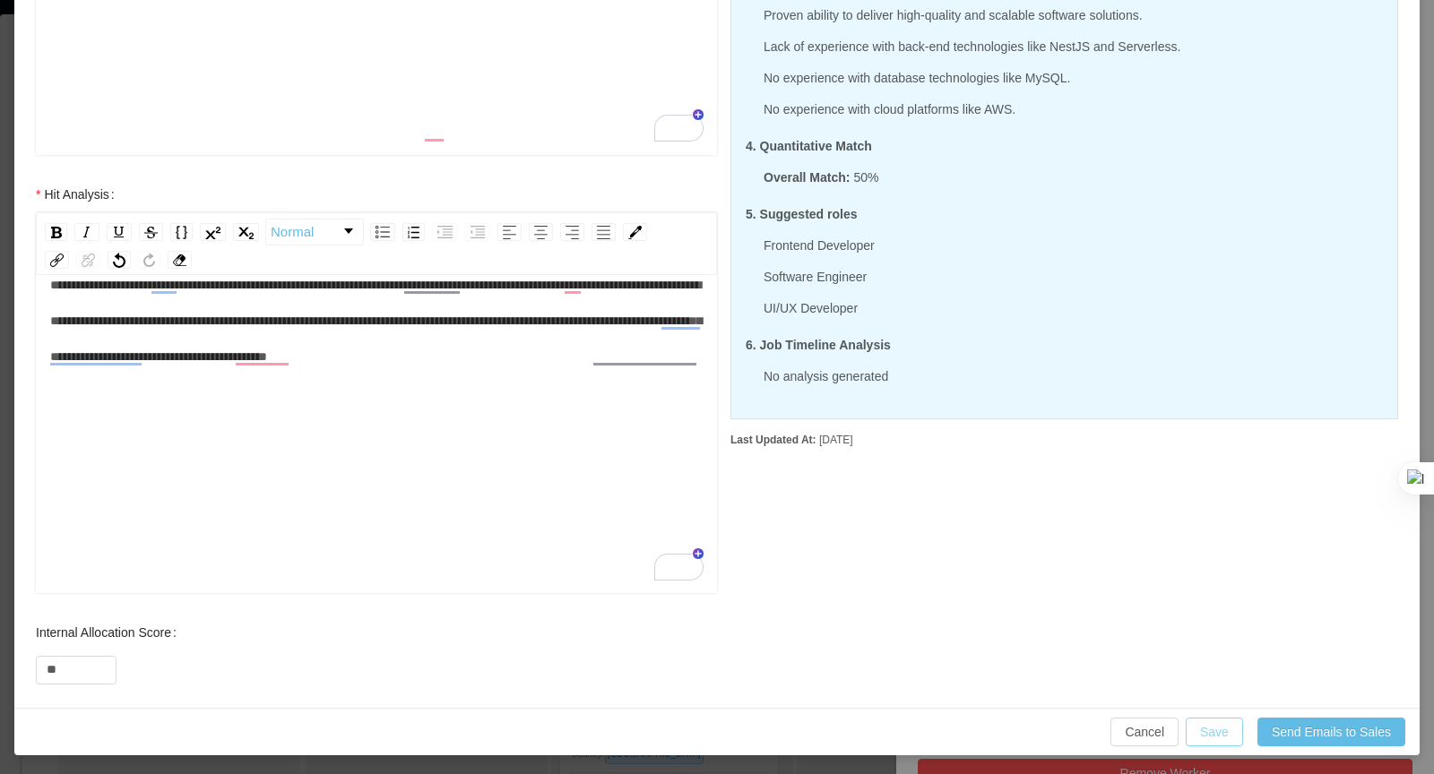
click at [1222, 718] on button "Save" at bounding box center [1214, 732] width 57 height 29
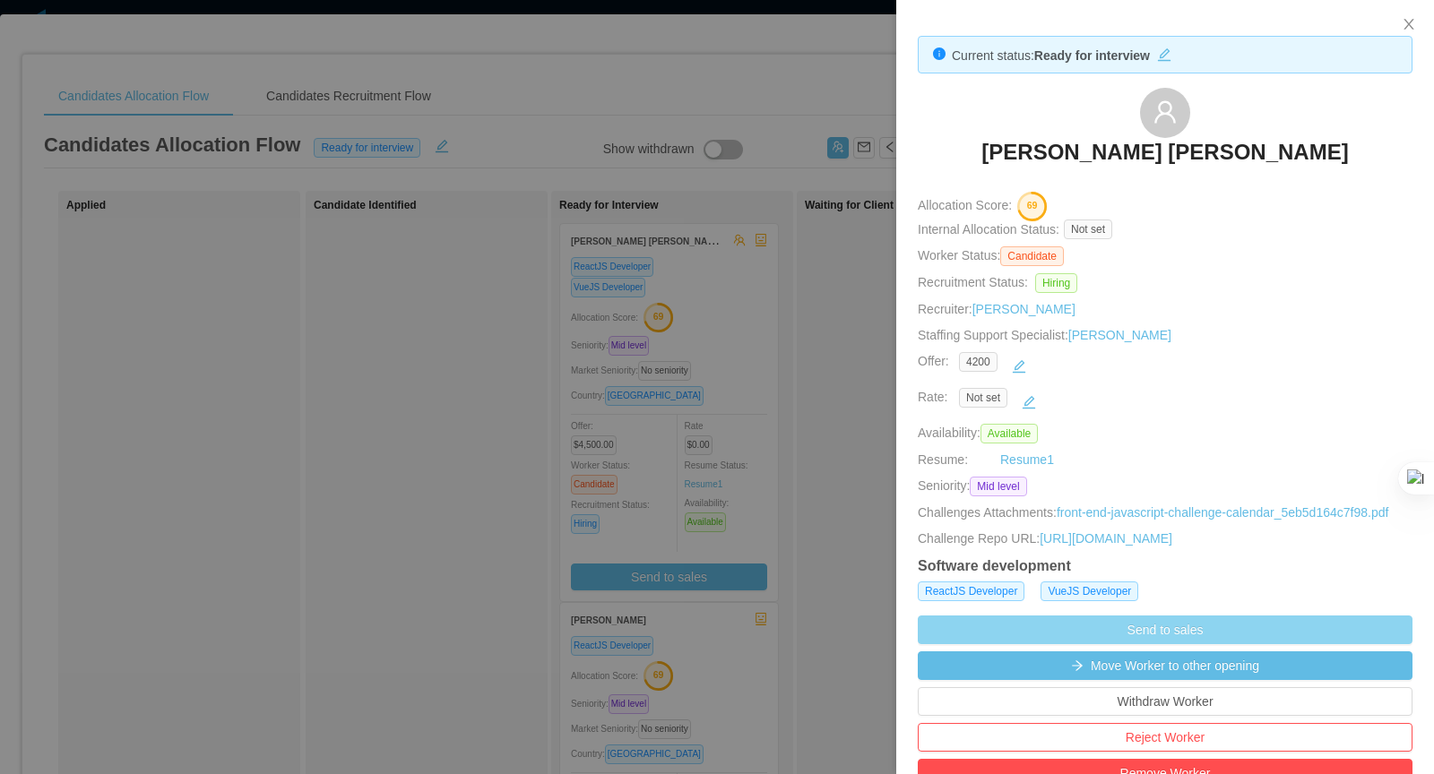
scroll to position [488, 0]
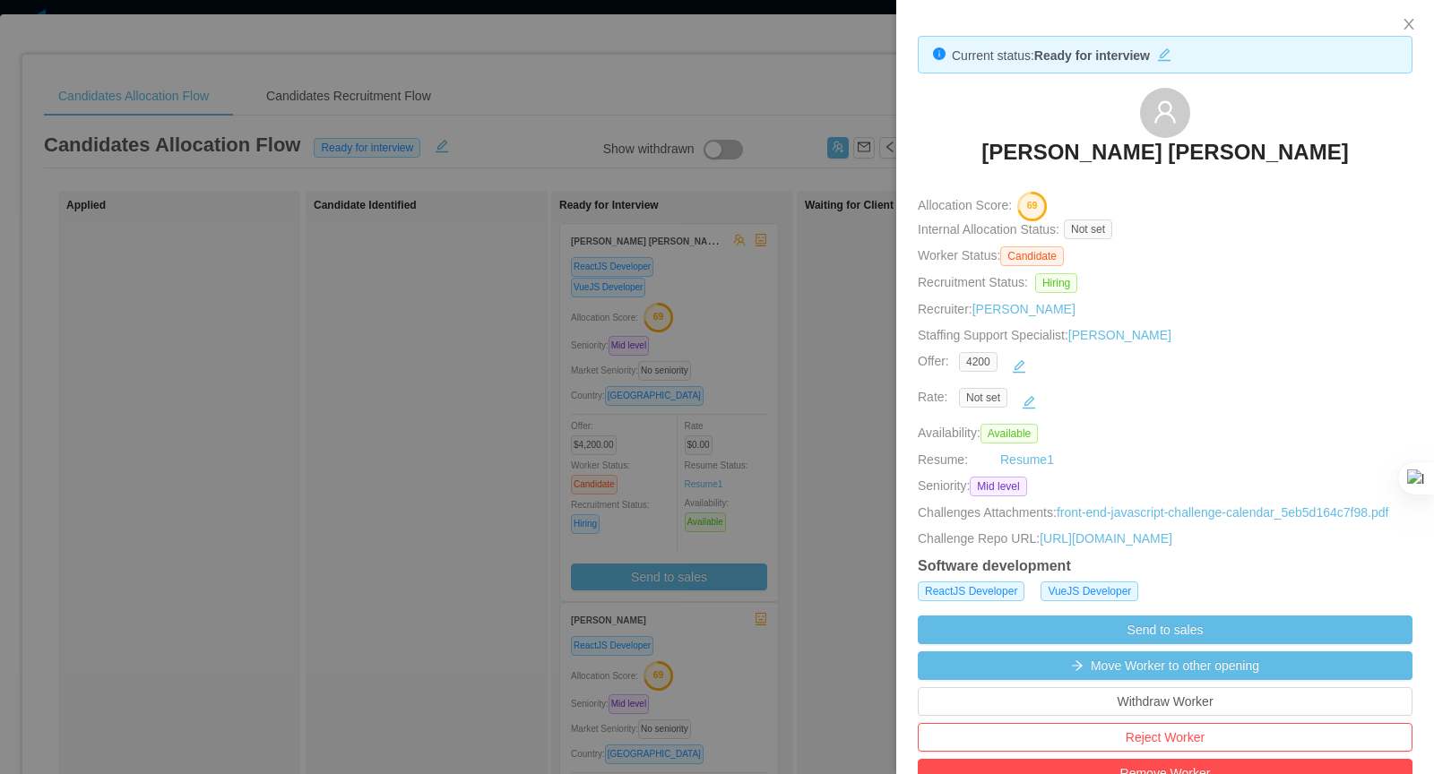
click at [705, 125] on div at bounding box center [717, 387] width 1434 height 774
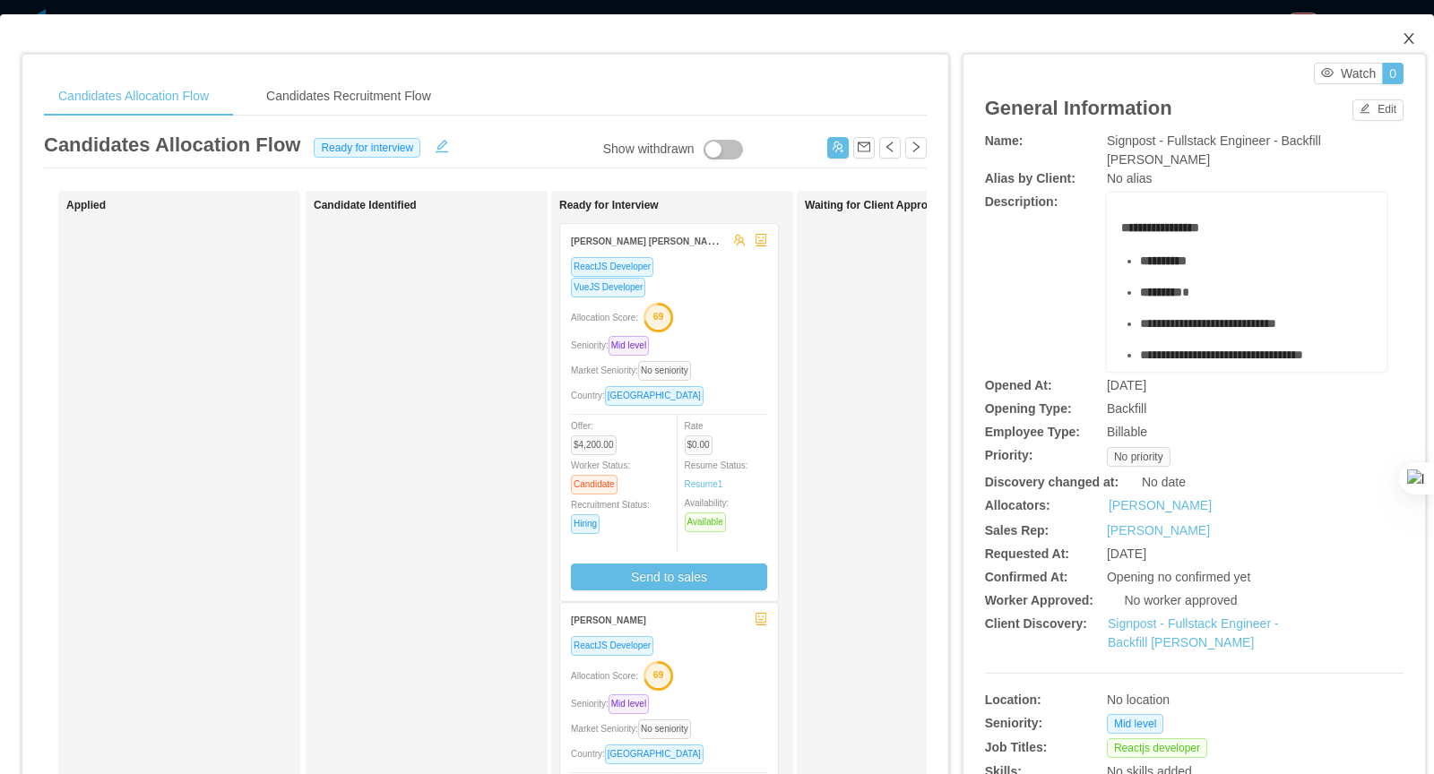
click at [1411, 30] on span "Close" at bounding box center [1409, 39] width 50 height 50
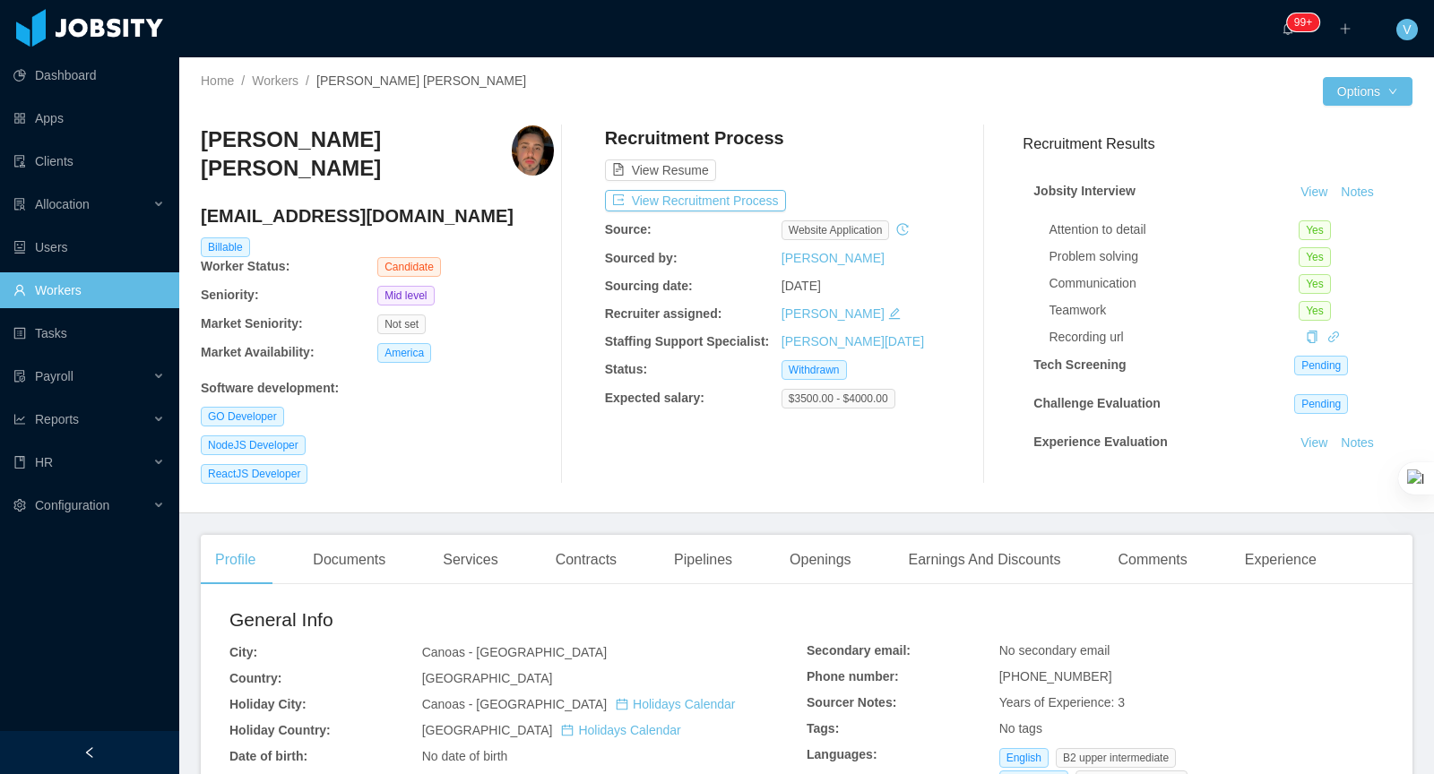
scroll to position [497, 0]
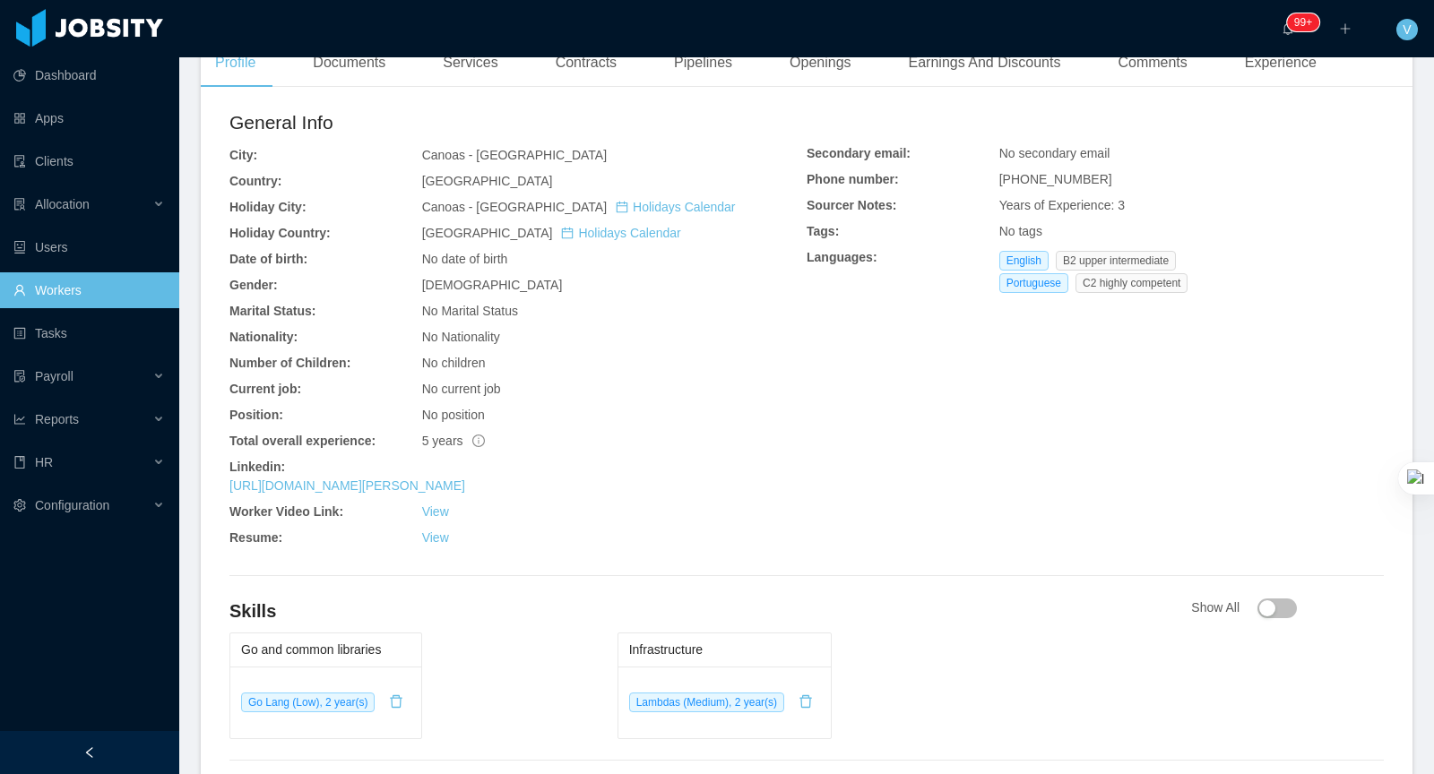
click at [464, 485] on div "https://www.linkedin.com/in/jo%C3%A3o-victor-amant%C3%A9a-bonatto-3a5675189" at bounding box center [517, 486] width 577 height 19
click at [464, 479] on link "https://www.linkedin.com/in/jo%C3%A3o-victor-amant%C3%A9a-bonatto-3a5675189" at bounding box center [347, 486] width 236 height 14
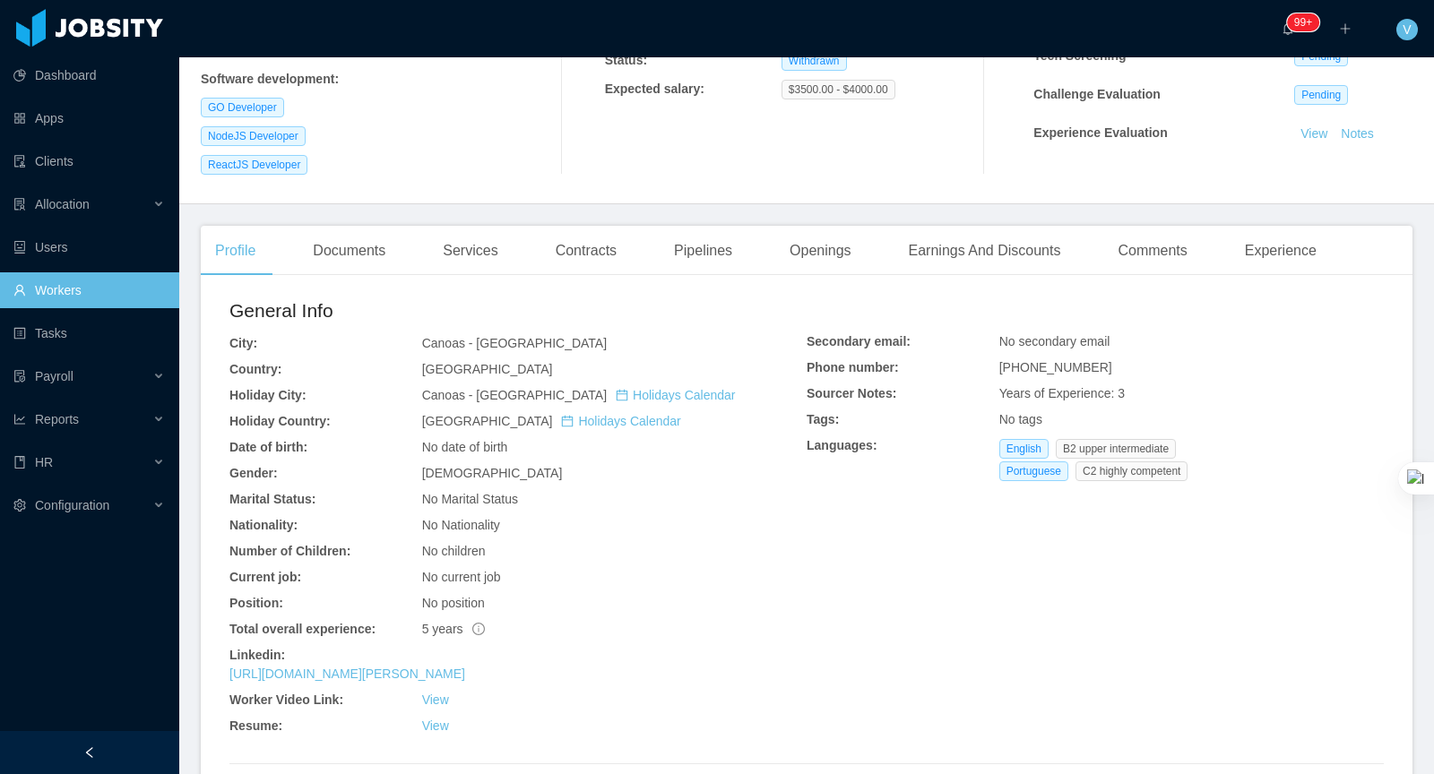
scroll to position [175, 0]
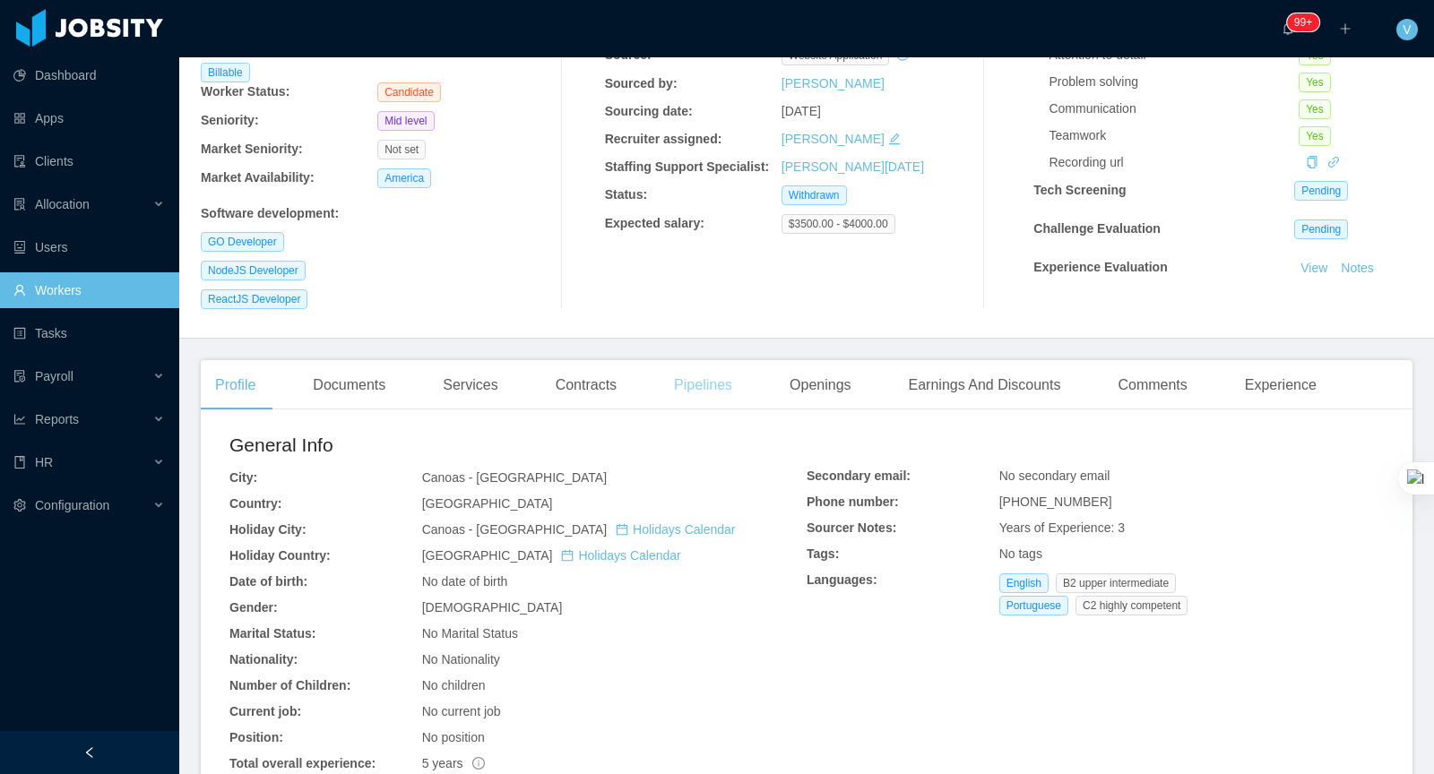
click at [736, 376] on div "Pipelines" at bounding box center [703, 385] width 87 height 50
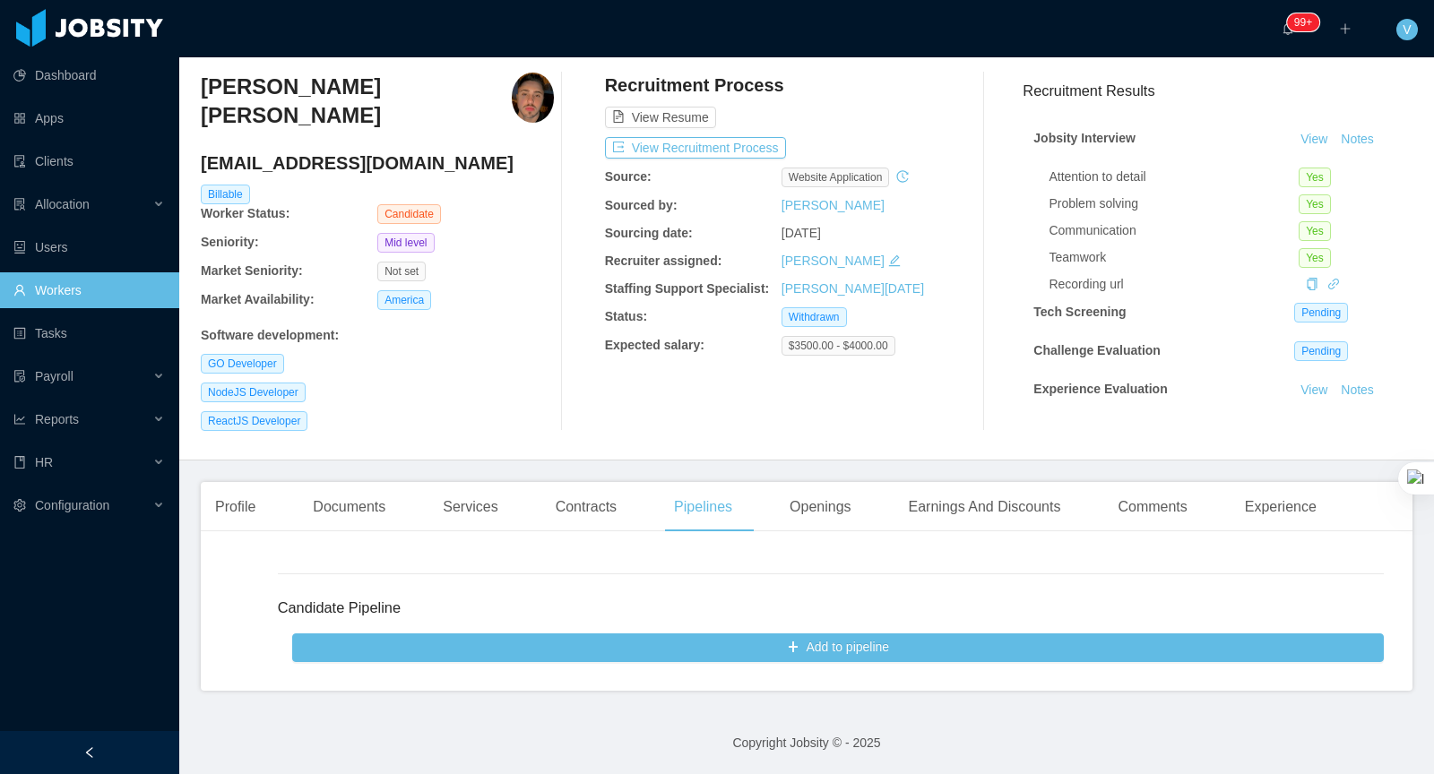
scroll to position [43, 0]
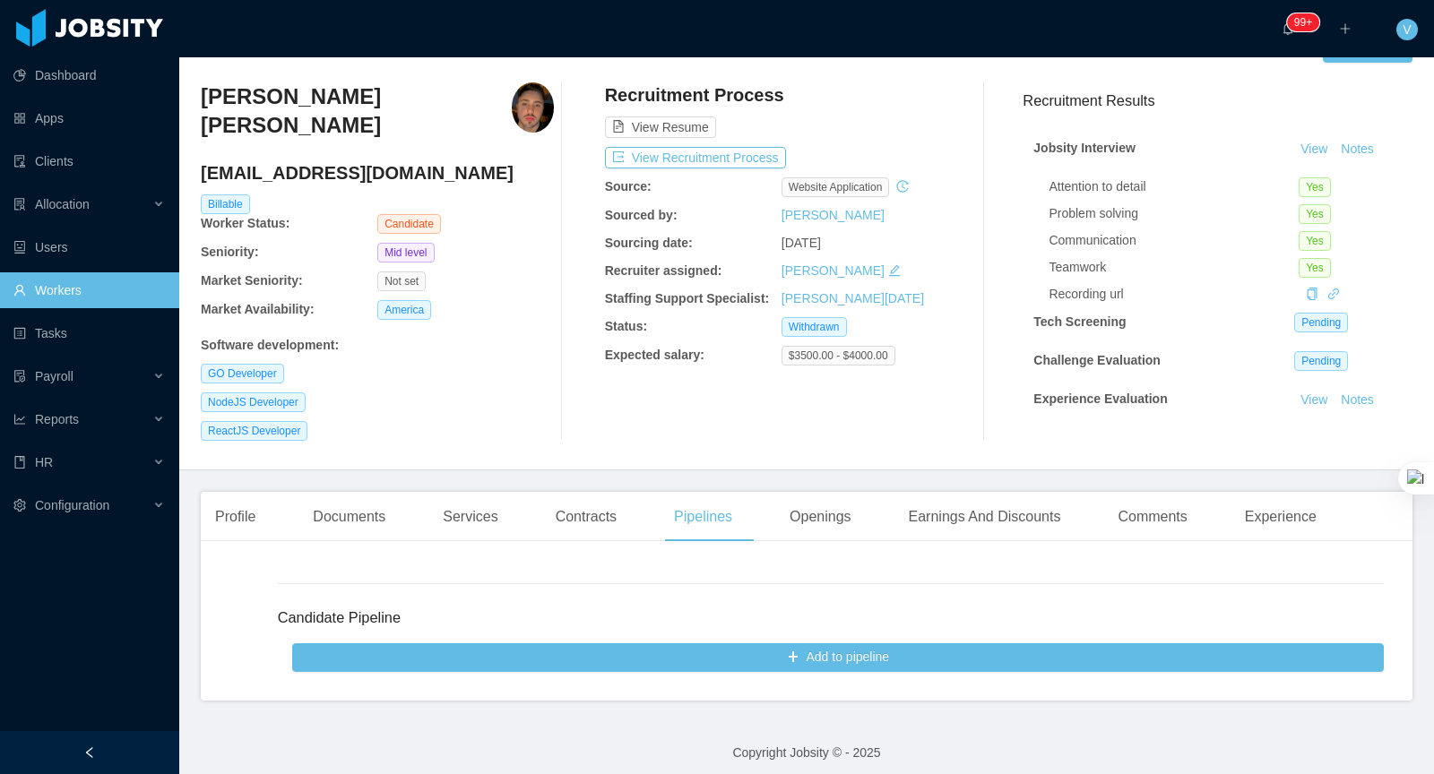
click at [584, 384] on div at bounding box center [579, 261] width 50 height 358
click at [798, 384] on div "Recruitment Process View Resume View Recruitment Process Source: website applic…" at bounding box center [781, 261] width 353 height 358
click at [803, 507] on div "Openings" at bounding box center [820, 517] width 91 height 50
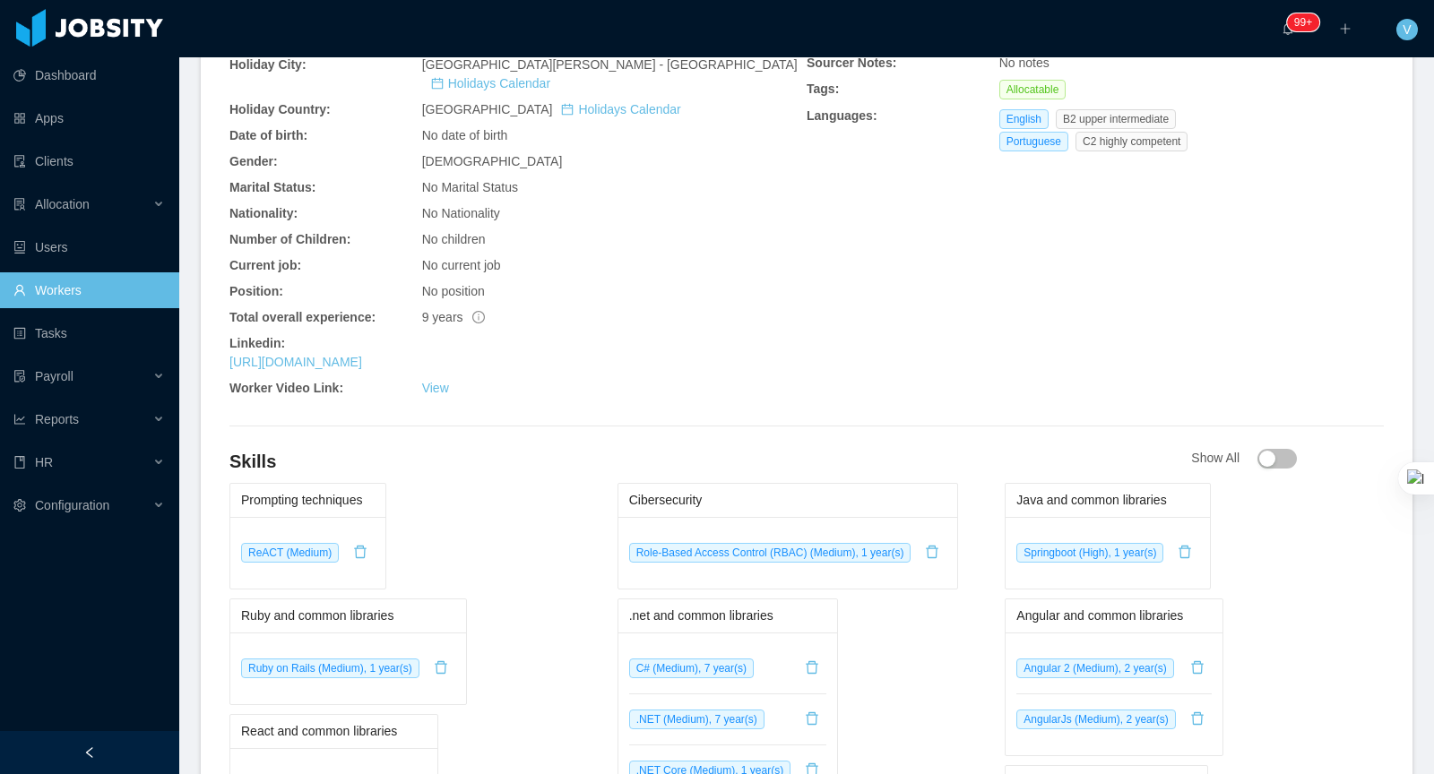
scroll to position [459, 0]
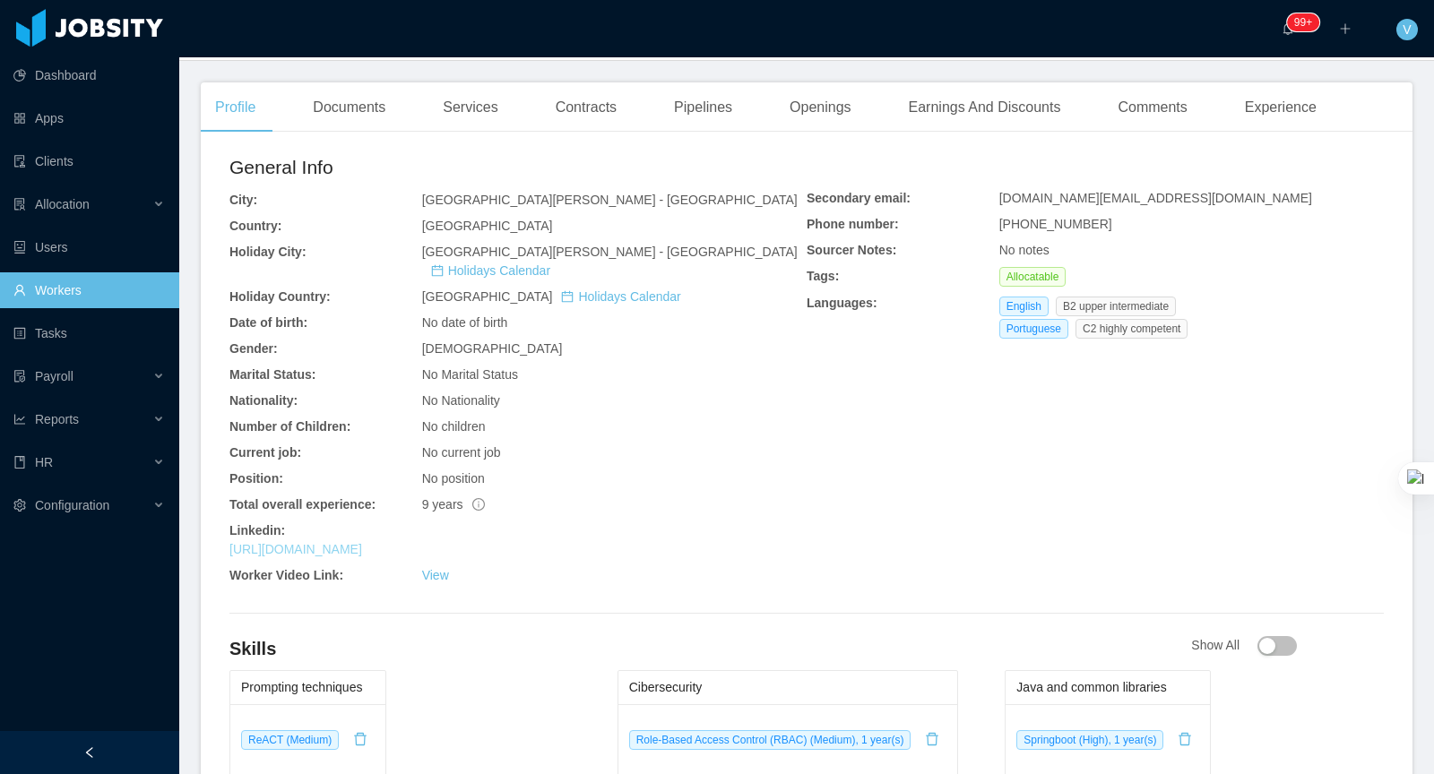
click at [362, 542] on link "https://www.linkedin.com/in/alissonboucinhas" at bounding box center [295, 549] width 133 height 14
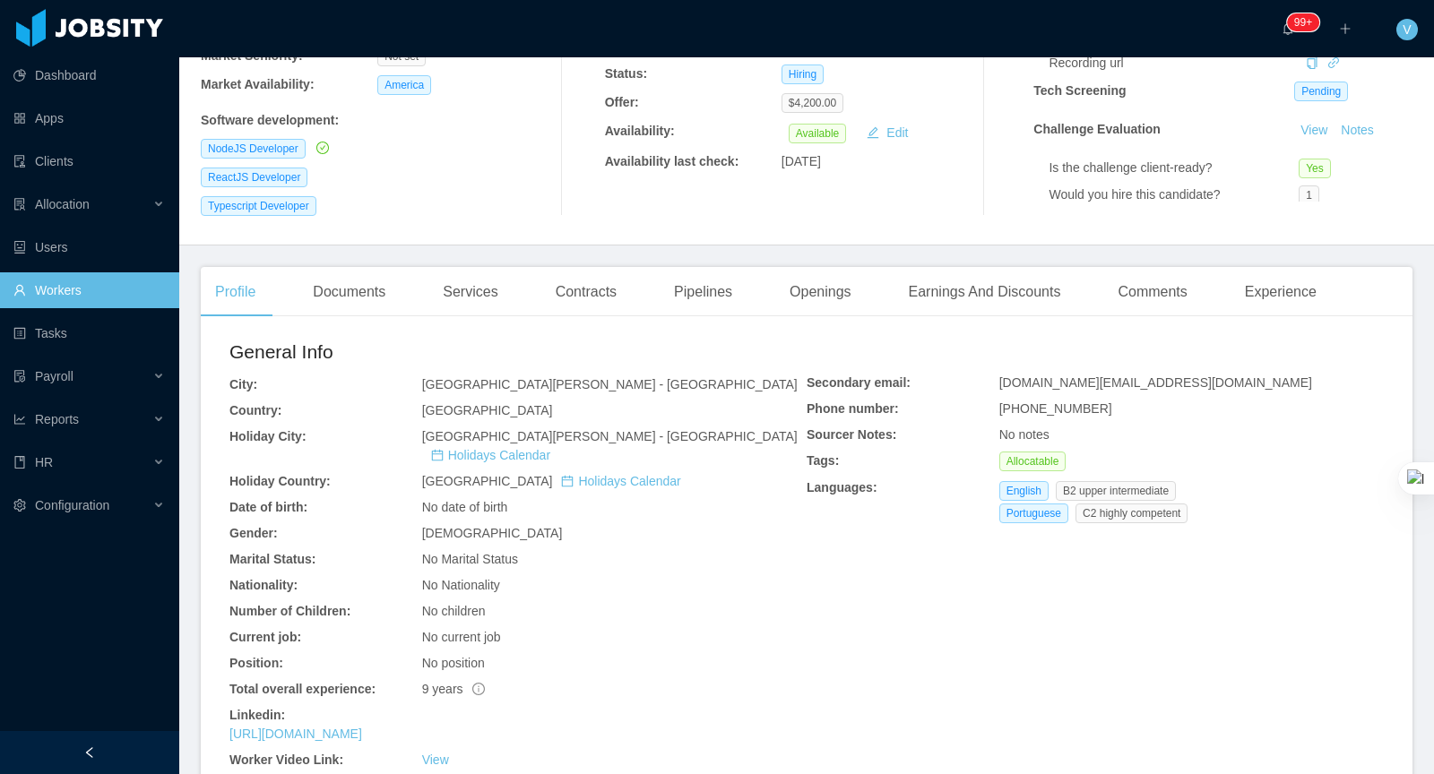
scroll to position [0, 0]
